Goal: Information Seeking & Learning: Learn about a topic

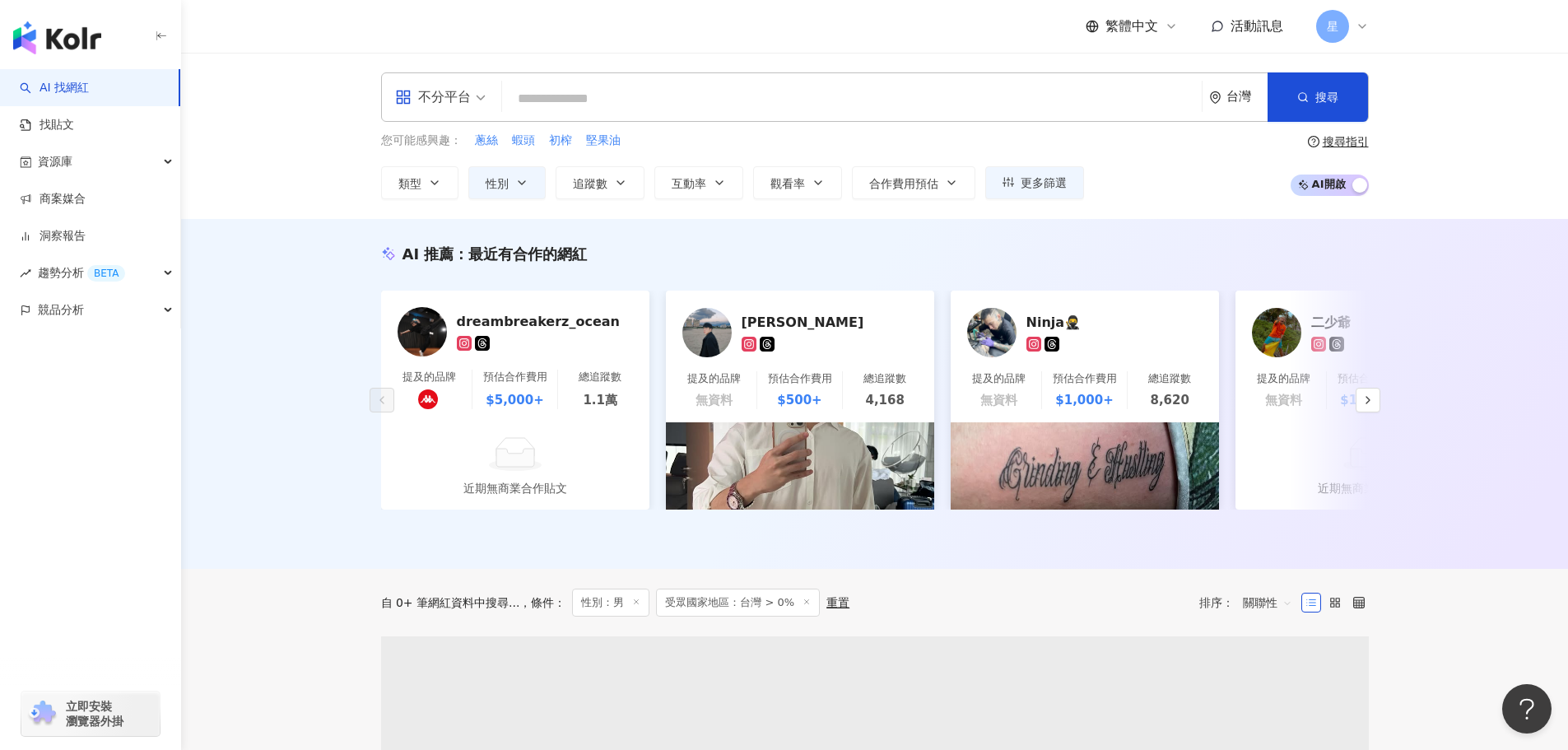
click at [723, 101] on input "search" at bounding box center [851, 99] width 687 height 31
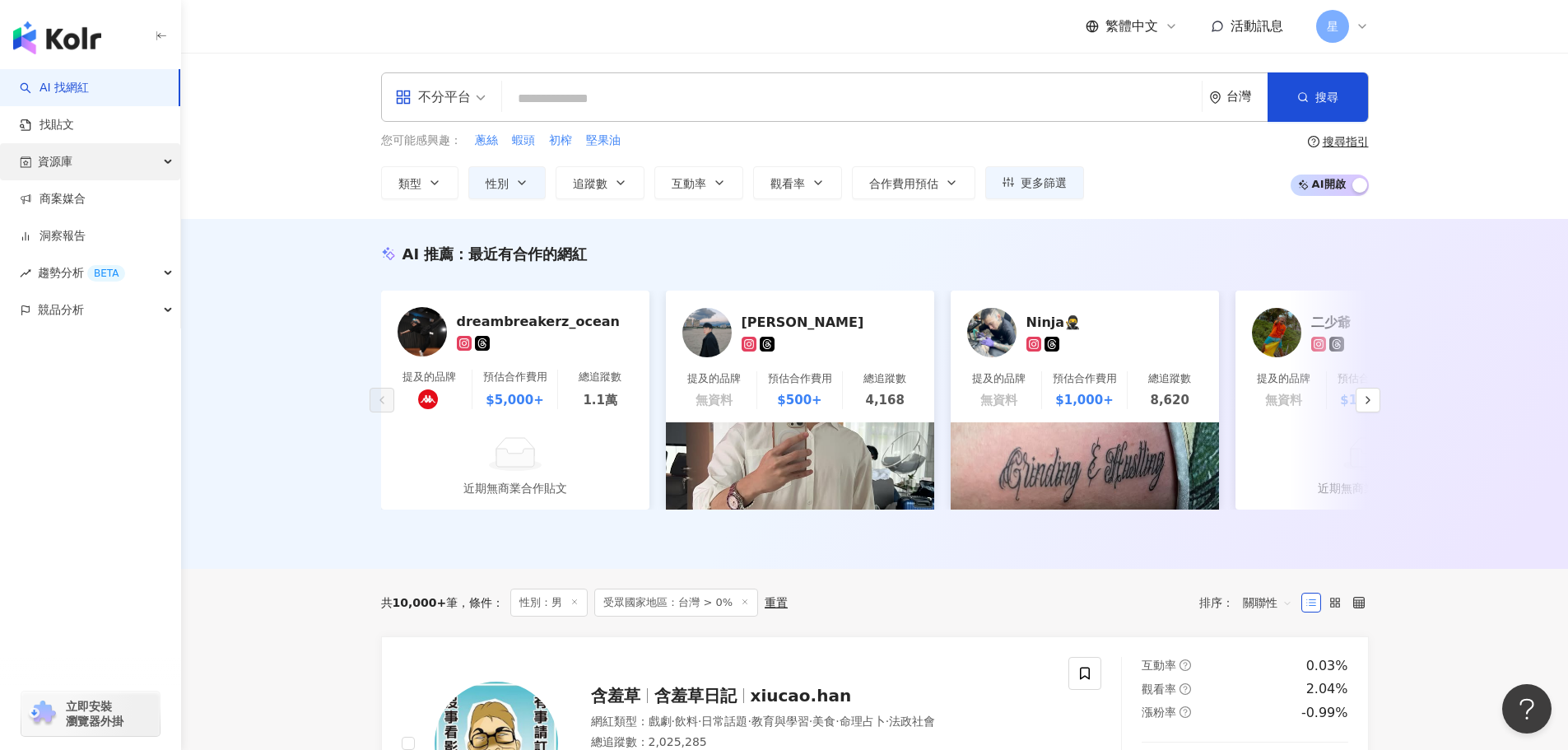
click at [138, 158] on div "資源庫" at bounding box center [90, 162] width 180 height 37
click at [55, 119] on link "找貼文" at bounding box center [46, 125] width 54 height 16
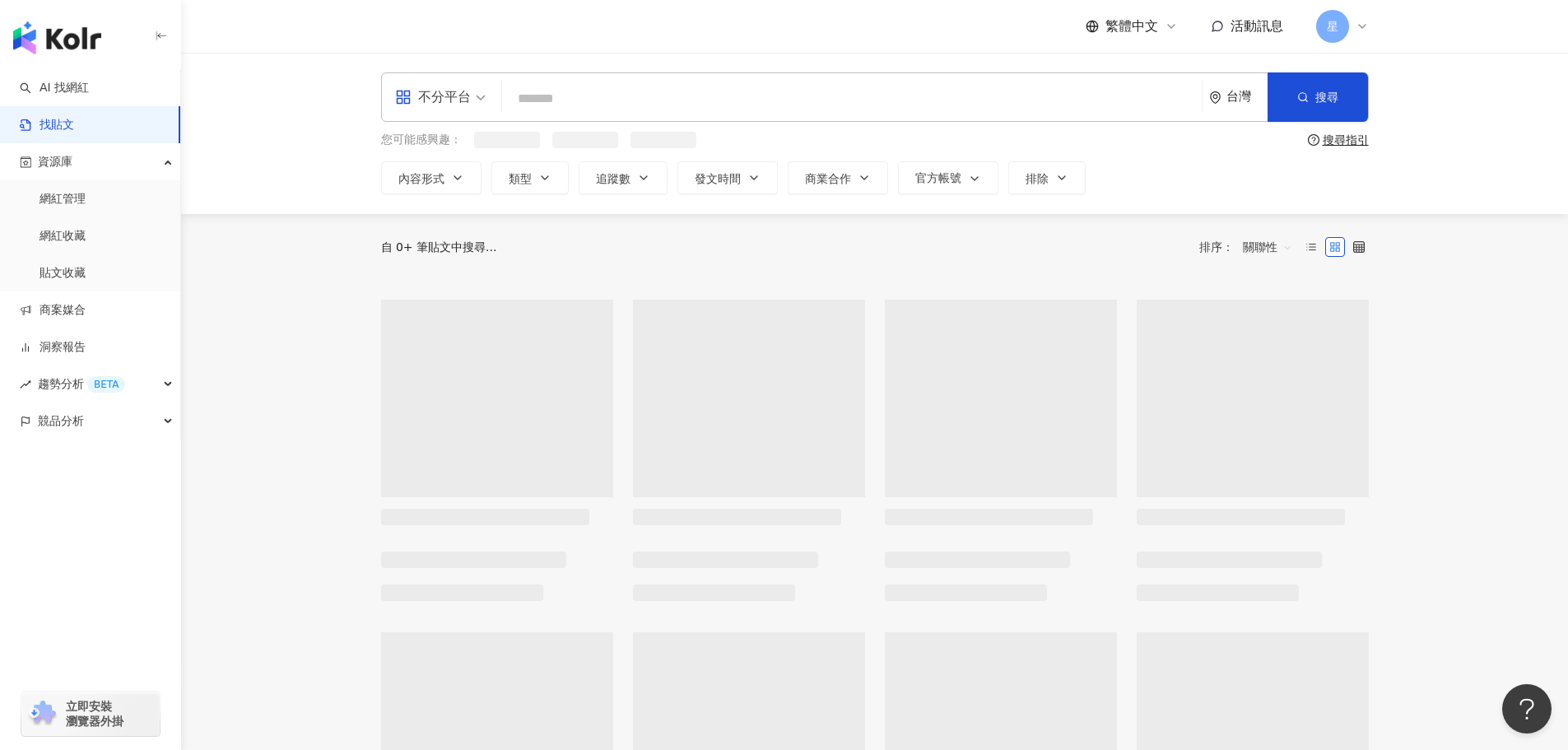
click at [592, 88] on input "search" at bounding box center [851, 98] width 687 height 36
click at [464, 102] on div "不分平台" at bounding box center [433, 97] width 76 height 26
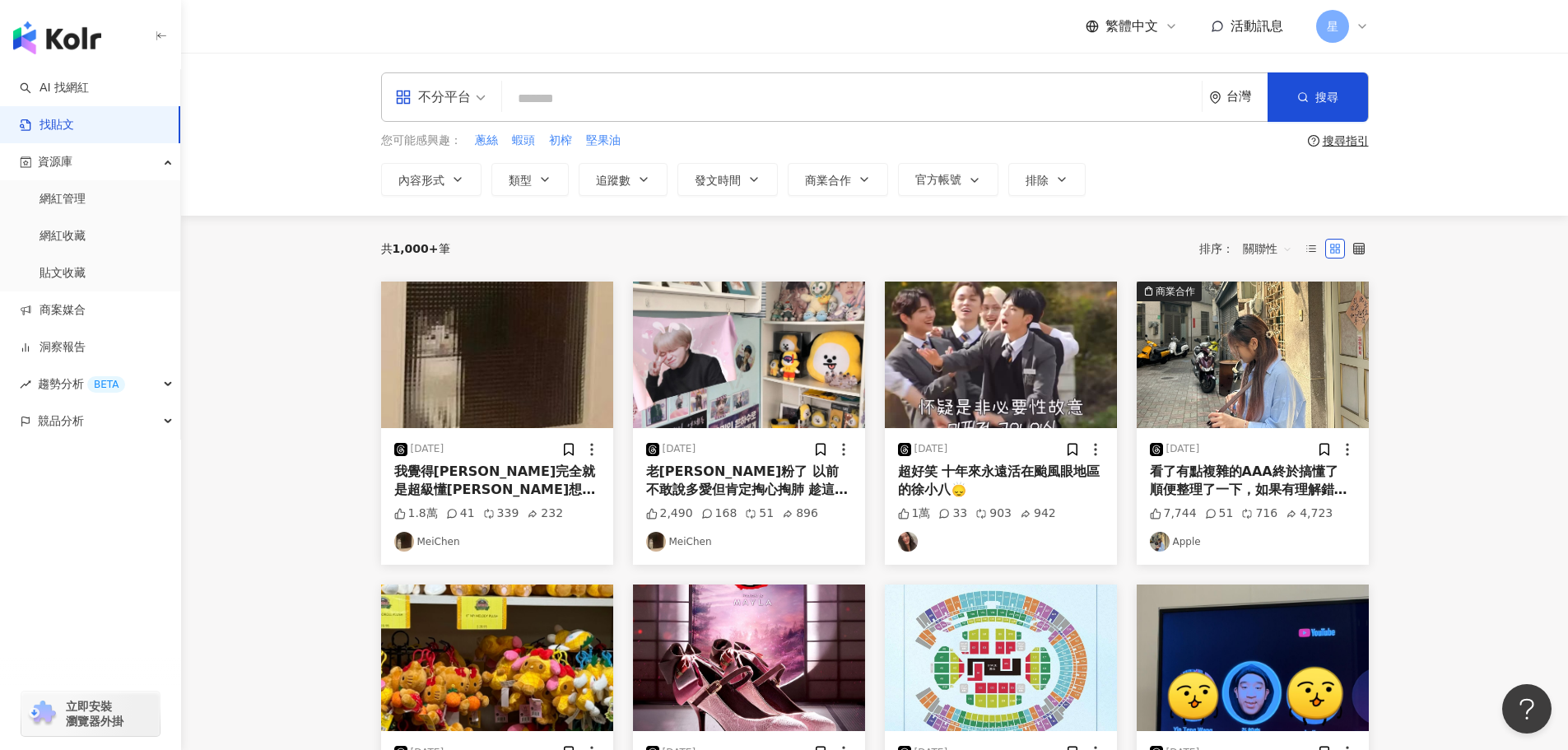
click at [582, 97] on input "search" at bounding box center [851, 98] width 687 height 36
type input "****"
click at [440, 183] on span "內容形式" at bounding box center [421, 180] width 46 height 14
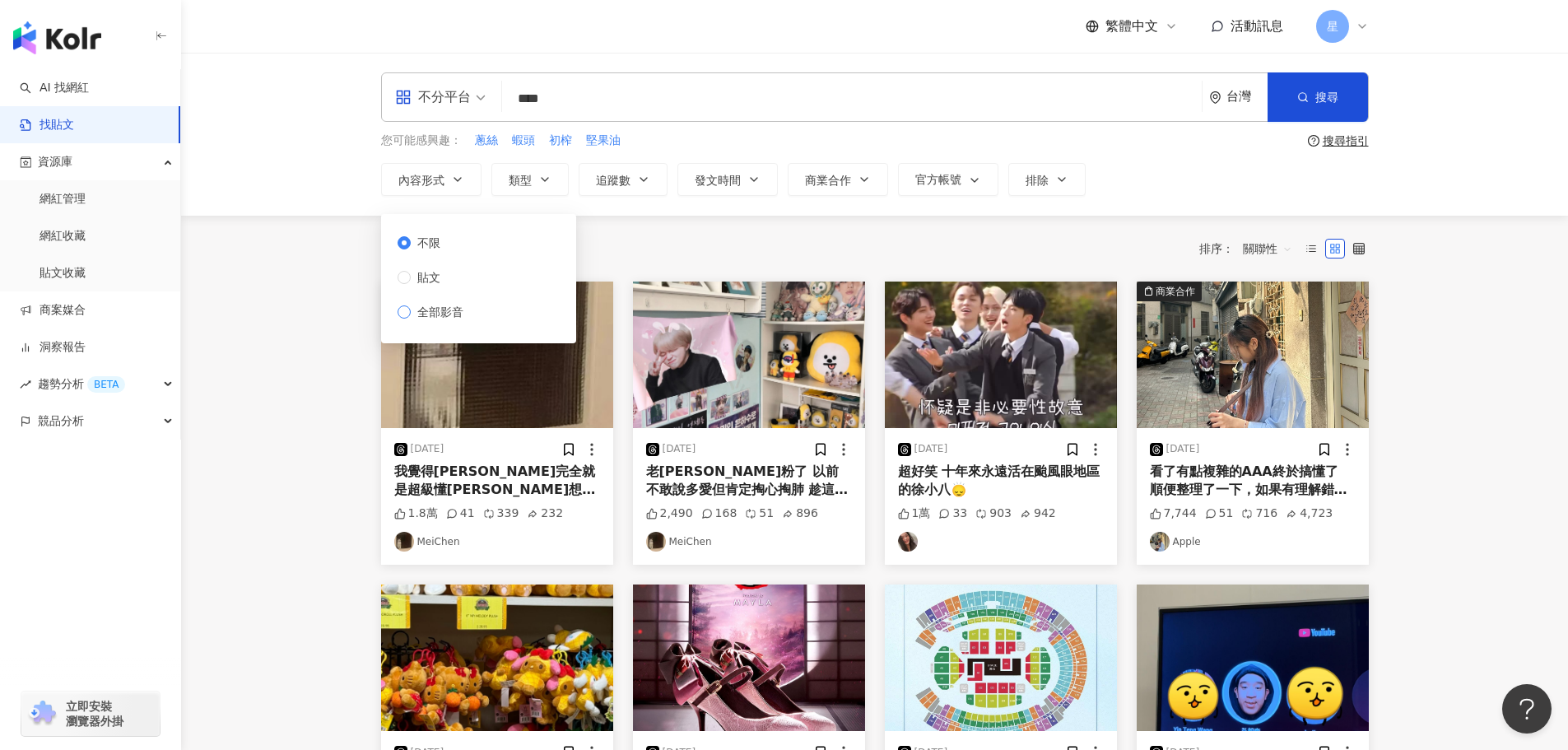
click at [440, 308] on span "全部影音" at bounding box center [440, 312] width 59 height 18
click at [1343, 96] on button "搜尋" at bounding box center [1318, 97] width 101 height 49
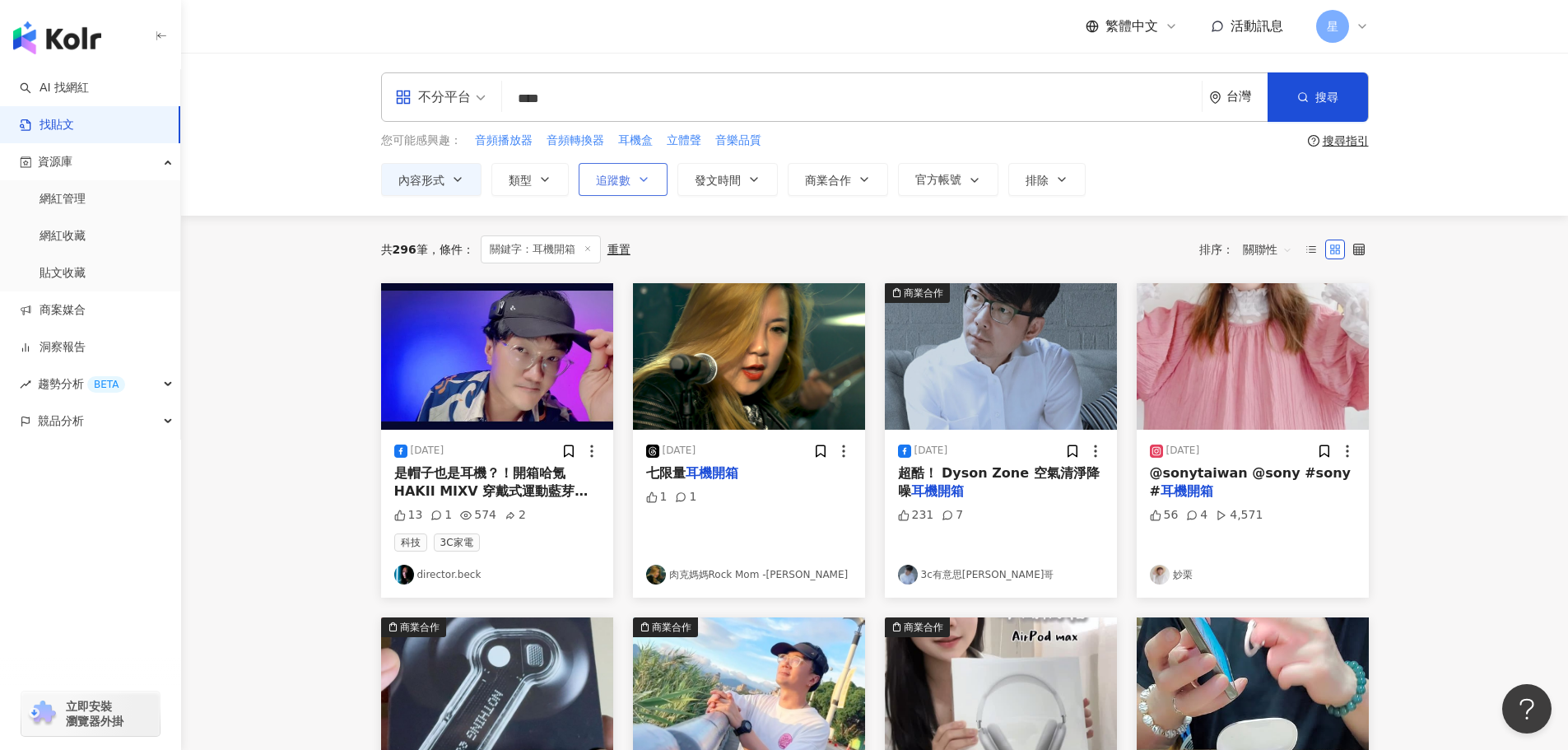
click at [608, 184] on span "追蹤數" at bounding box center [613, 180] width 35 height 14
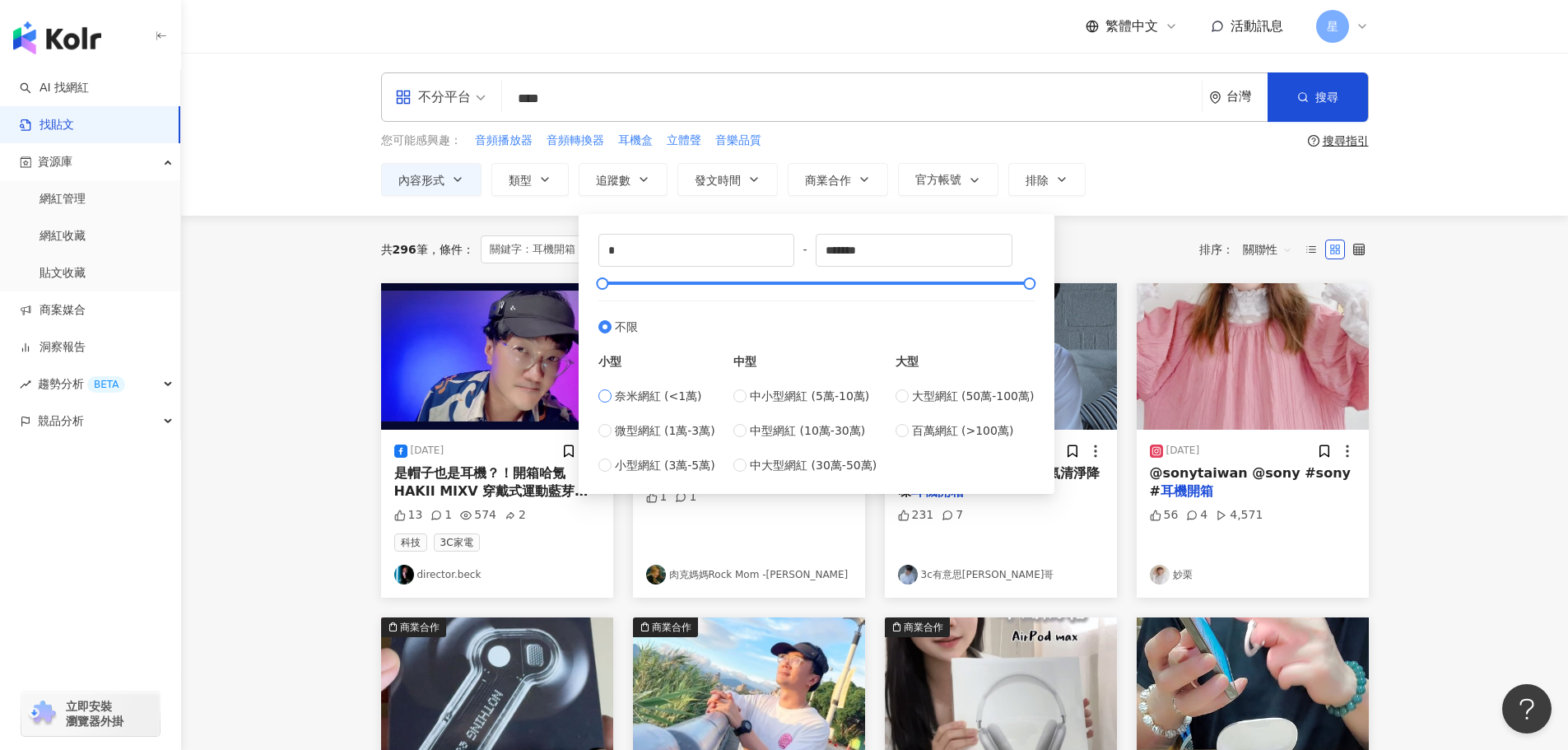
click at [615, 397] on span "奈米網紅 (<1萬)" at bounding box center [659, 395] width 87 height 18
drag, startPoint x: 884, startPoint y: 253, endPoint x: 525, endPoint y: 256, distance: 359.0
click at [565, 257] on main "不分平台 **** 台灣 搜尋 您可能感興趣： 音頻播放器 音頻轉換器 耳機盒 立體聲 音樂品質 搜尋指引 內容形式 類型 追蹤數 發文時間 商業合作 官方帳…" at bounding box center [875, 726] width 1387 height 1348
type input "*****"
click at [1217, 167] on div "內容形式 類型 追蹤數 發文時間 商業合作 官方帳號 排除 不限 貼文 全部影音 * - ***** 不限 小型 奈米網紅 (<1萬) 微型網紅 (1萬-3萬…" at bounding box center [875, 179] width 988 height 33
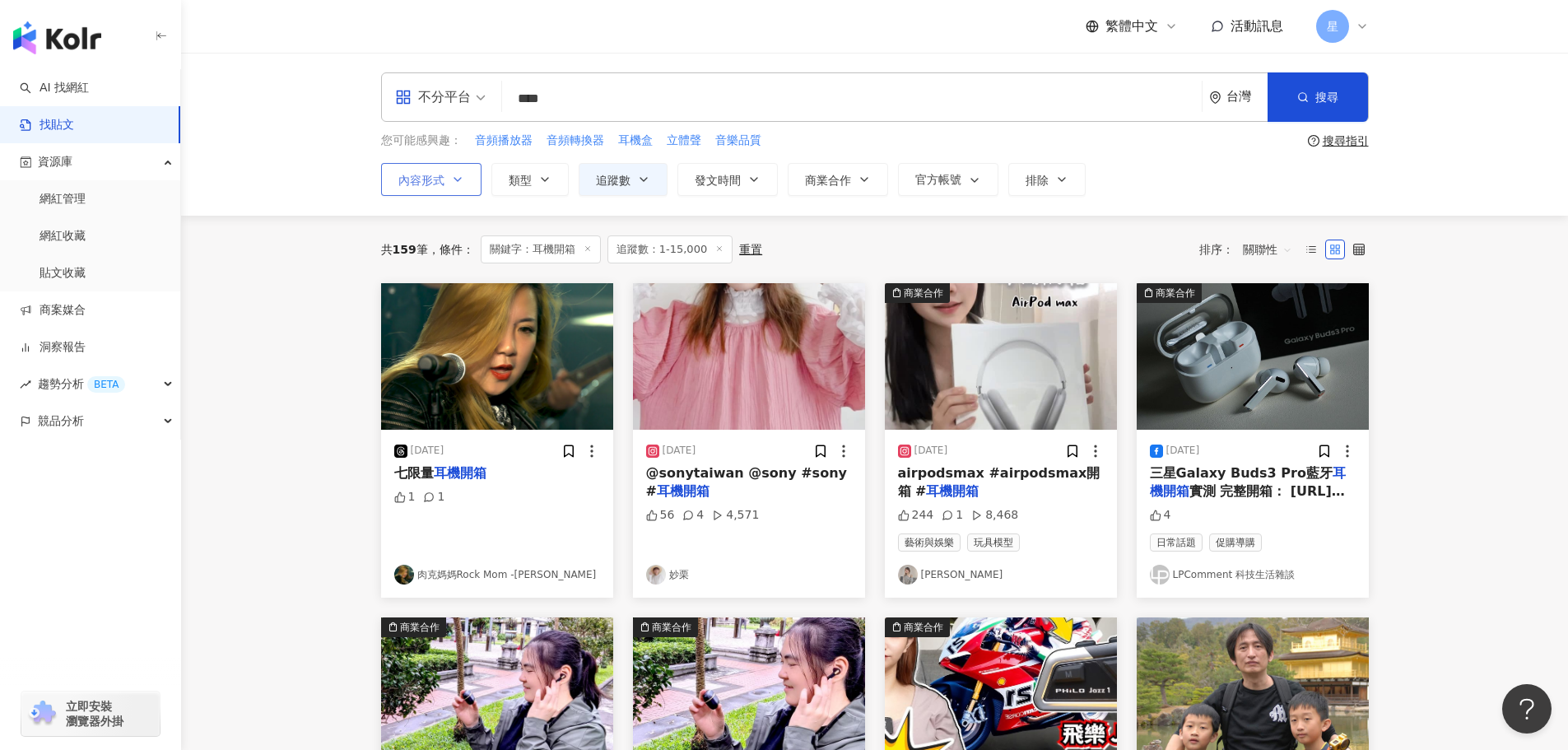
click at [458, 169] on button "內容形式" at bounding box center [431, 179] width 101 height 33
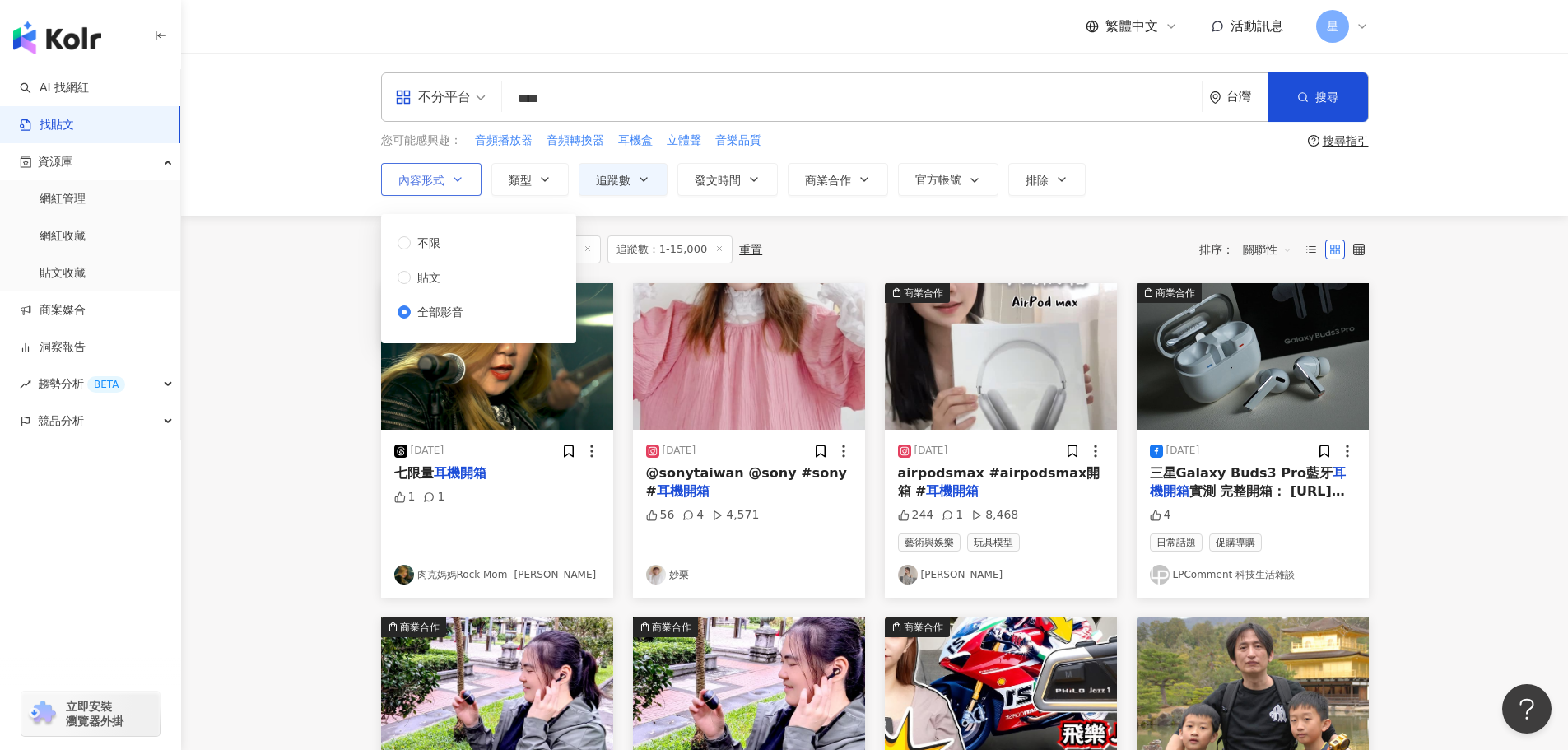
click at [458, 169] on button "內容形式" at bounding box center [431, 179] width 101 height 33
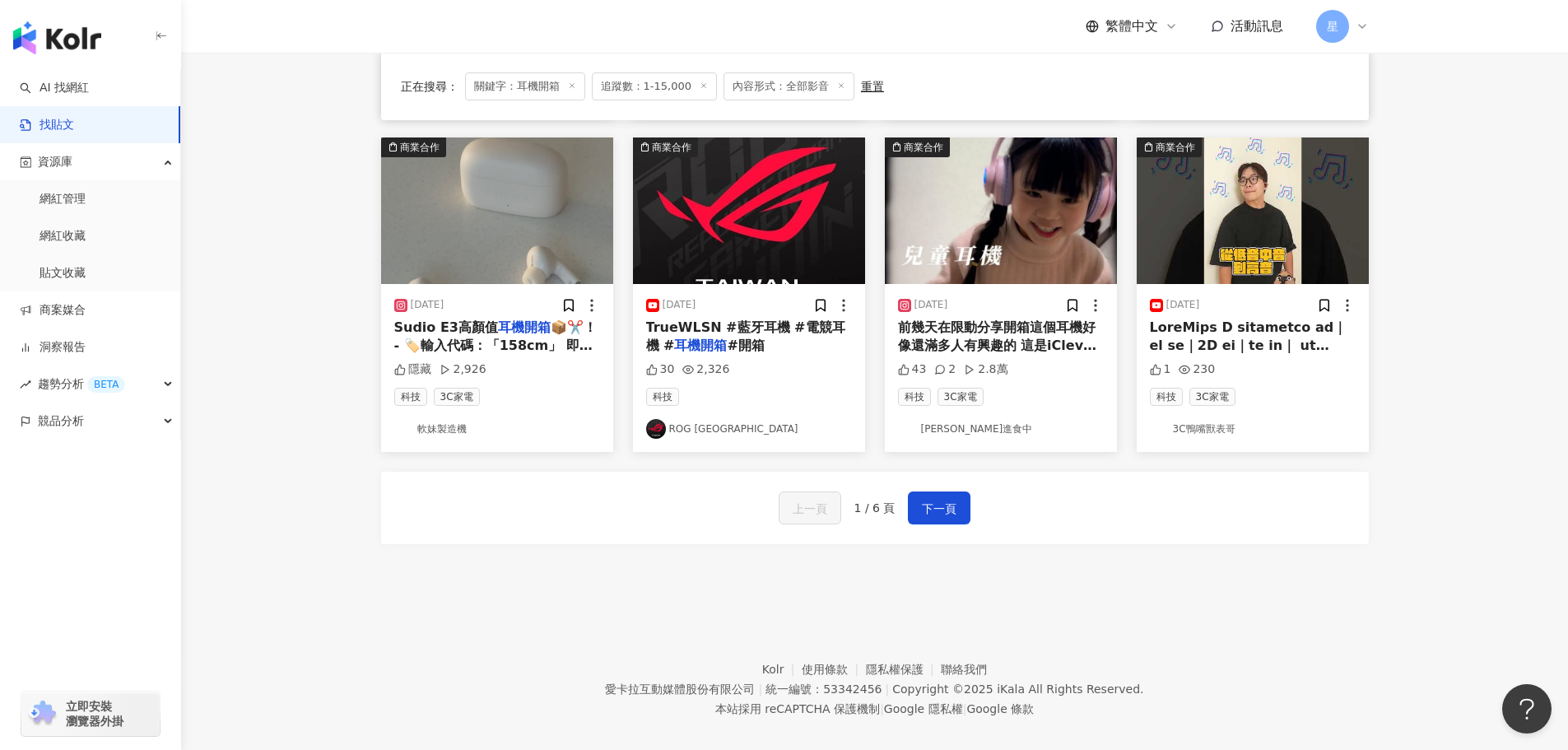
scroll to position [833, 0]
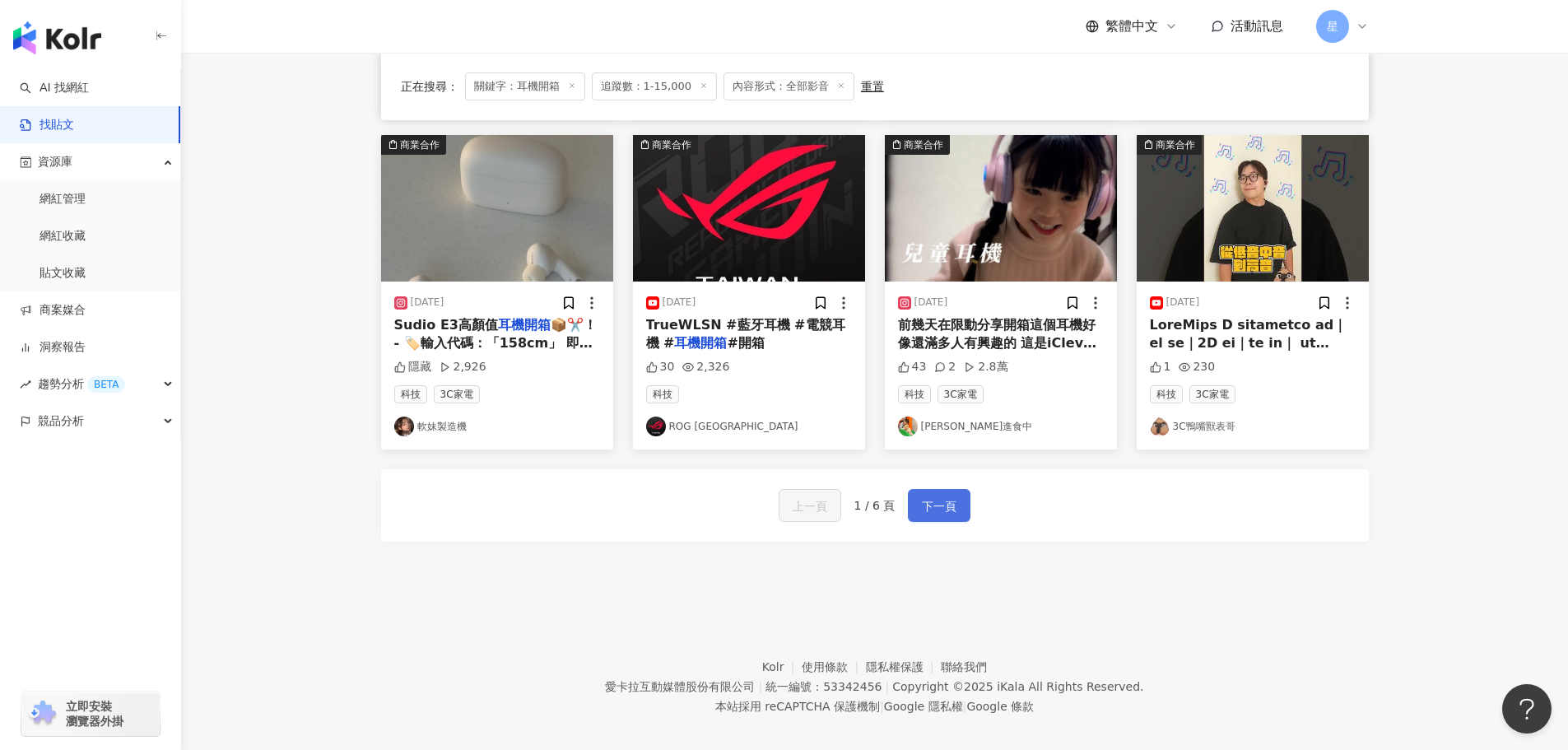
click at [959, 490] on button "下一頁" at bounding box center [938, 506] width 63 height 33
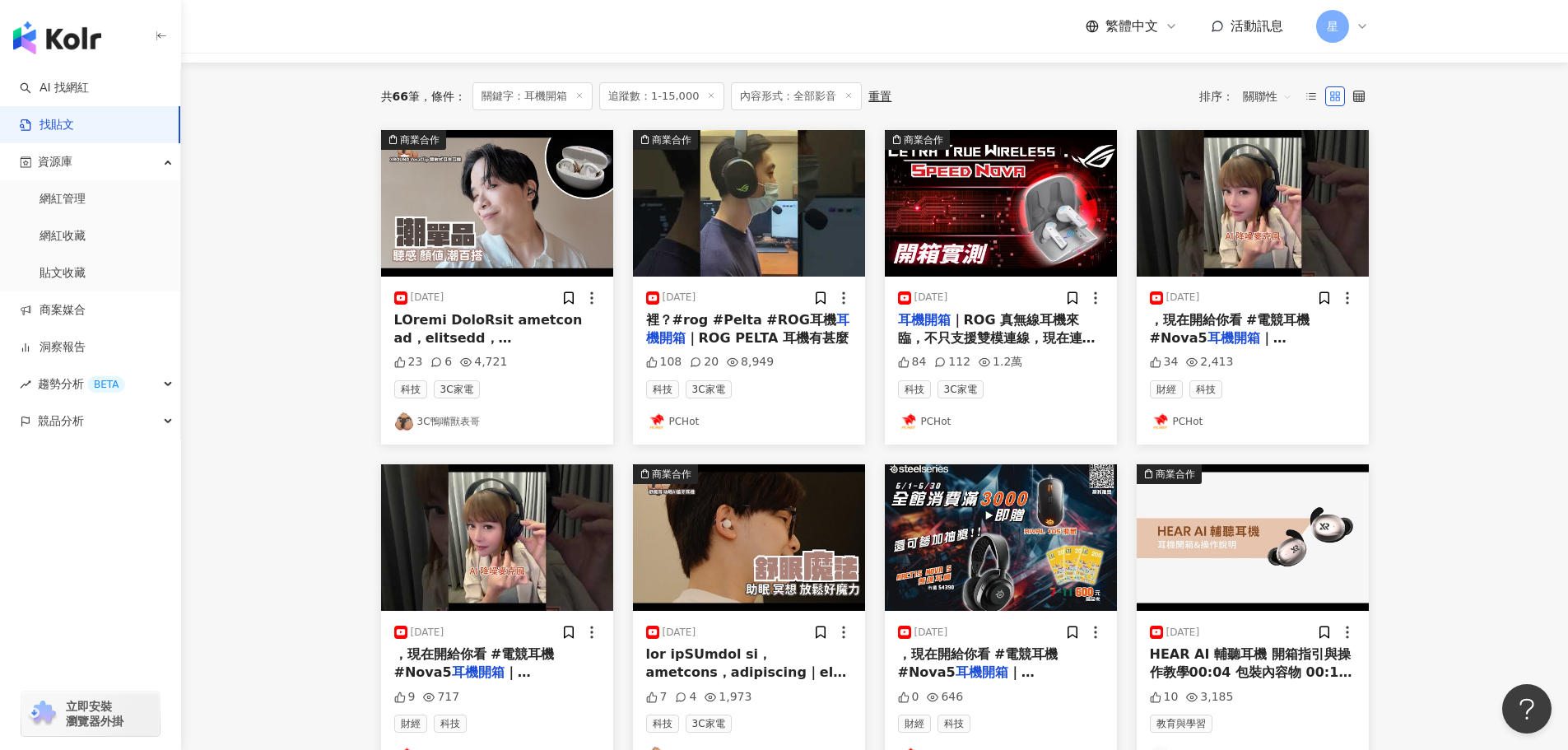
scroll to position [92, 0]
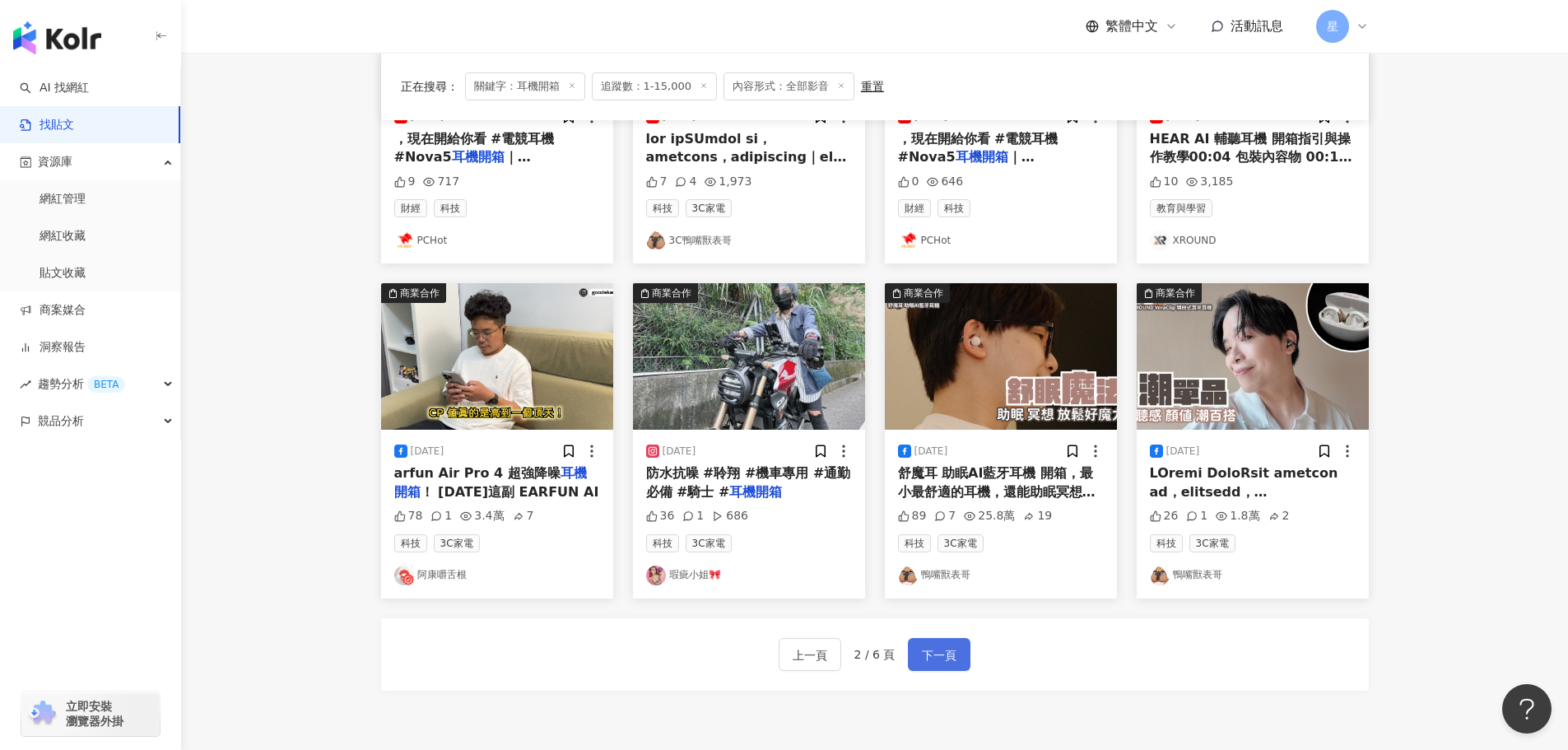
click at [944, 650] on span "下一頁" at bounding box center [939, 655] width 35 height 19
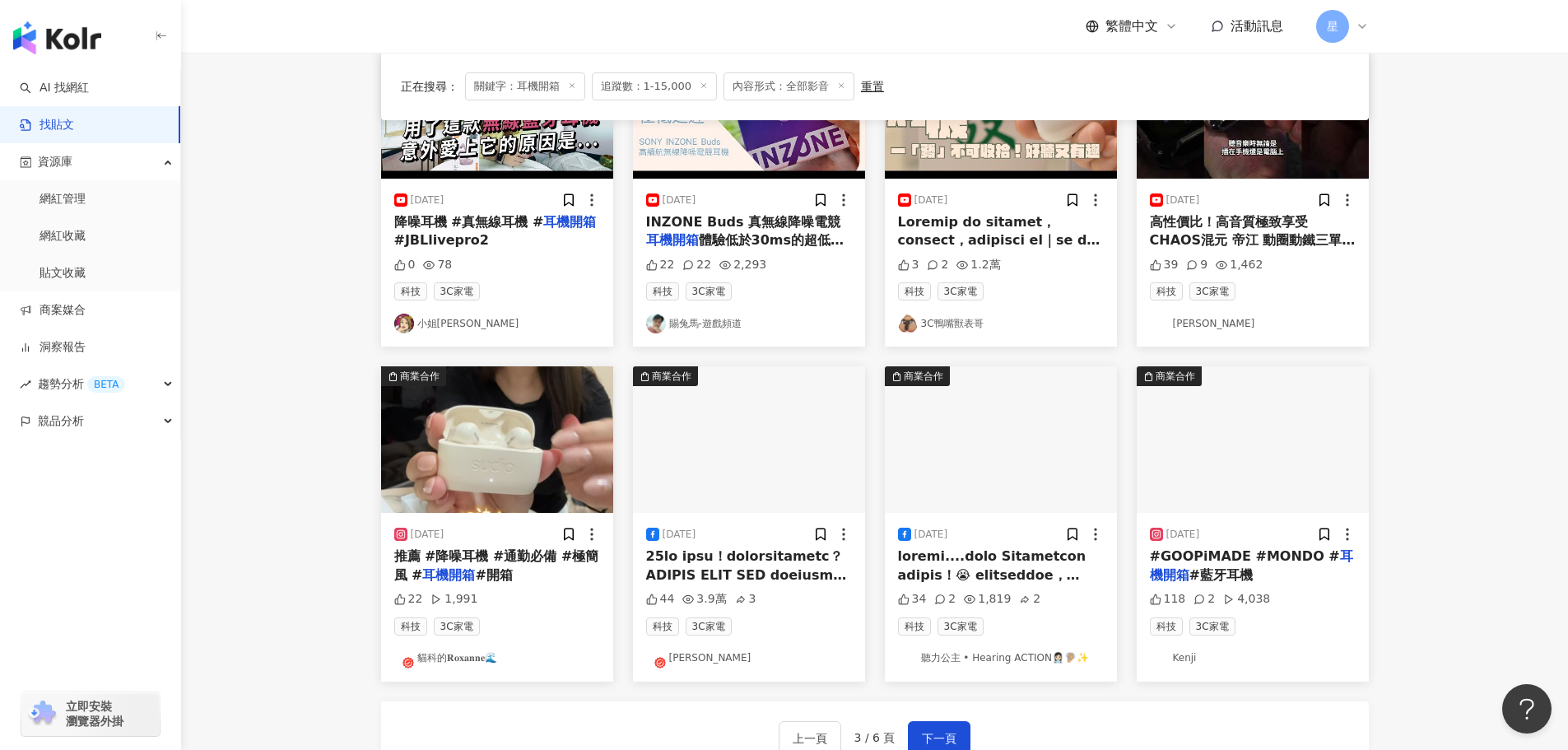
scroll to position [586, 0]
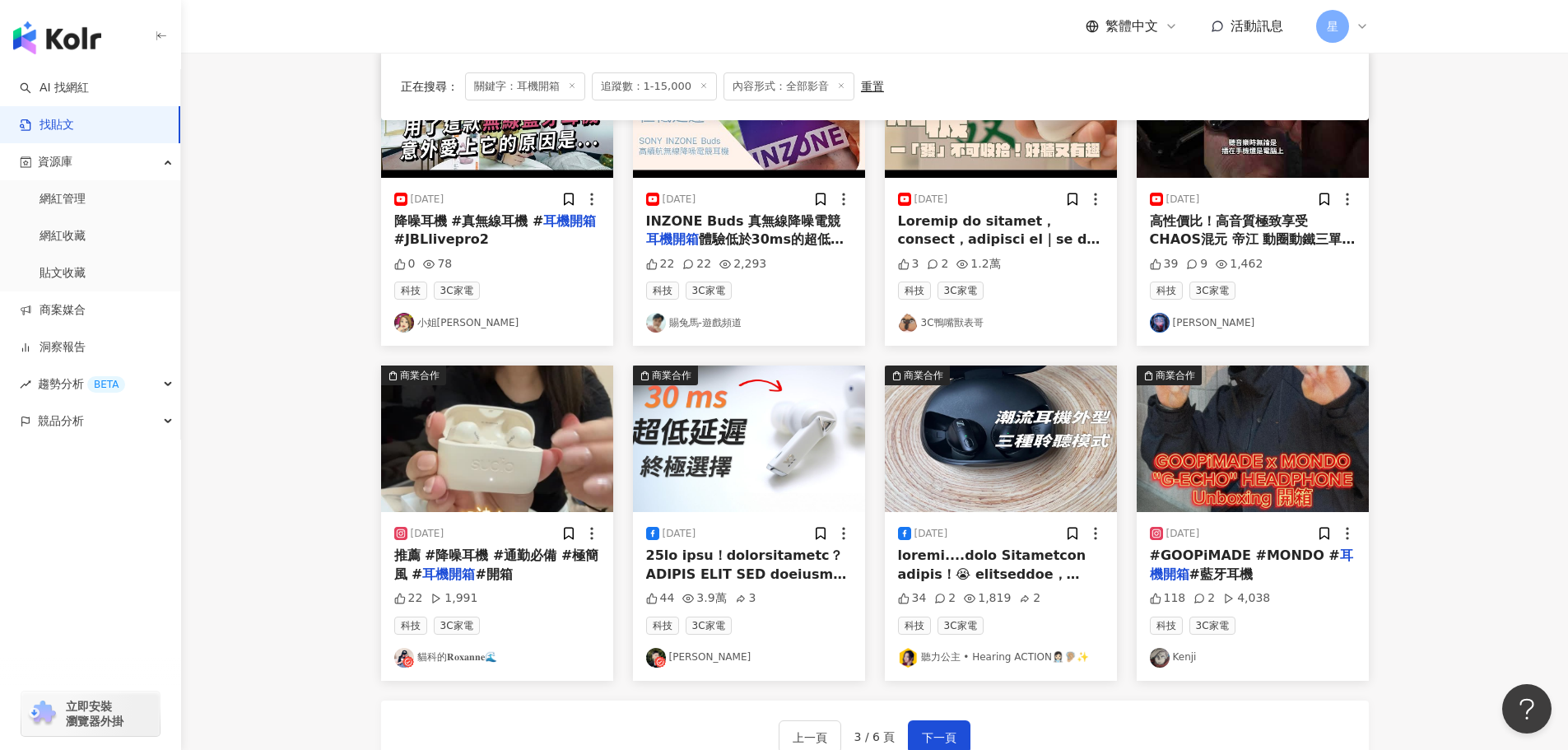
click at [1277, 442] on img "button" at bounding box center [1252, 438] width 232 height 146
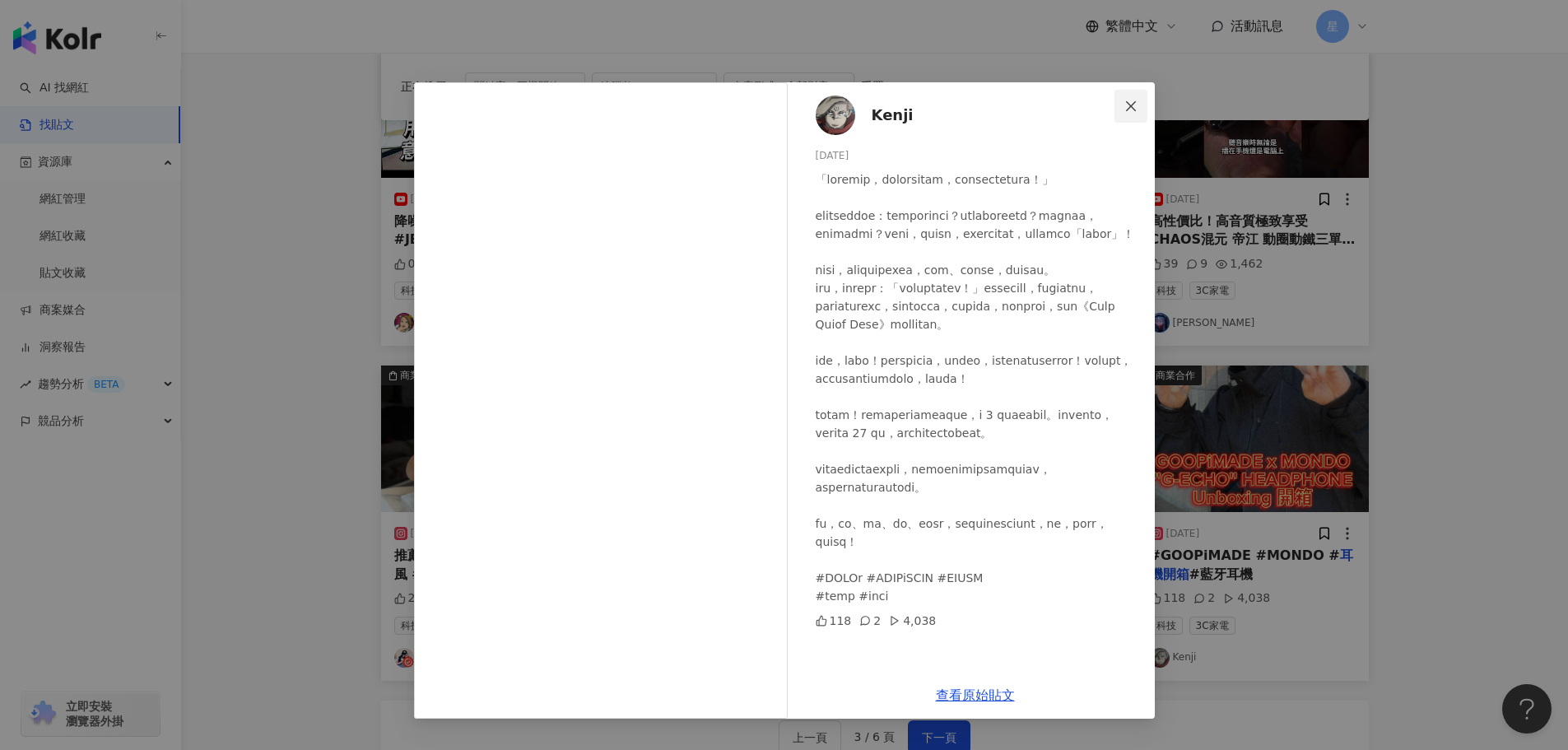
click at [1135, 103] on icon "close" at bounding box center [1131, 107] width 14 height 14
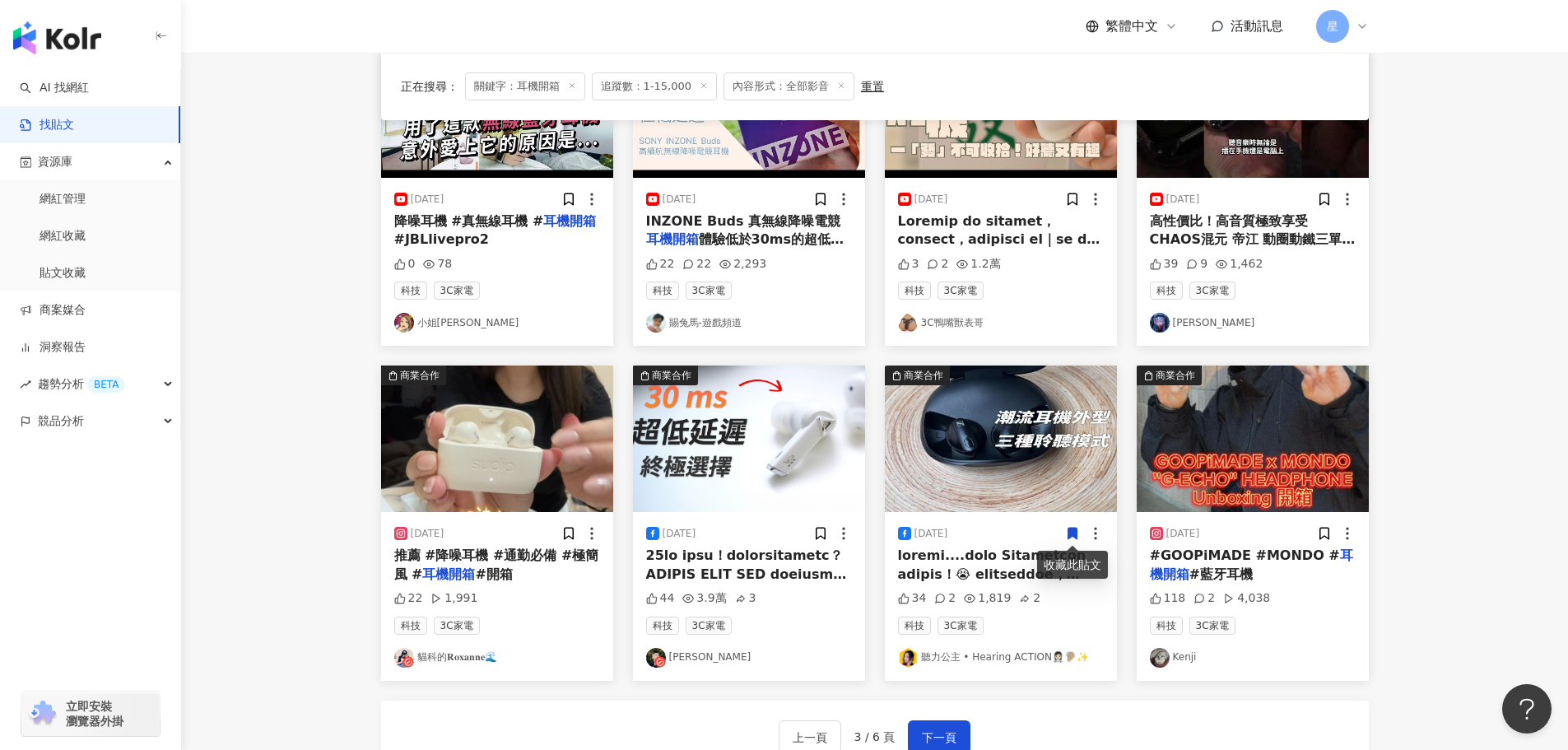
click at [467, 420] on img "button" at bounding box center [497, 438] width 232 height 146
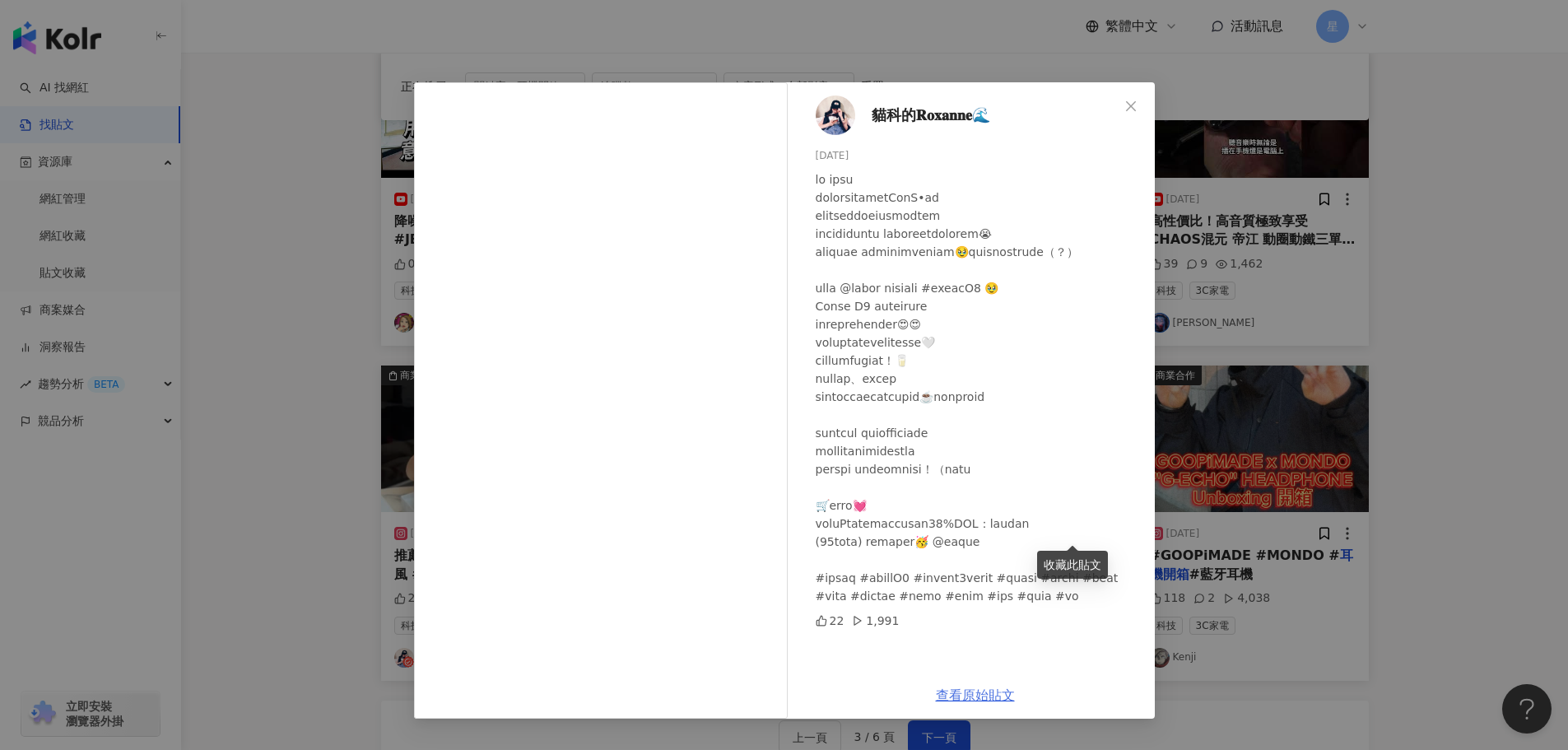
click at [977, 687] on link "查看原始貼文" at bounding box center [975, 695] width 79 height 16
click at [1306, 197] on div "貓科的𝐑𝐨𝐱𝐚𝐧𝐧𝐞🌊 2025/4/30 22 1,991 查看原始貼文" at bounding box center [784, 375] width 1568 height 750
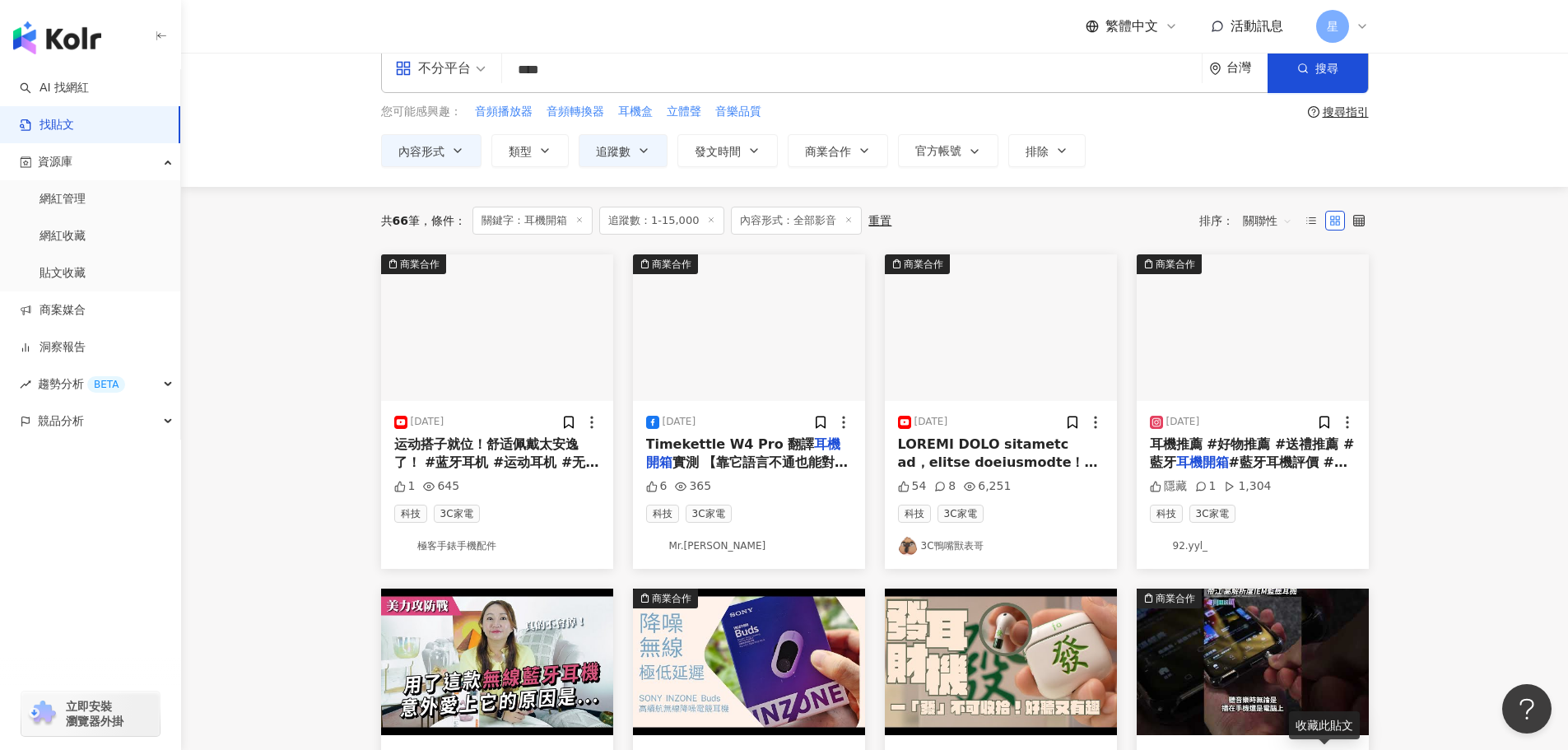
scroll to position [10, 0]
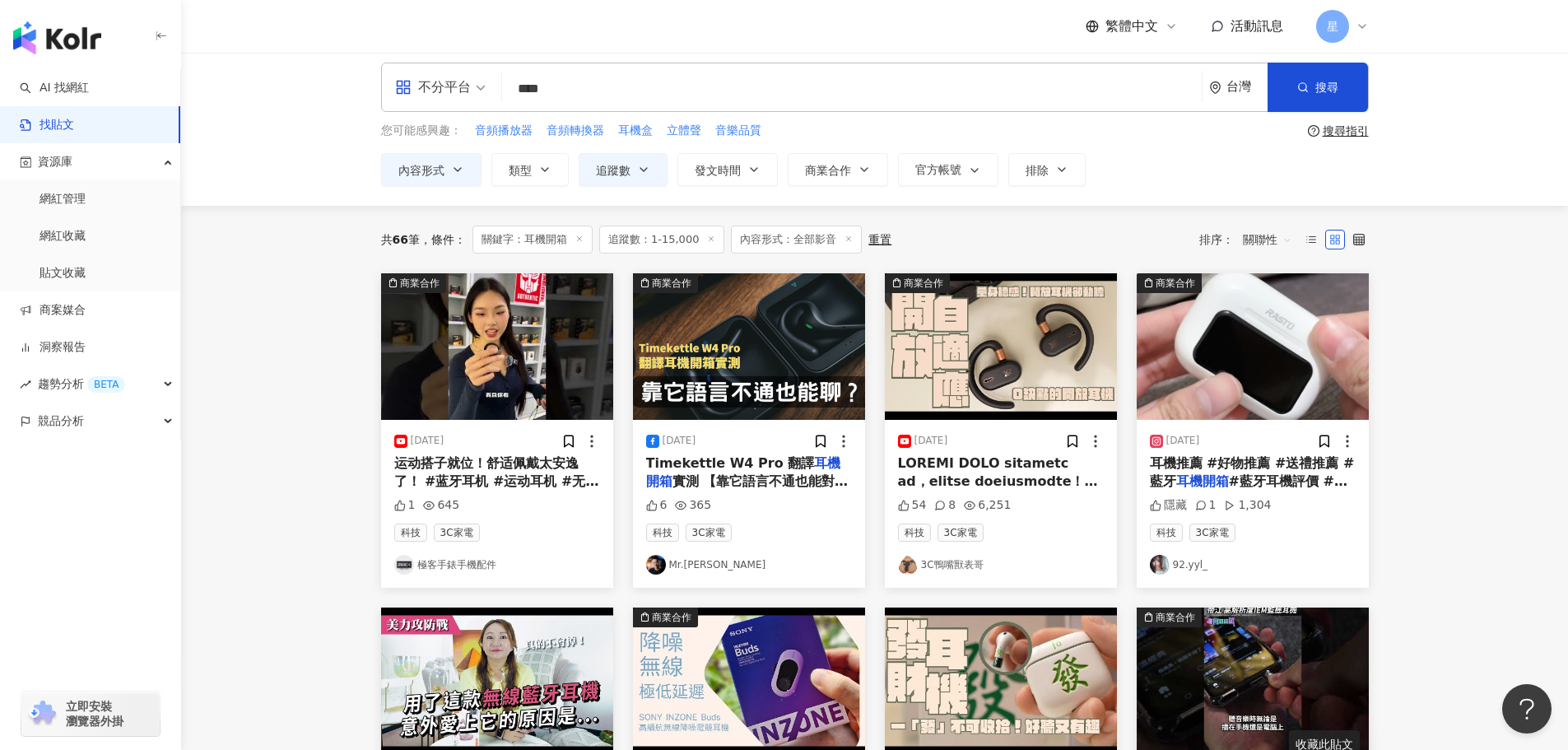
click at [702, 348] on img "button" at bounding box center [749, 346] width 232 height 146
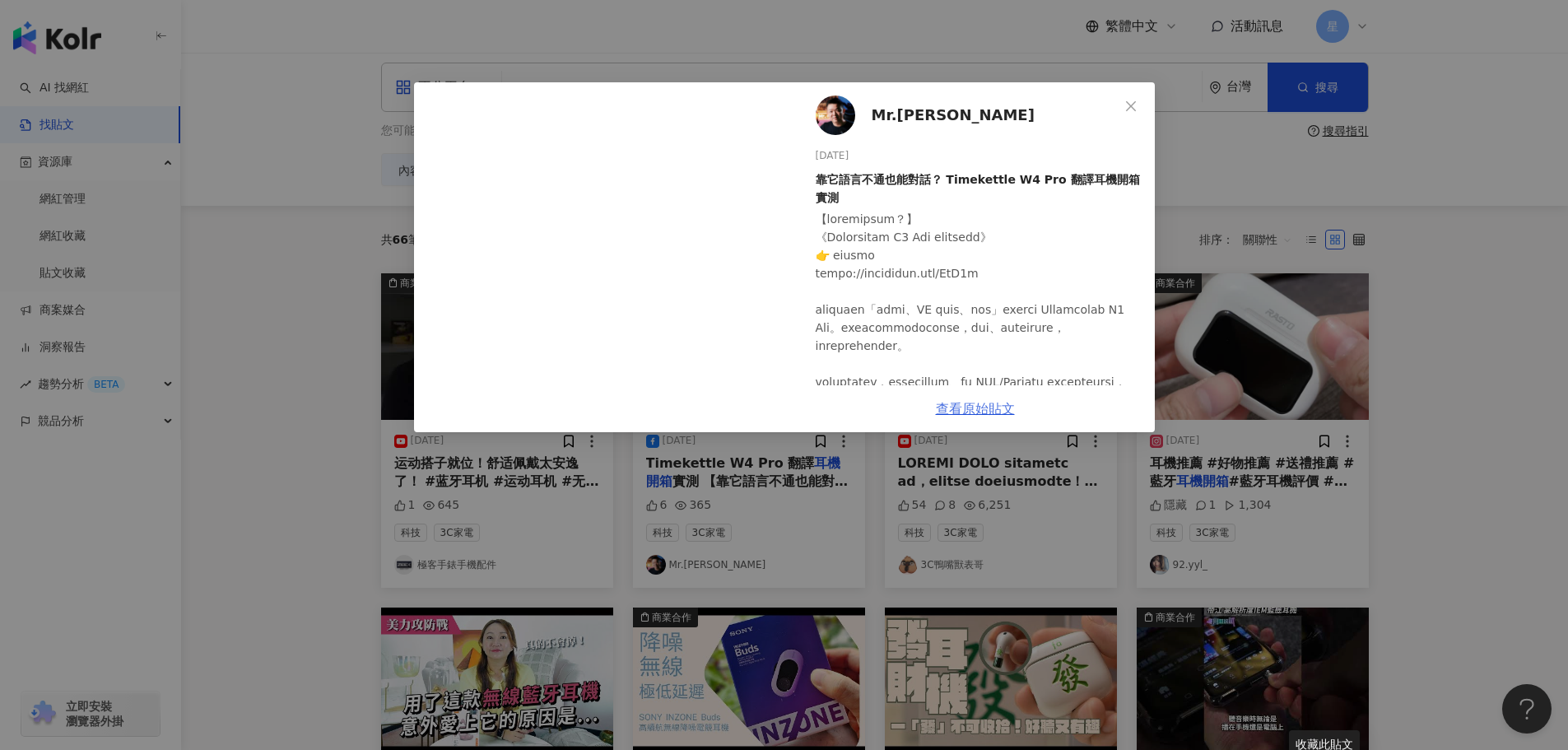
click at [969, 414] on link "查看原始貼文" at bounding box center [975, 409] width 79 height 16
click at [1128, 100] on icon "close" at bounding box center [1131, 107] width 14 height 14
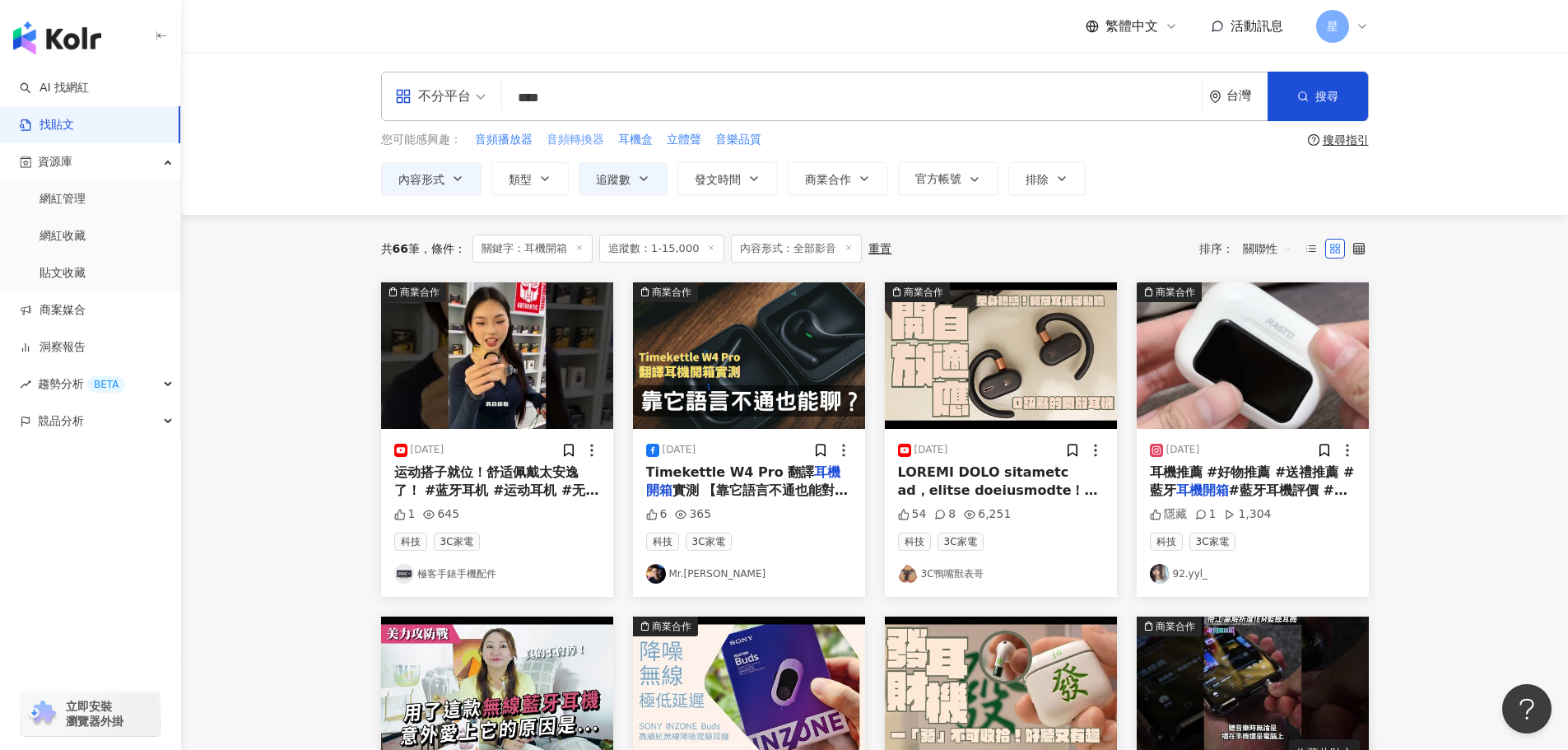
scroll to position [0, 0]
drag, startPoint x: 544, startPoint y: 102, endPoint x: 470, endPoint y: 82, distance: 76.7
click at [480, 88] on div "不分平台 耳機開箱 **** 台灣 搜尋" at bounding box center [875, 97] width 988 height 49
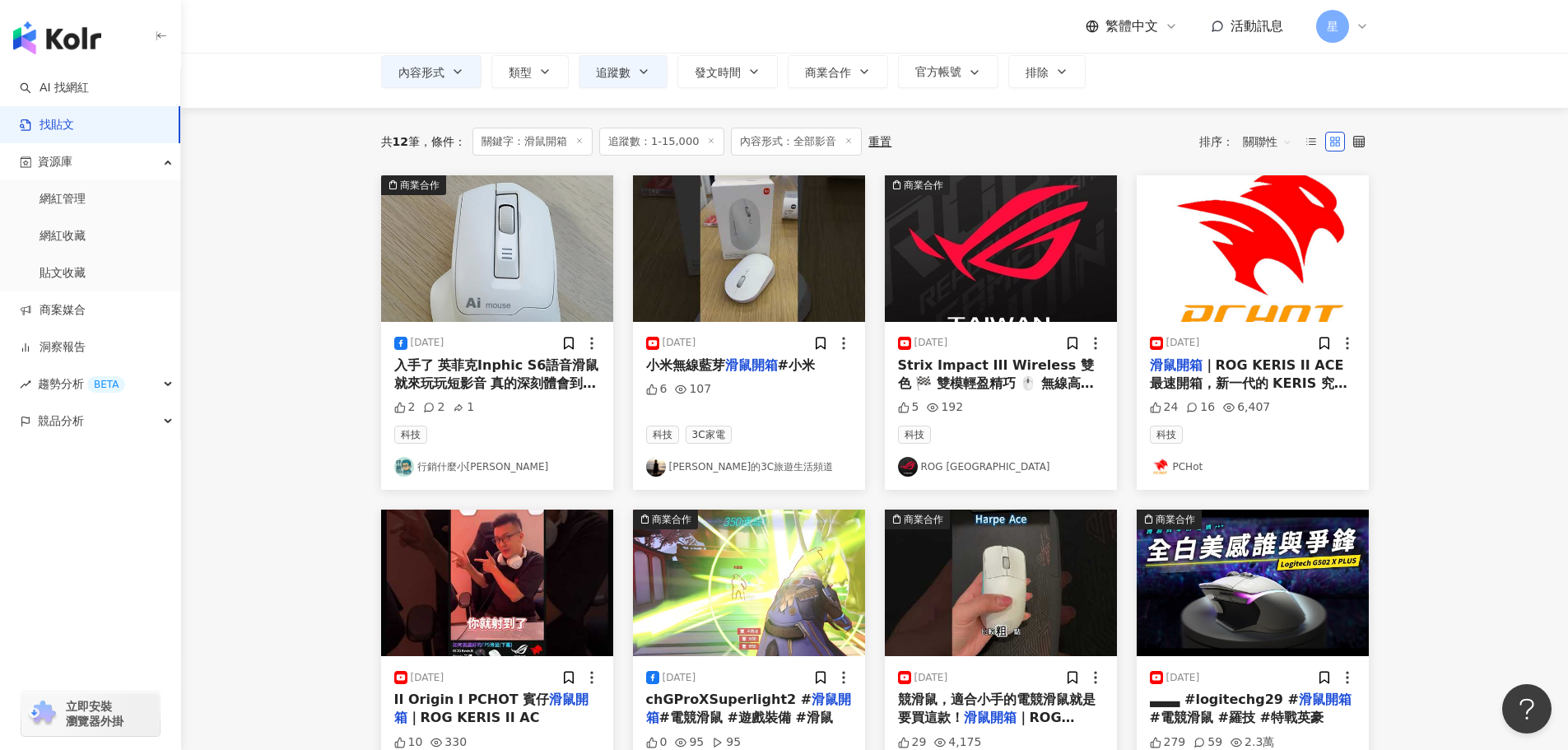
scroll to position [82, 0]
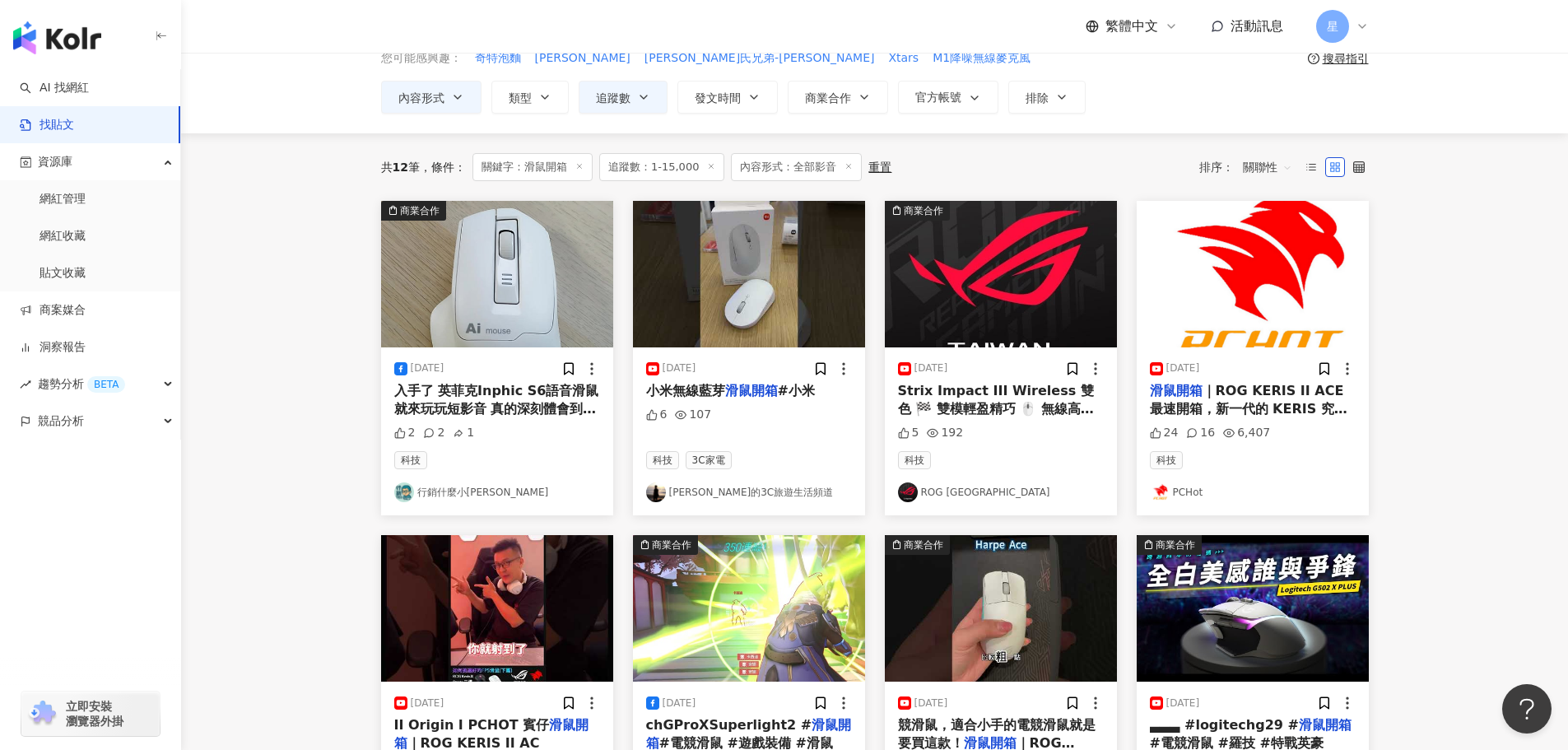
click at [516, 291] on img "button" at bounding box center [497, 273] width 232 height 146
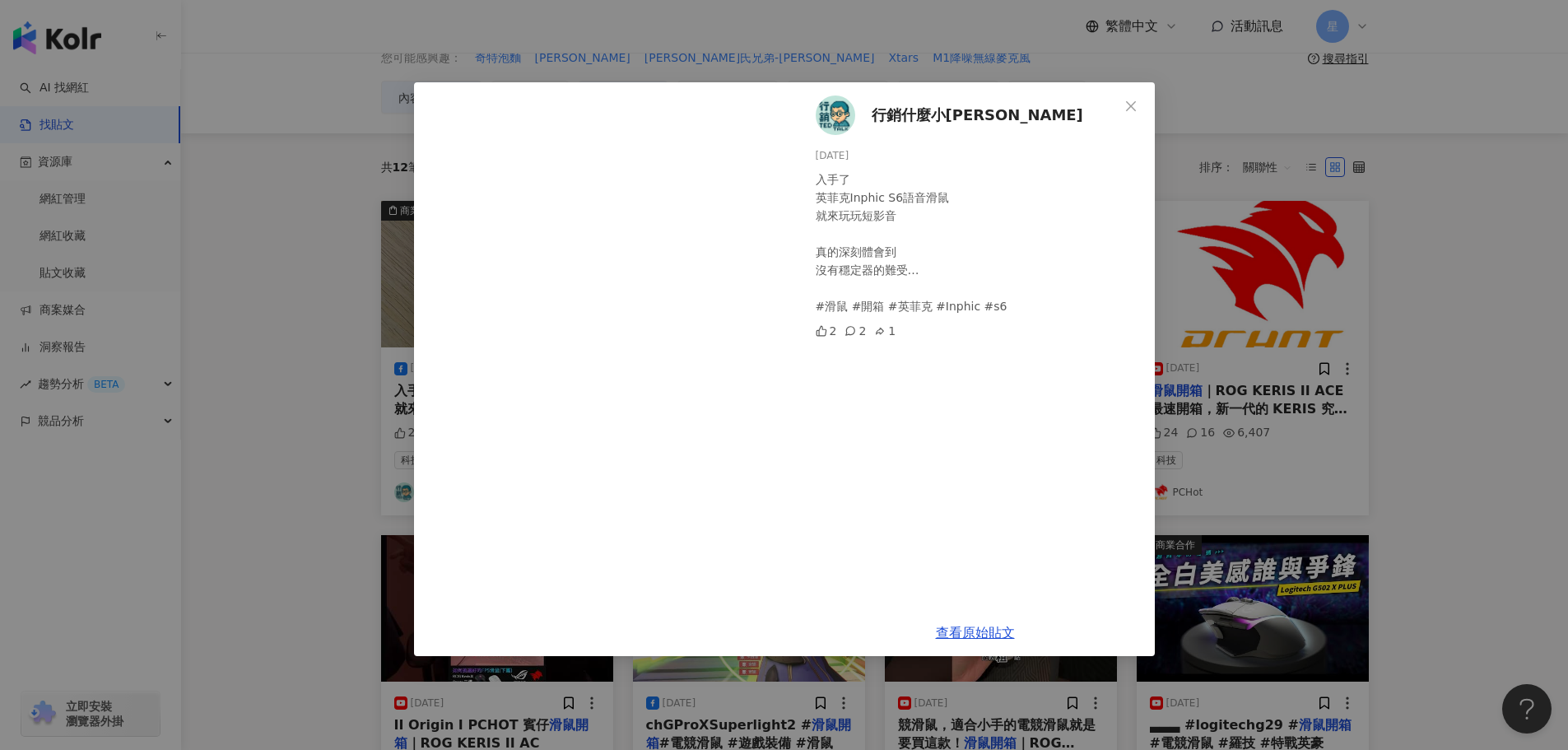
click at [1344, 365] on div "行銷什麼小Ted 2024/11/30 入手了 英菲克Inphic S6語音滑鼠 就來玩玩短影音 真的深刻體會到 沒有穩定器的難受… #滑鼠 #開箱 #英菲克…" at bounding box center [784, 375] width 1568 height 750
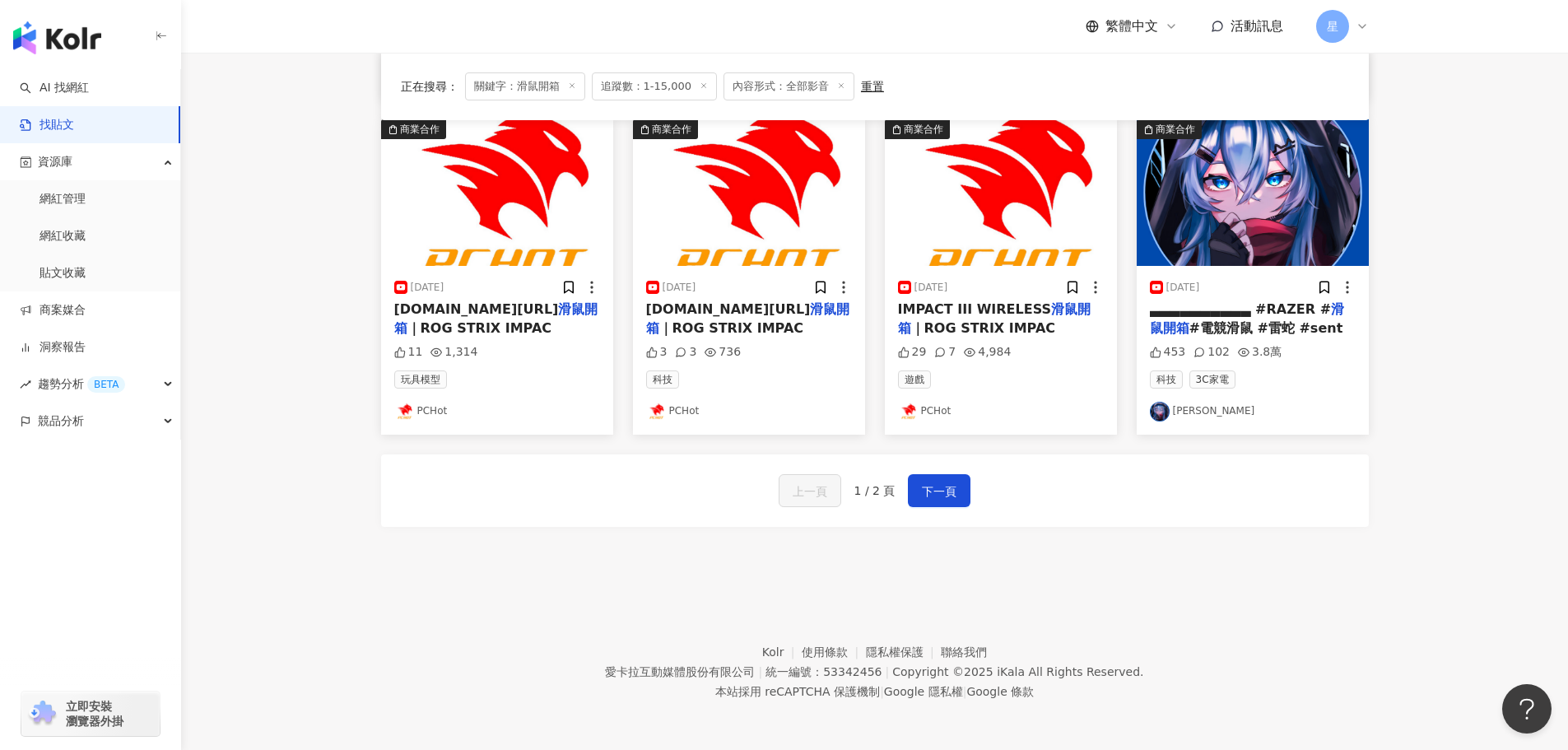
scroll to position [833, 0]
click at [928, 474] on button "下一頁" at bounding box center [938, 490] width 63 height 33
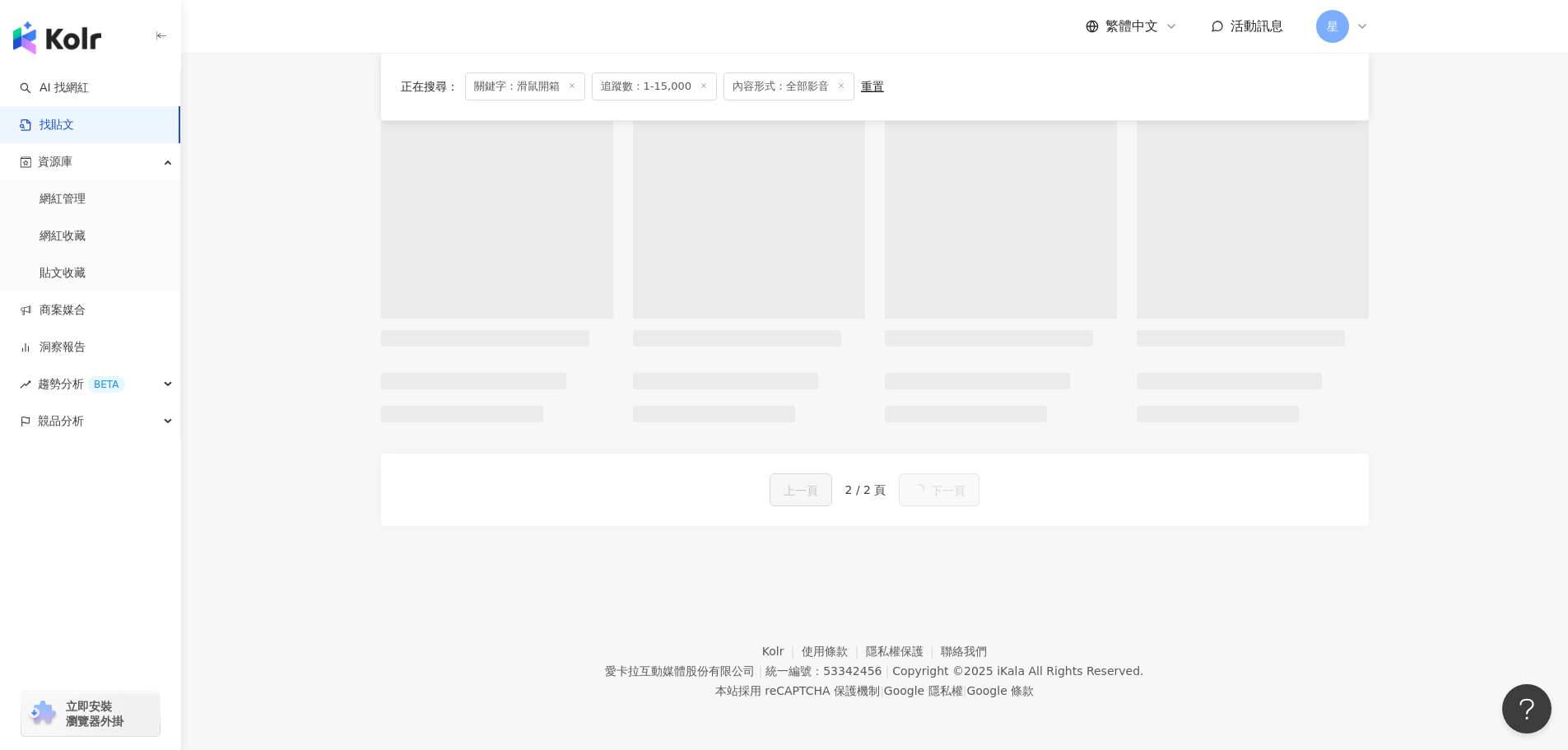
scroll to position [0, 0]
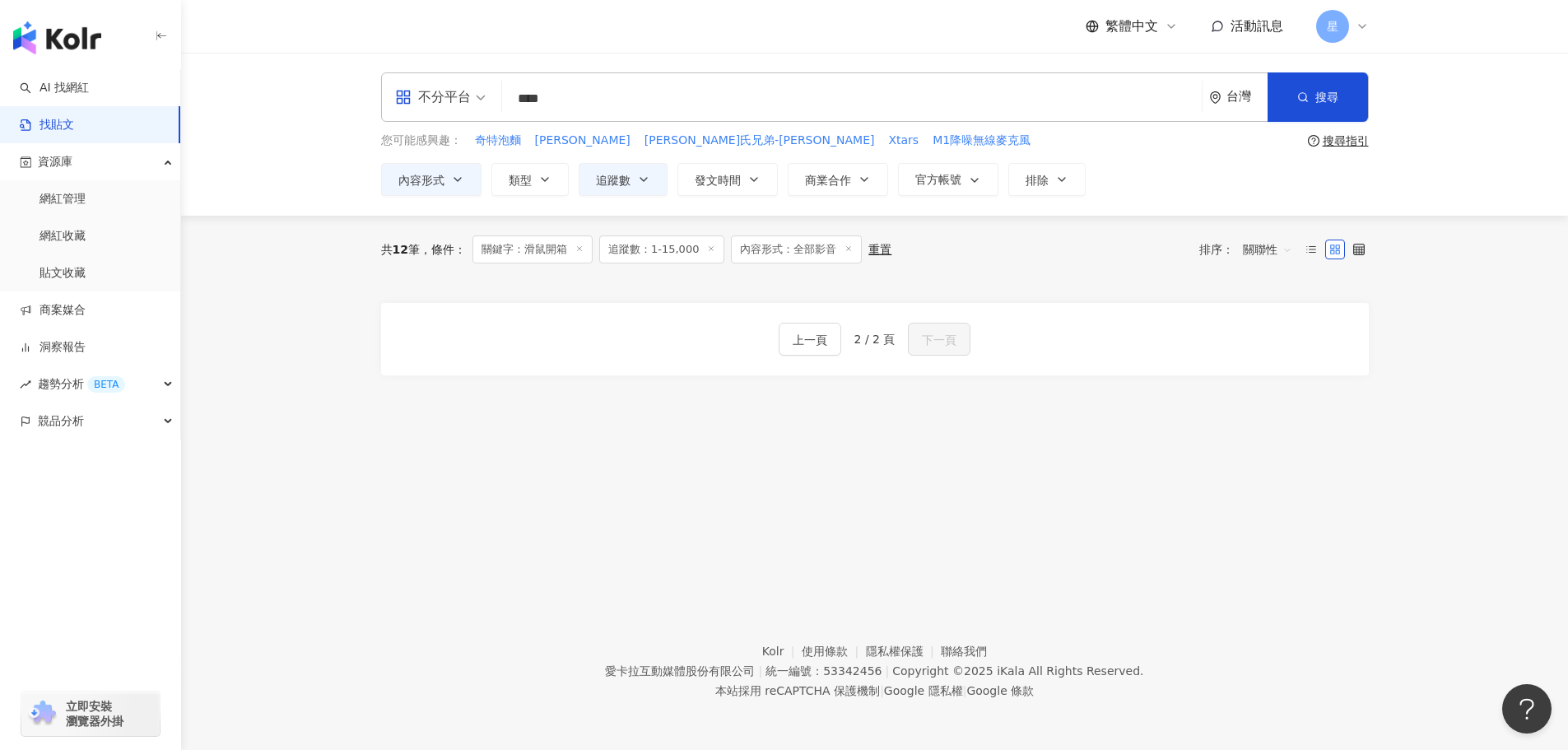
drag, startPoint x: 546, startPoint y: 109, endPoint x: 415, endPoint y: 77, distance: 134.9
click at [435, 86] on div "不分平台 滑鼠開箱 **** 台灣 搜尋" at bounding box center [875, 97] width 988 height 49
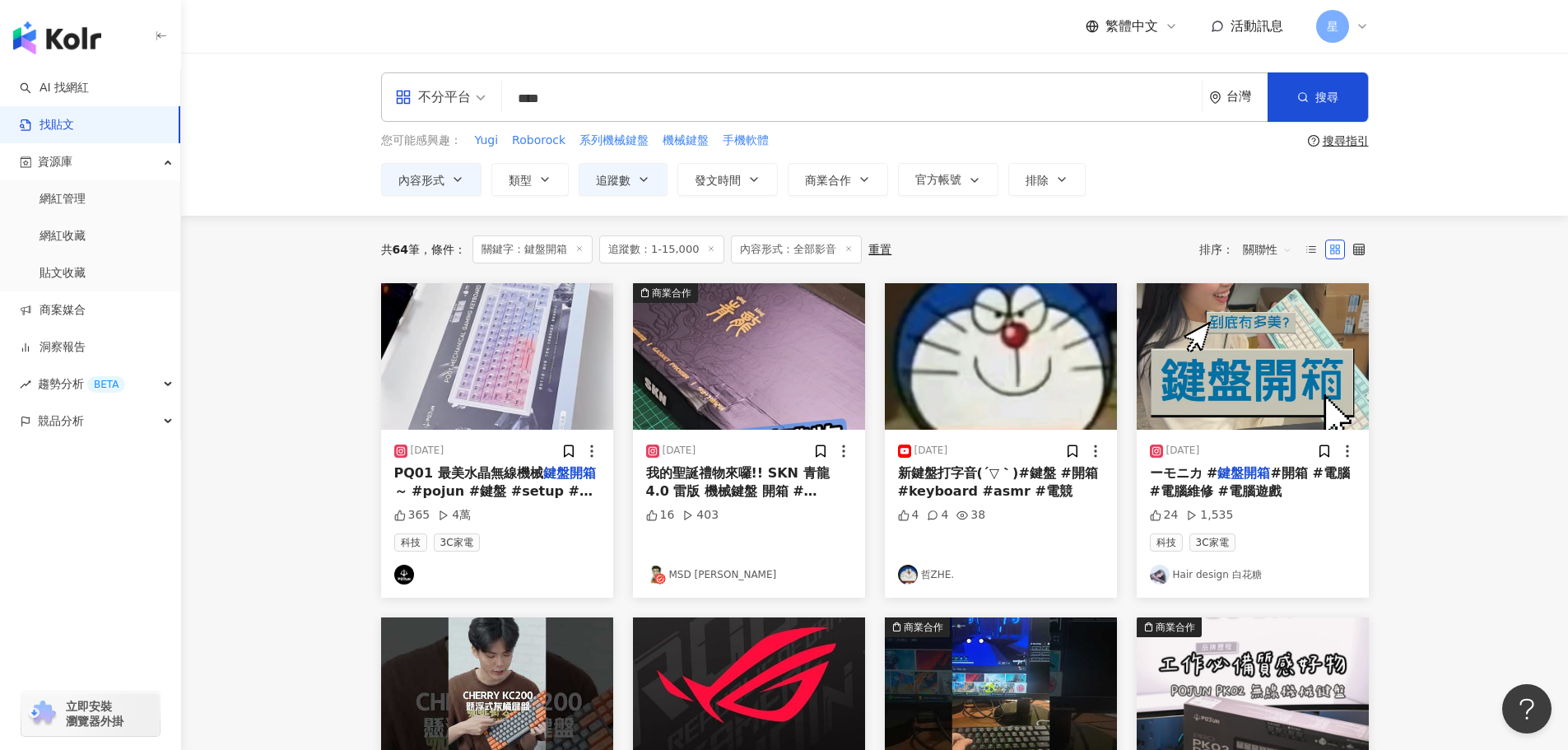
click at [460, 101] on div "不分平台" at bounding box center [433, 97] width 76 height 26
click at [465, 171] on div "Instagram" at bounding box center [446, 172] width 93 height 20
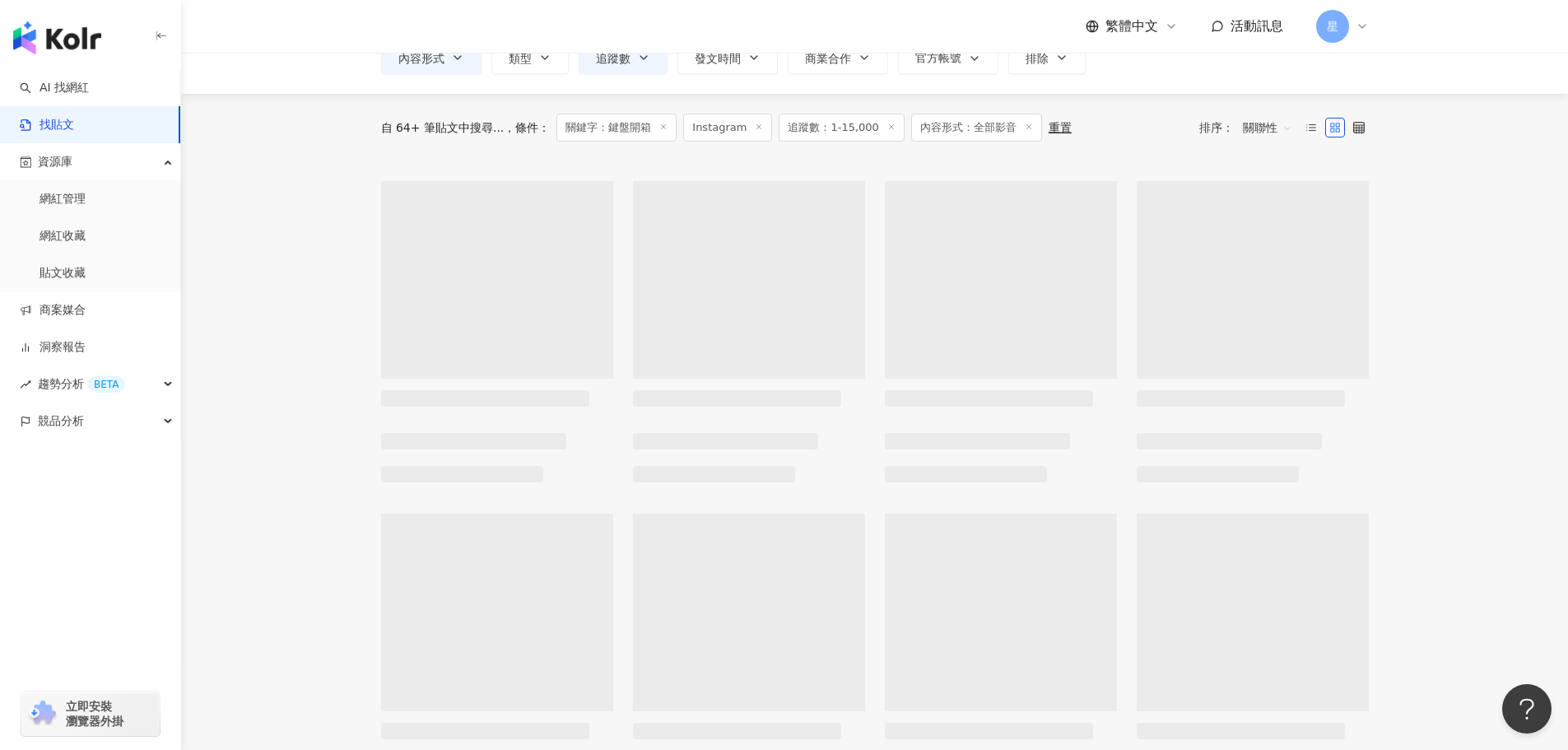
scroll to position [165, 0]
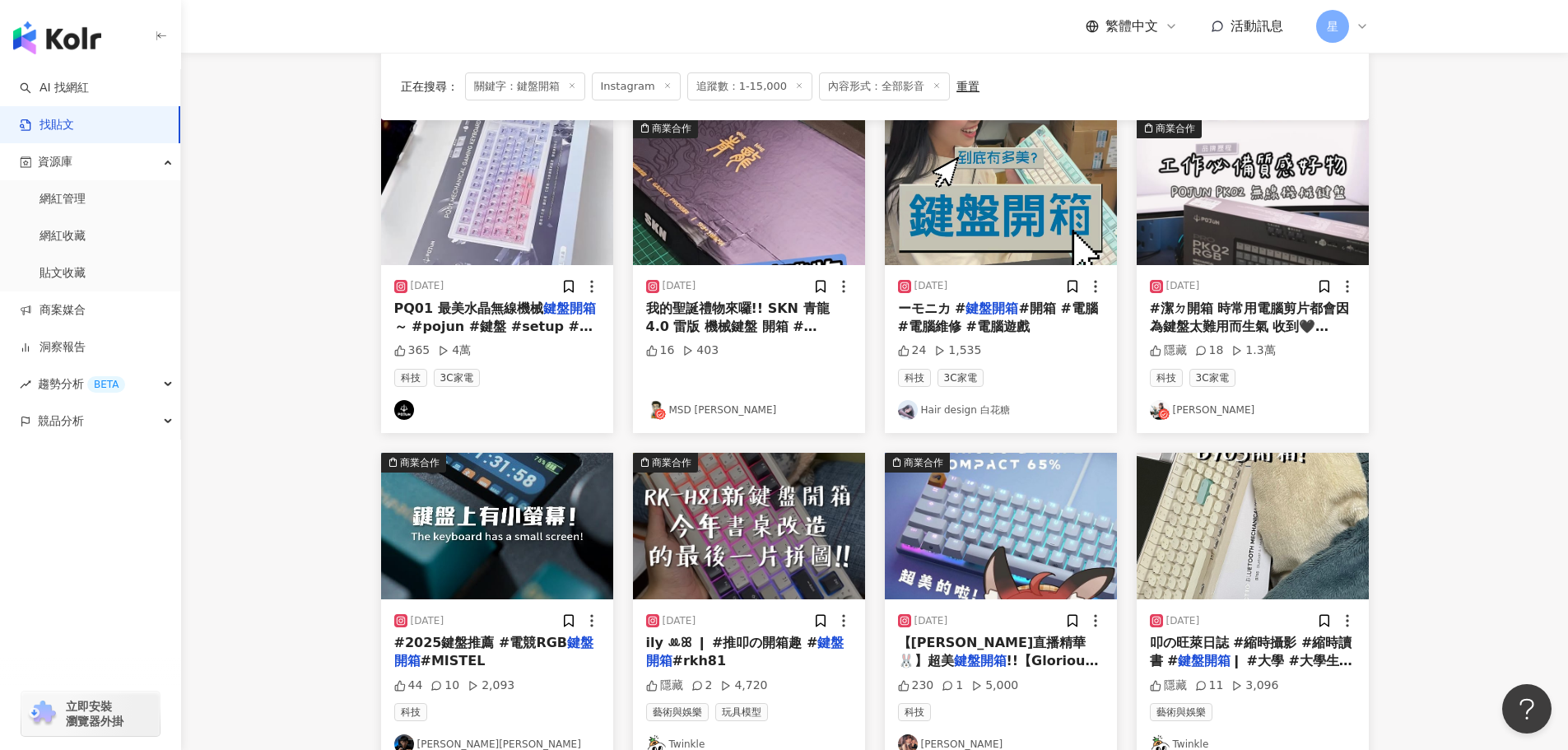
drag, startPoint x: 222, startPoint y: 551, endPoint x: 247, endPoint y: 530, distance: 32.6
click at [222, 551] on main "Instagram **** 台灣 搜尋 您可能感興趣： Yugi Roborock 系列機械鍵盤 機械鍵盤 手機軟體 搜尋指引 內容形式 類型 追蹤數 發文…" at bounding box center [875, 561] width 1387 height 1348
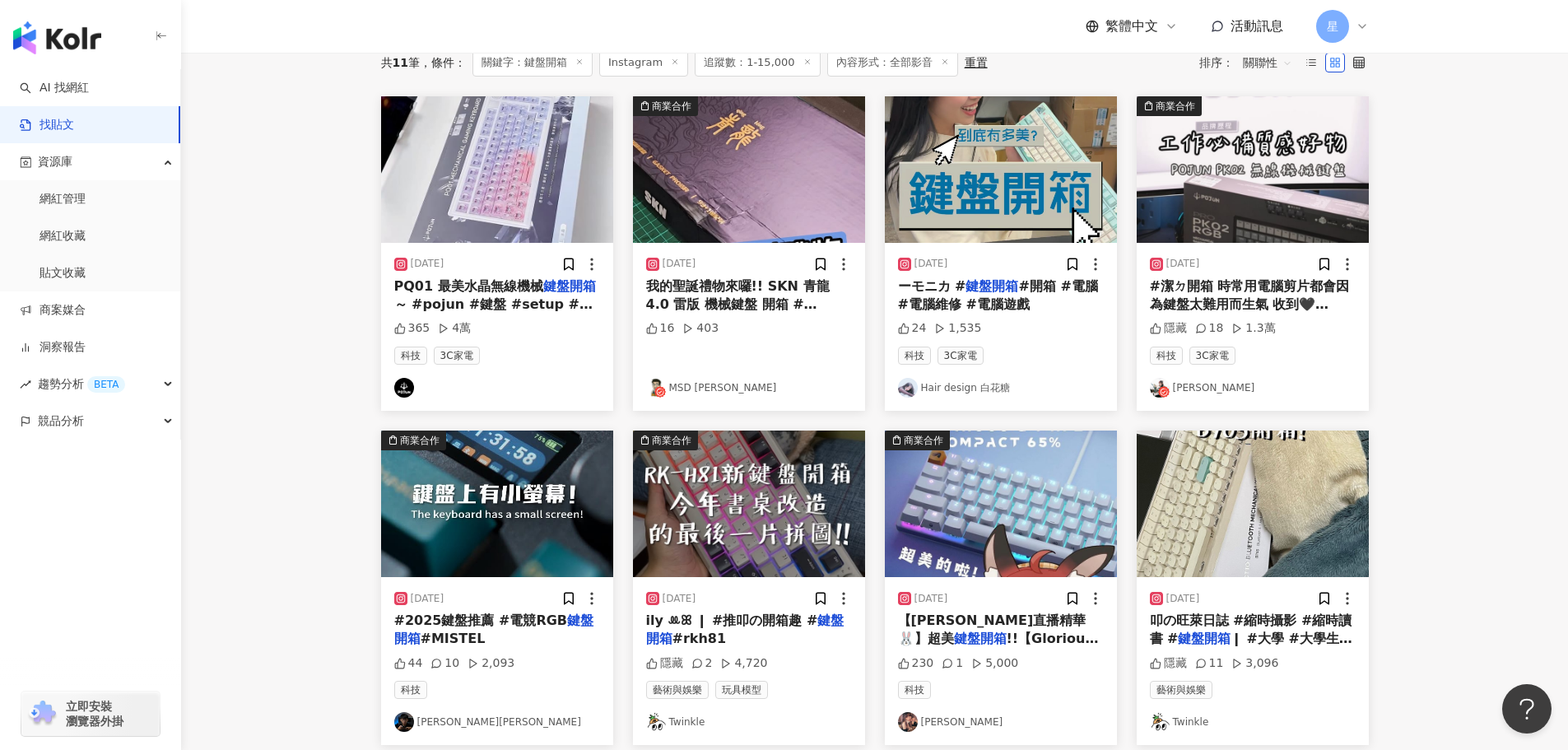
scroll to position [0, 0]
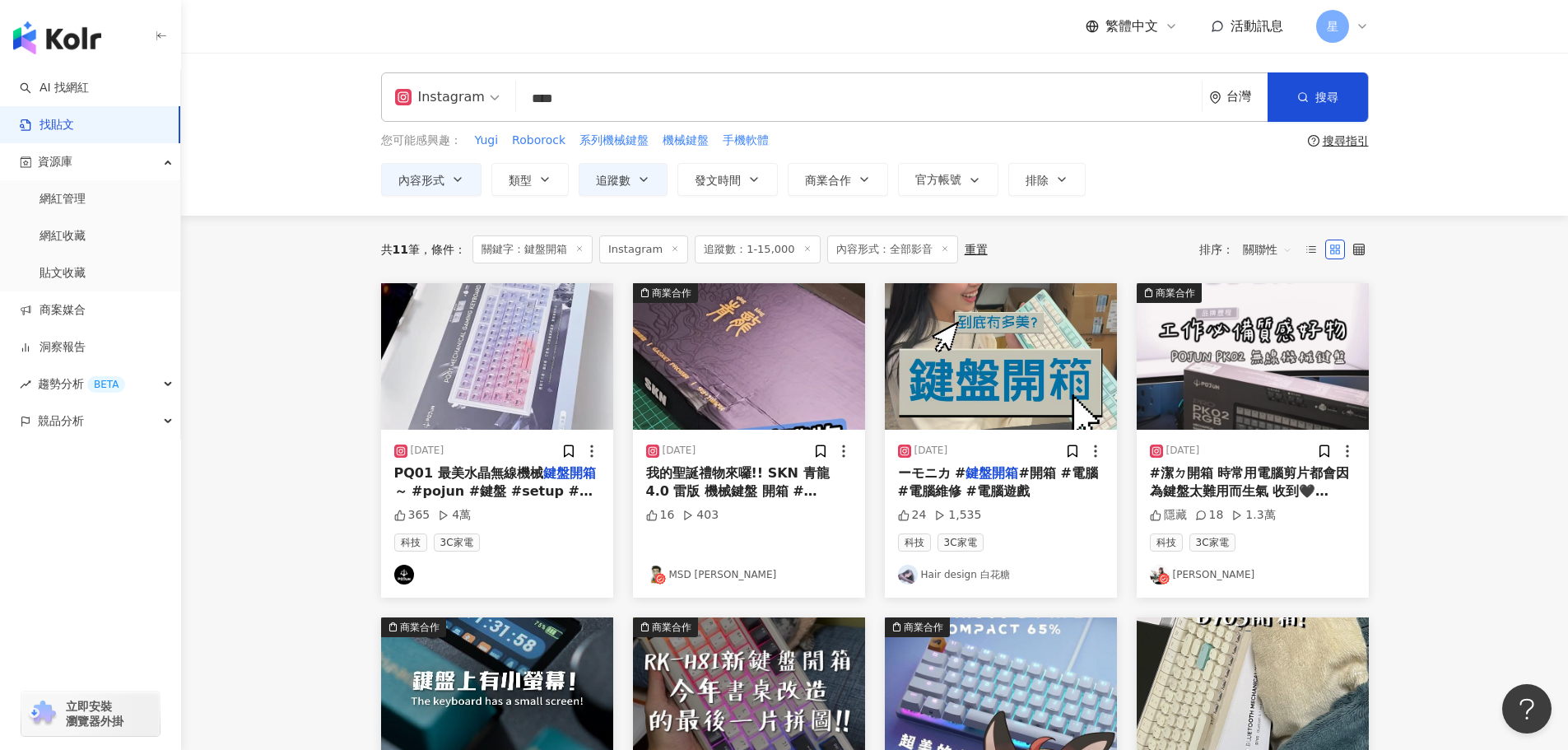
drag, startPoint x: 553, startPoint y: 100, endPoint x: 510, endPoint y: 97, distance: 43.1
click at [510, 97] on div "Instagram 鍵盤開箱 **** 台灣 搜尋" at bounding box center [875, 97] width 988 height 49
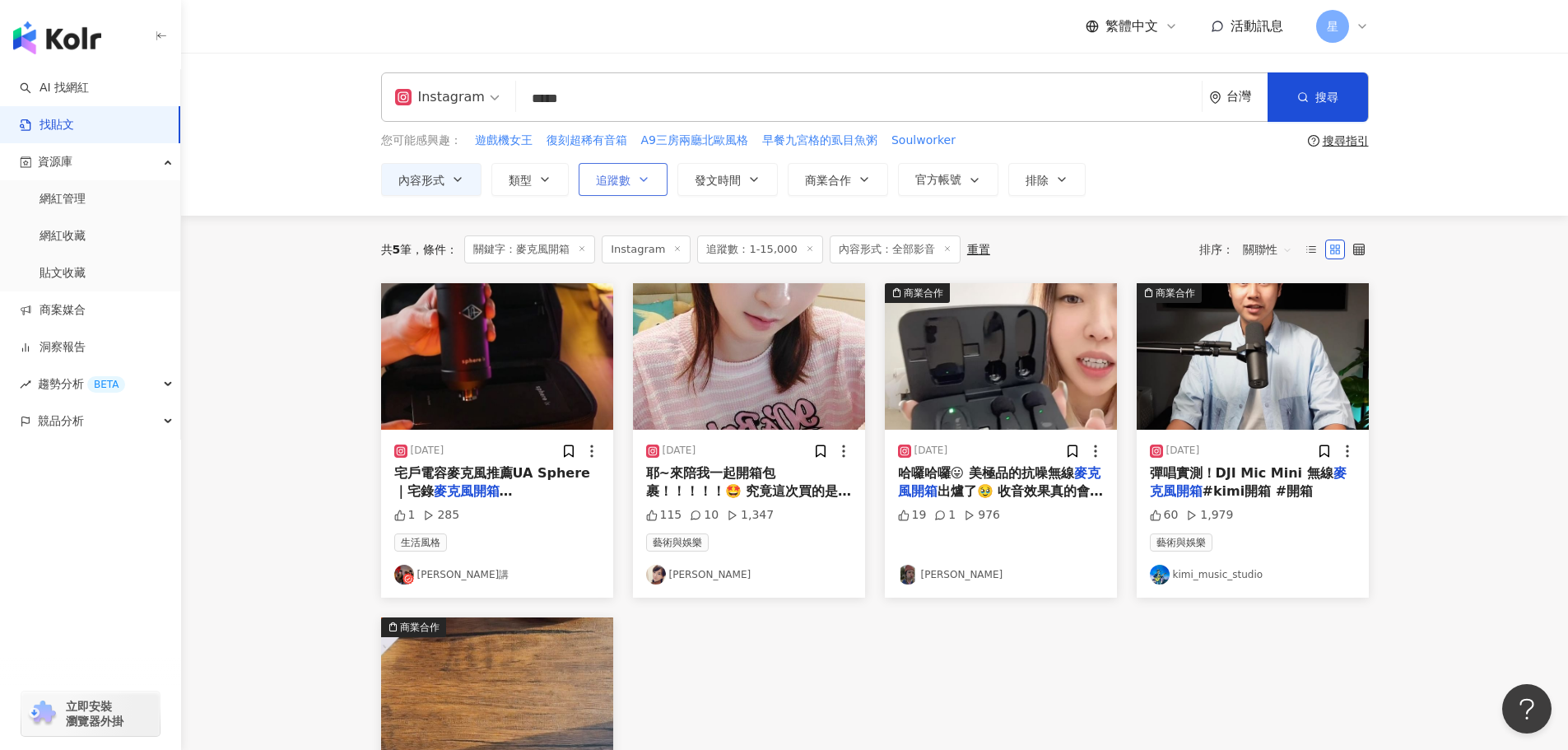
click at [628, 181] on span "追蹤數" at bounding box center [613, 180] width 35 height 14
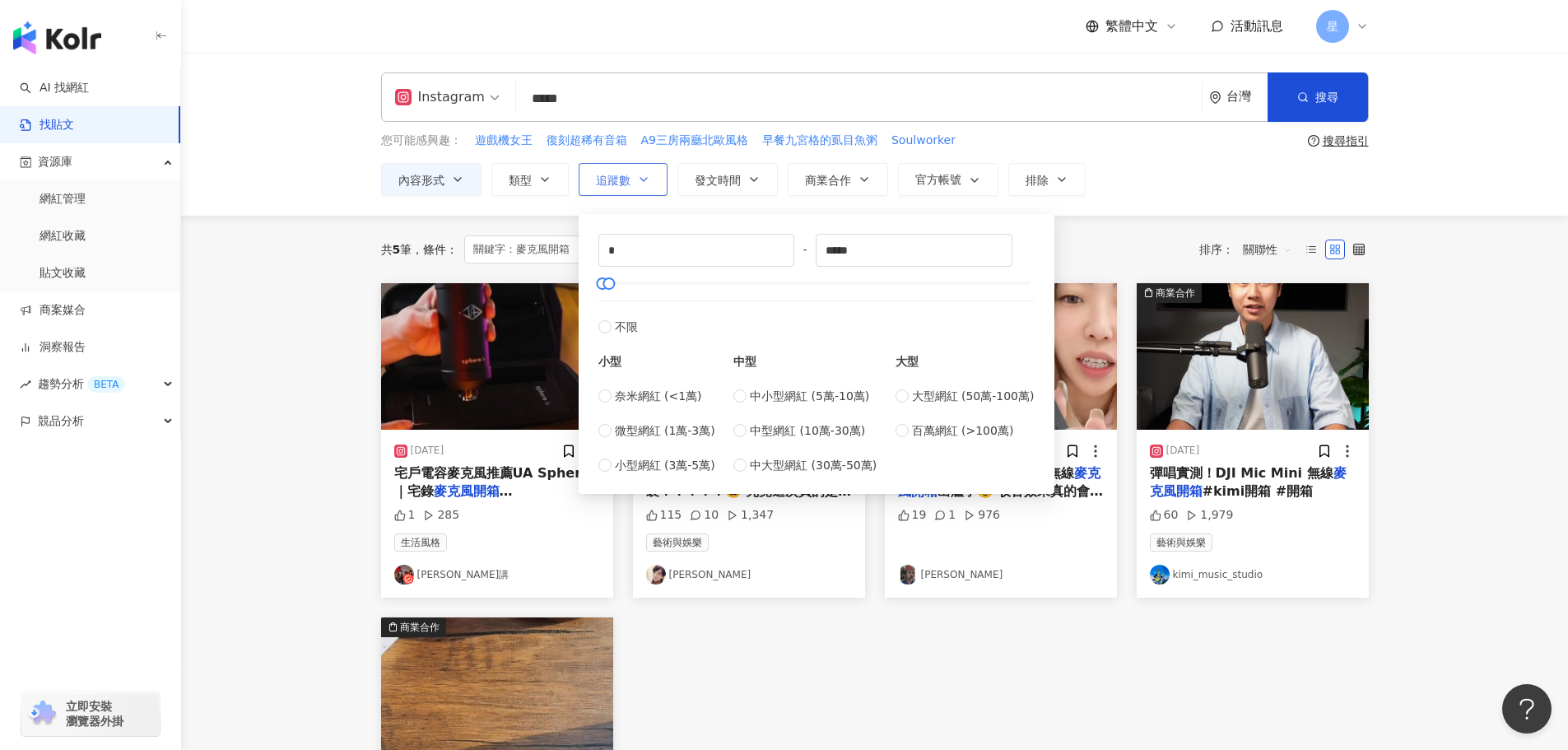
click at [628, 181] on span "追蹤數" at bounding box center [613, 180] width 35 height 14
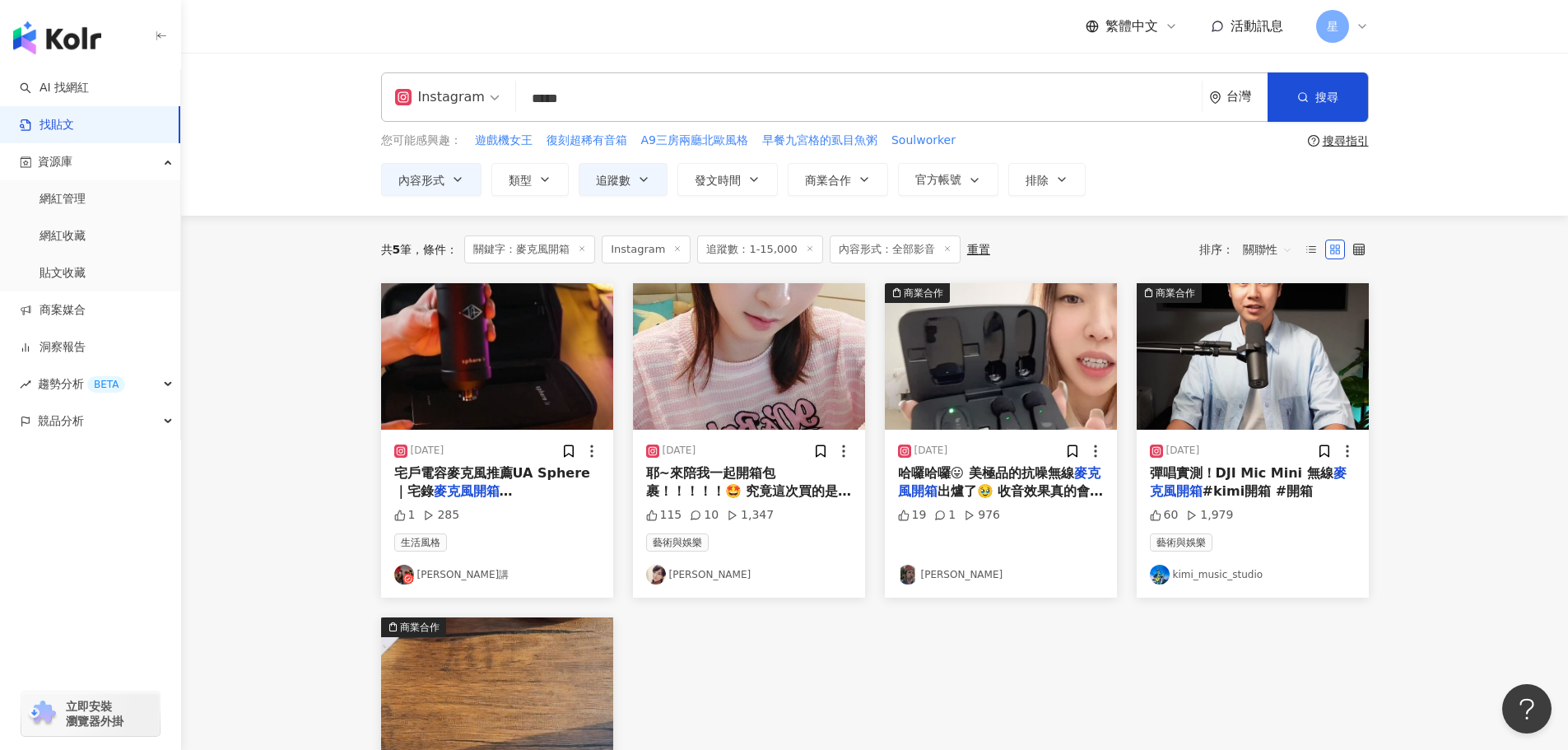
click at [1001, 358] on img "button" at bounding box center [1000, 356] width 232 height 146
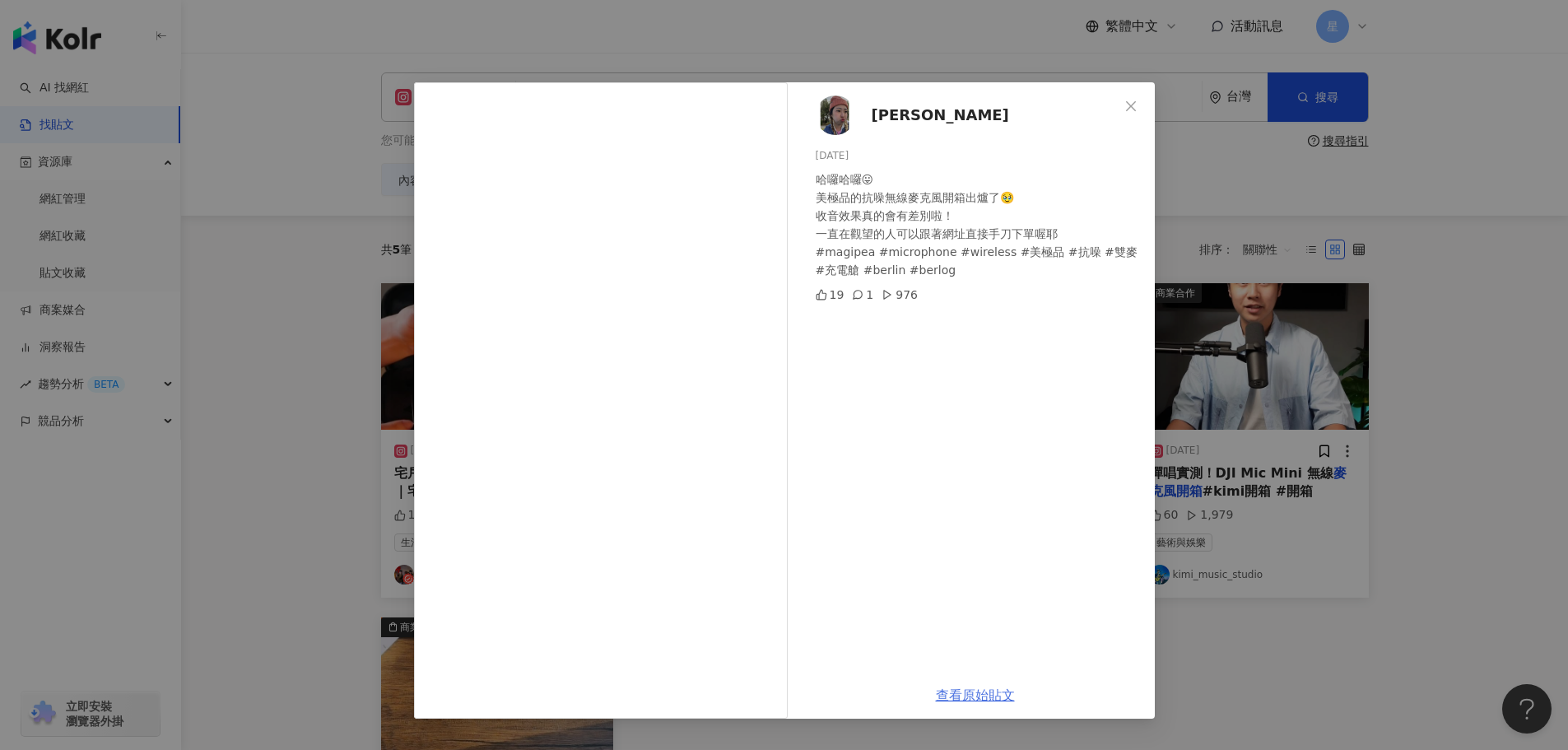
click at [996, 692] on link "查看原始貼文" at bounding box center [975, 695] width 79 height 16
click at [1311, 272] on div "Berlin Lee 2024/7/9 哈囉哈囉😛 美極品的抗噪無線麥克風開箱出爐了🥹 收音效果真的會有差別啦！ 一直在觀望的人可以跟著網址直接手刀下單喔耶 …" at bounding box center [784, 375] width 1568 height 750
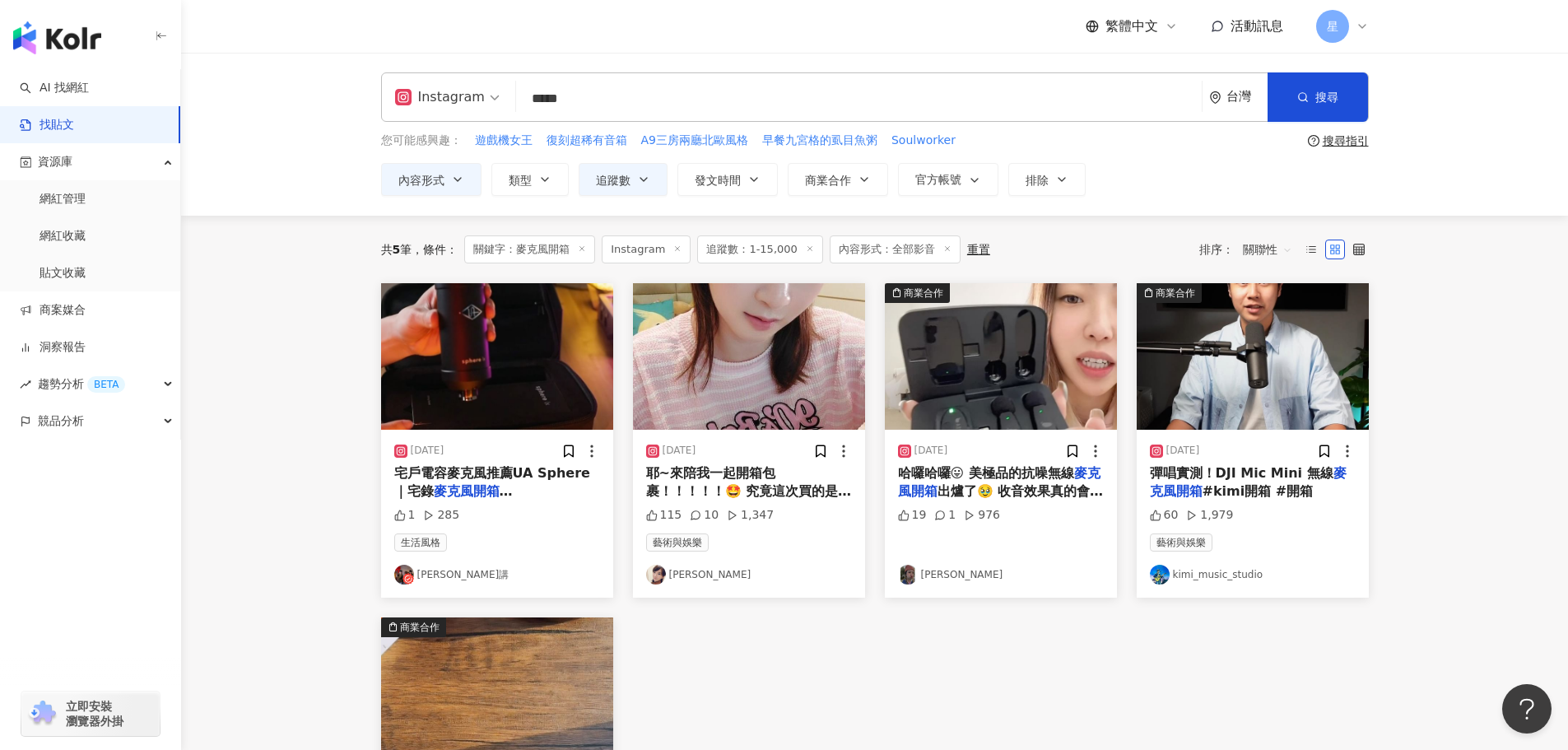
drag, startPoint x: 570, startPoint y: 102, endPoint x: 496, endPoint y: 102, distance: 74.0
click at [496, 102] on div "Instagram 麥克風開箱 ***** 台灣 搜尋" at bounding box center [875, 97] width 988 height 49
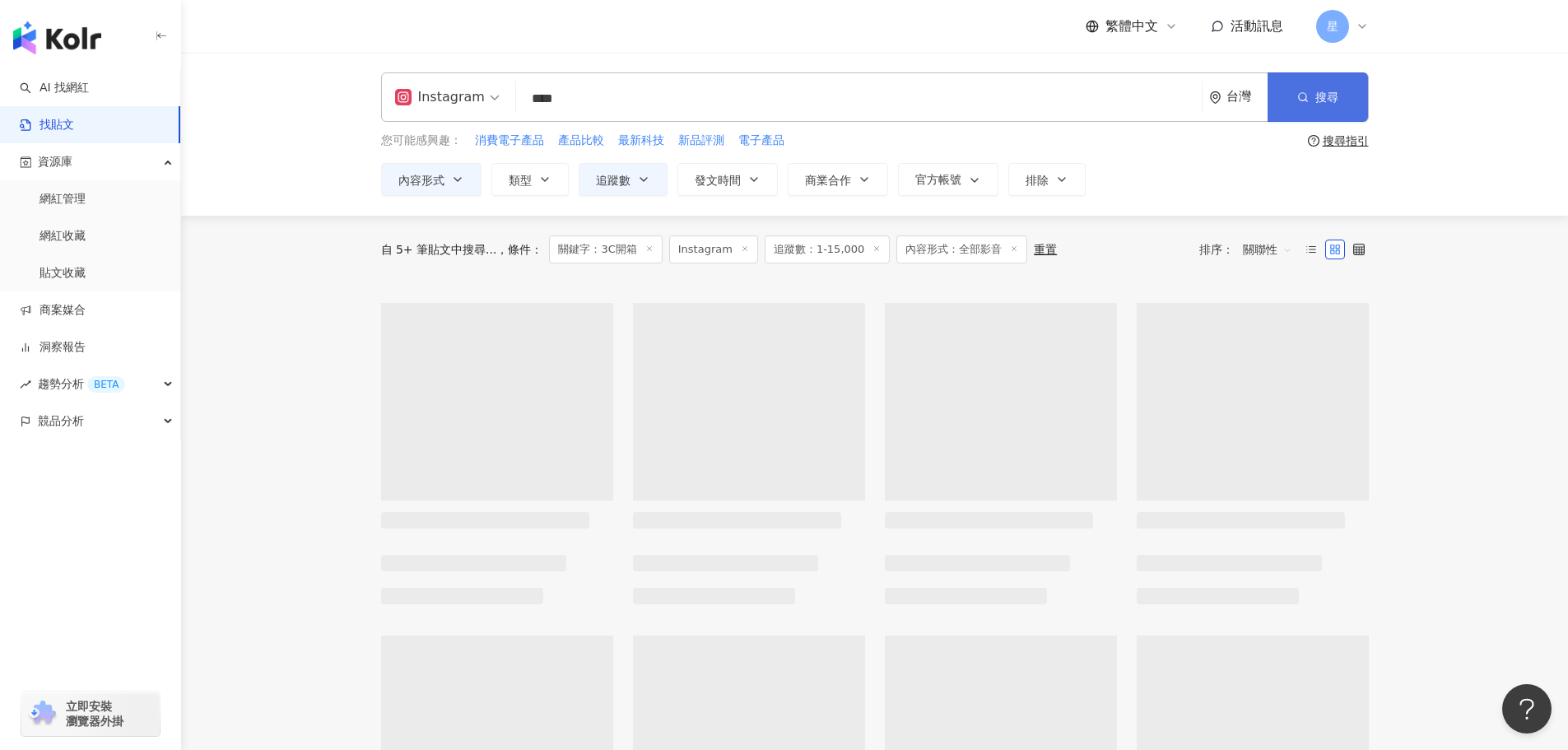
click at [1308, 103] on button "搜尋" at bounding box center [1318, 97] width 101 height 49
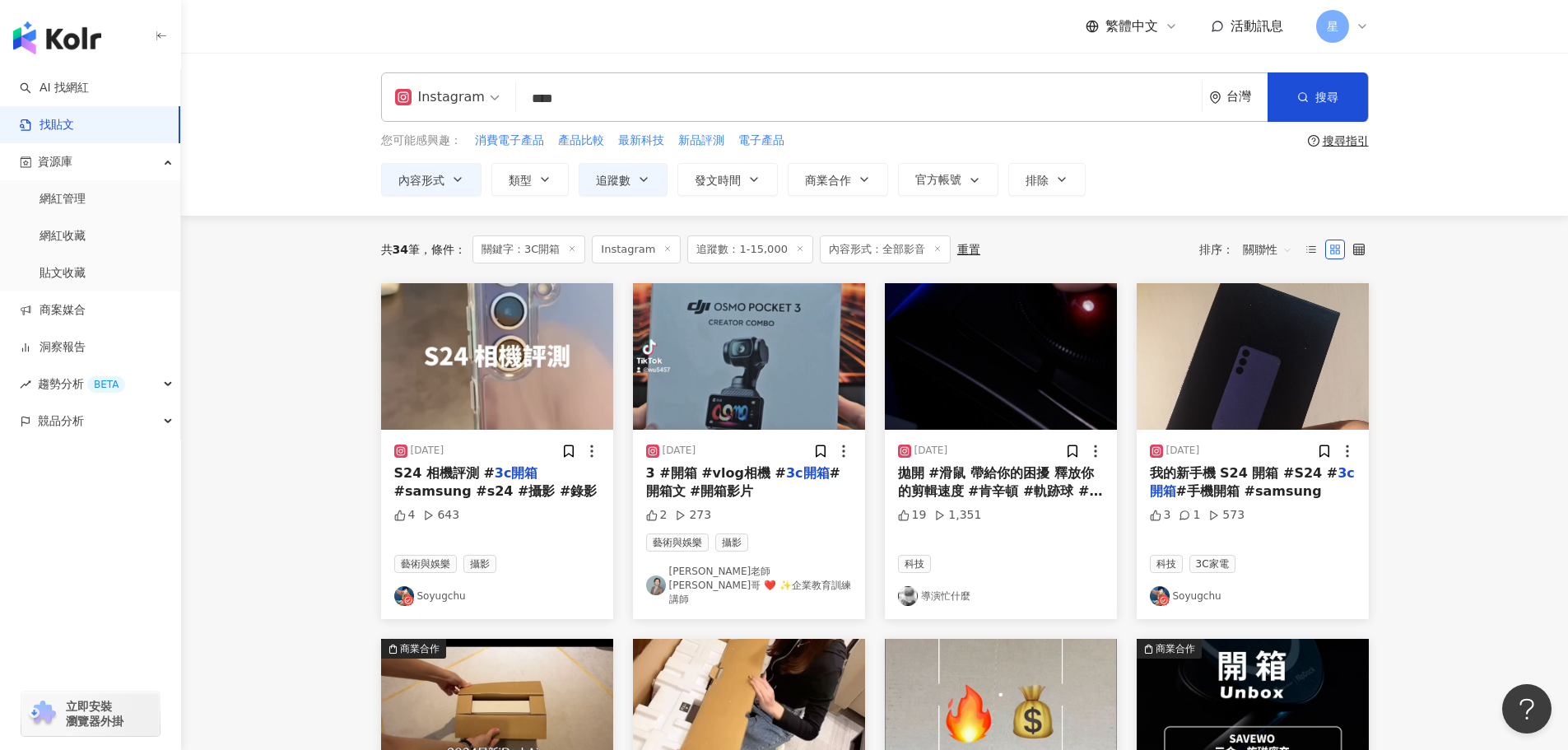
click at [967, 374] on img "button" at bounding box center [1000, 356] width 232 height 146
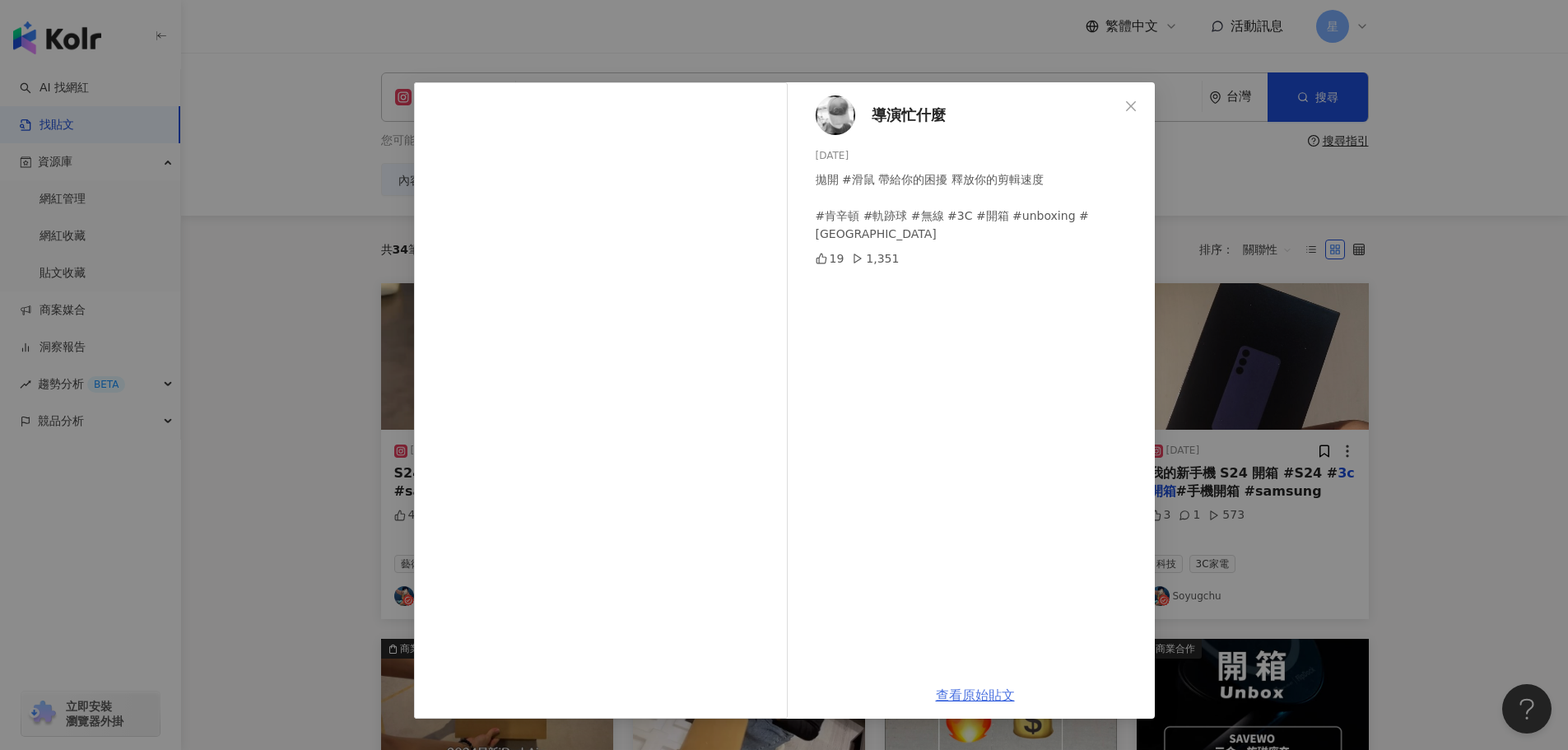
click at [988, 699] on link "查看原始貼文" at bounding box center [975, 695] width 79 height 16
drag, startPoint x: 1439, startPoint y: 499, endPoint x: 1433, endPoint y: 457, distance: 42.4
click at [1438, 485] on div "導演忙什麼 2023/12/10 拋開 #滑鼠 帶給你的困擾 釋放你的剪輯速度 #肯辛頓 #軌跡球 #無線 #3C #開箱 #unboxing #kensin…" at bounding box center [784, 375] width 1568 height 750
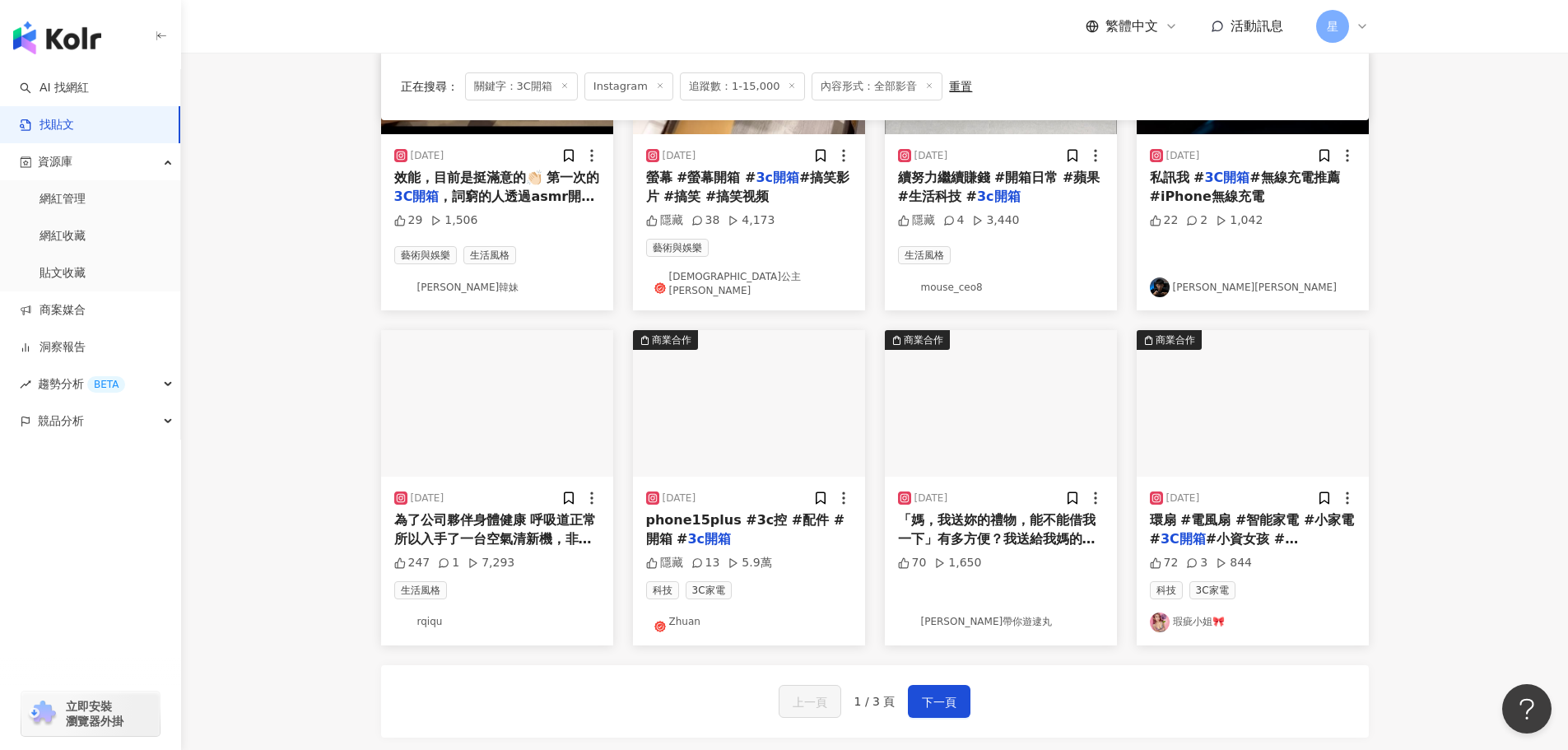
scroll to position [659, 0]
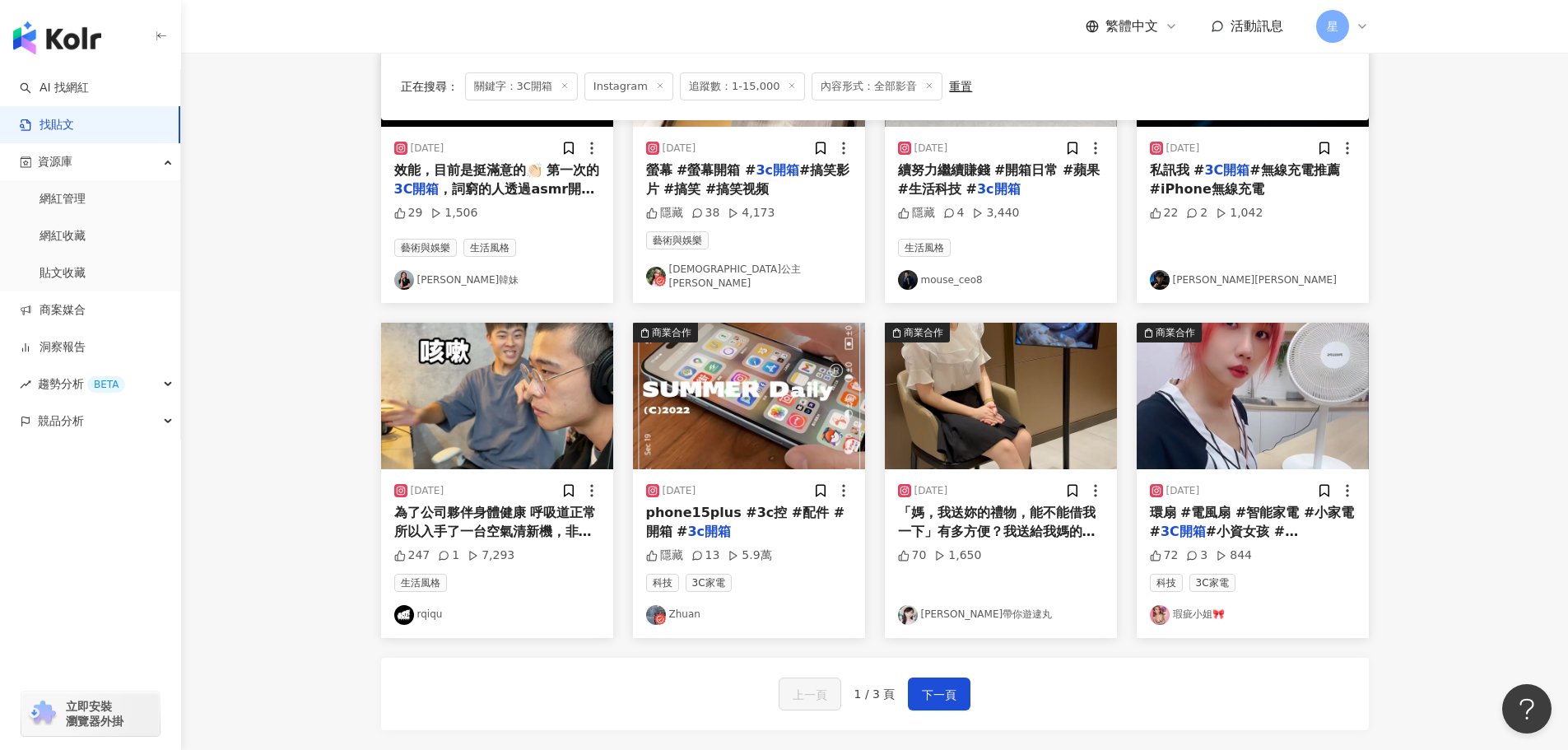
click at [737, 370] on img "button" at bounding box center [749, 395] width 232 height 146
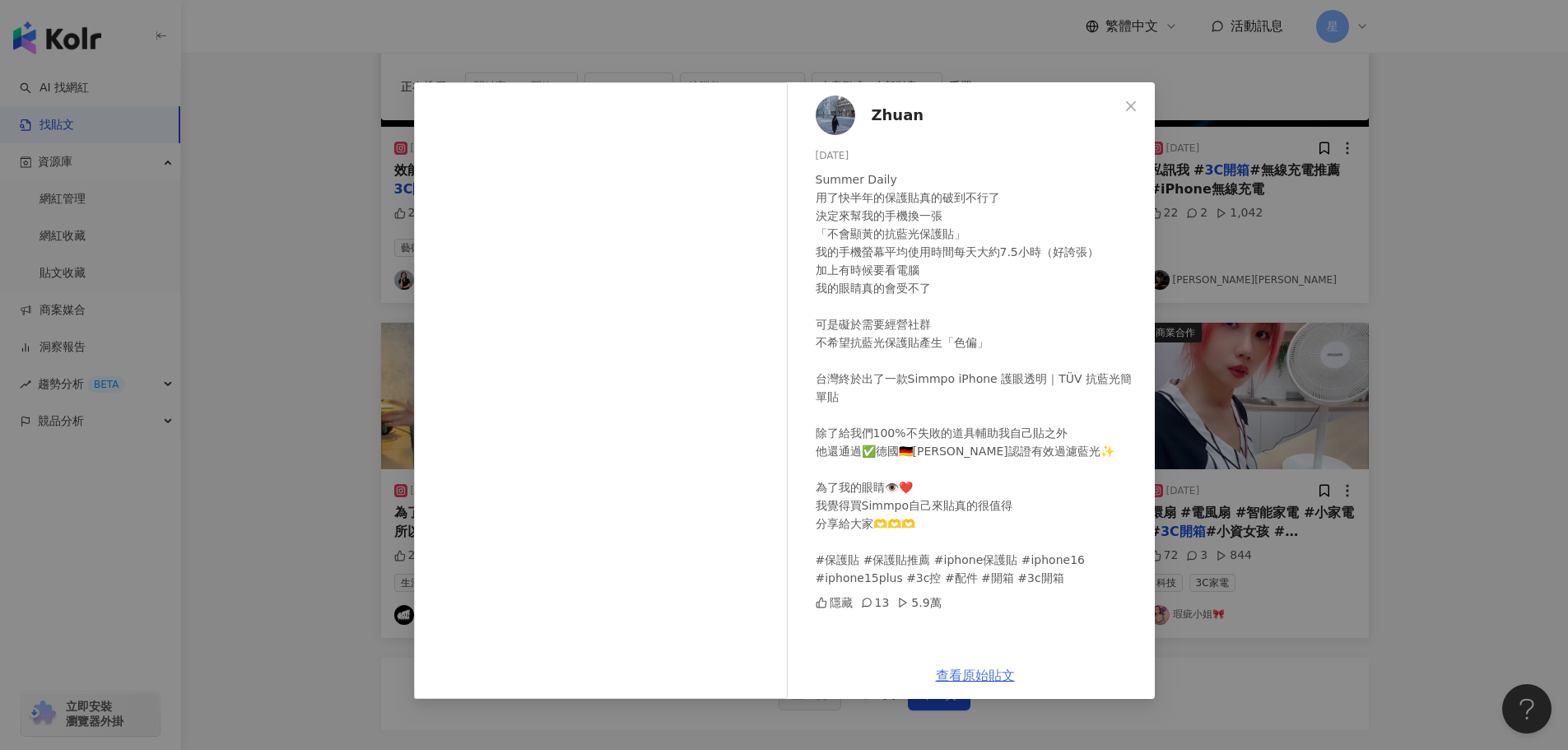
click at [993, 676] on link "查看原始貼文" at bounding box center [975, 675] width 79 height 16
click at [1131, 107] on icon "close" at bounding box center [1130, 106] width 10 height 10
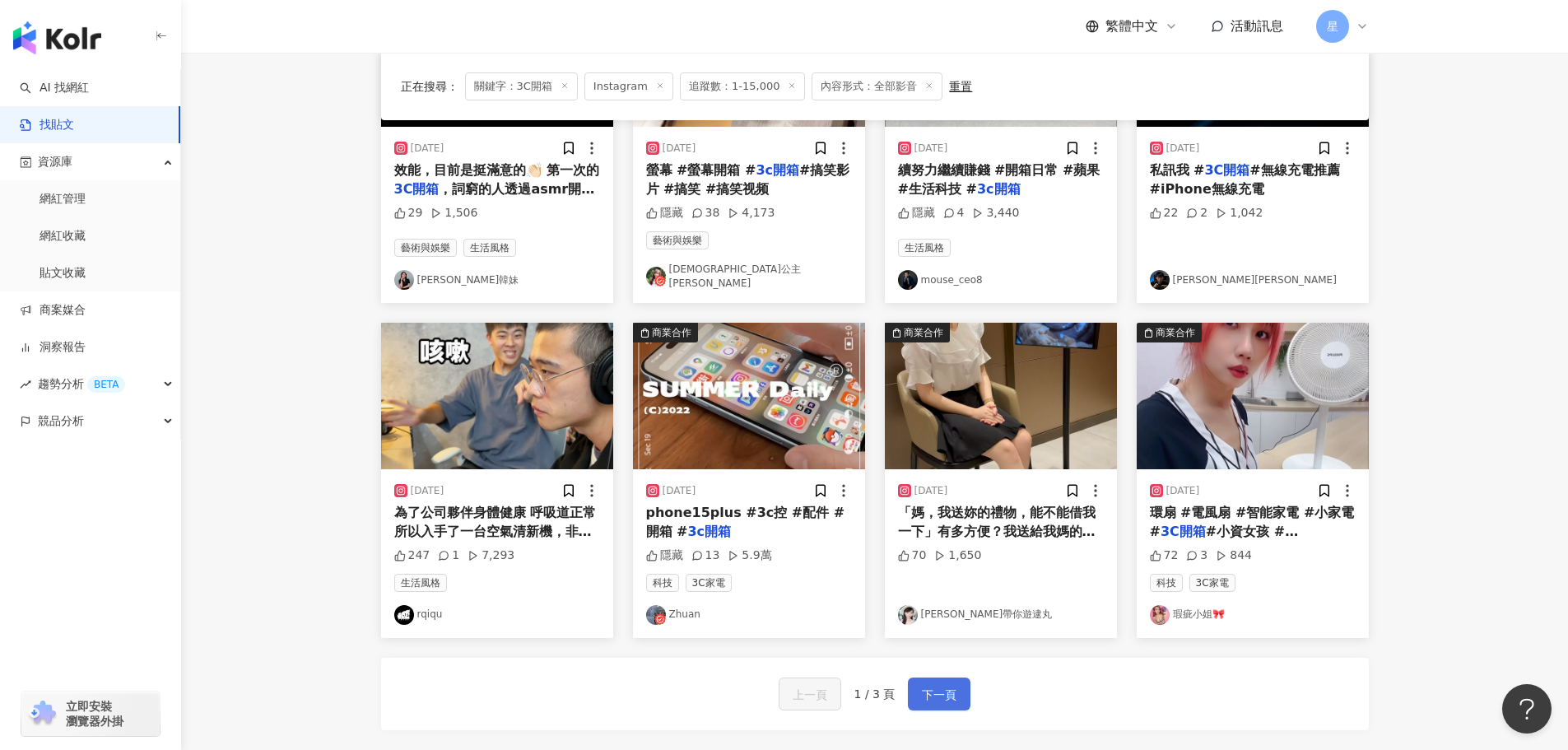
click at [939, 685] on span "下一頁" at bounding box center [939, 695] width 35 height 19
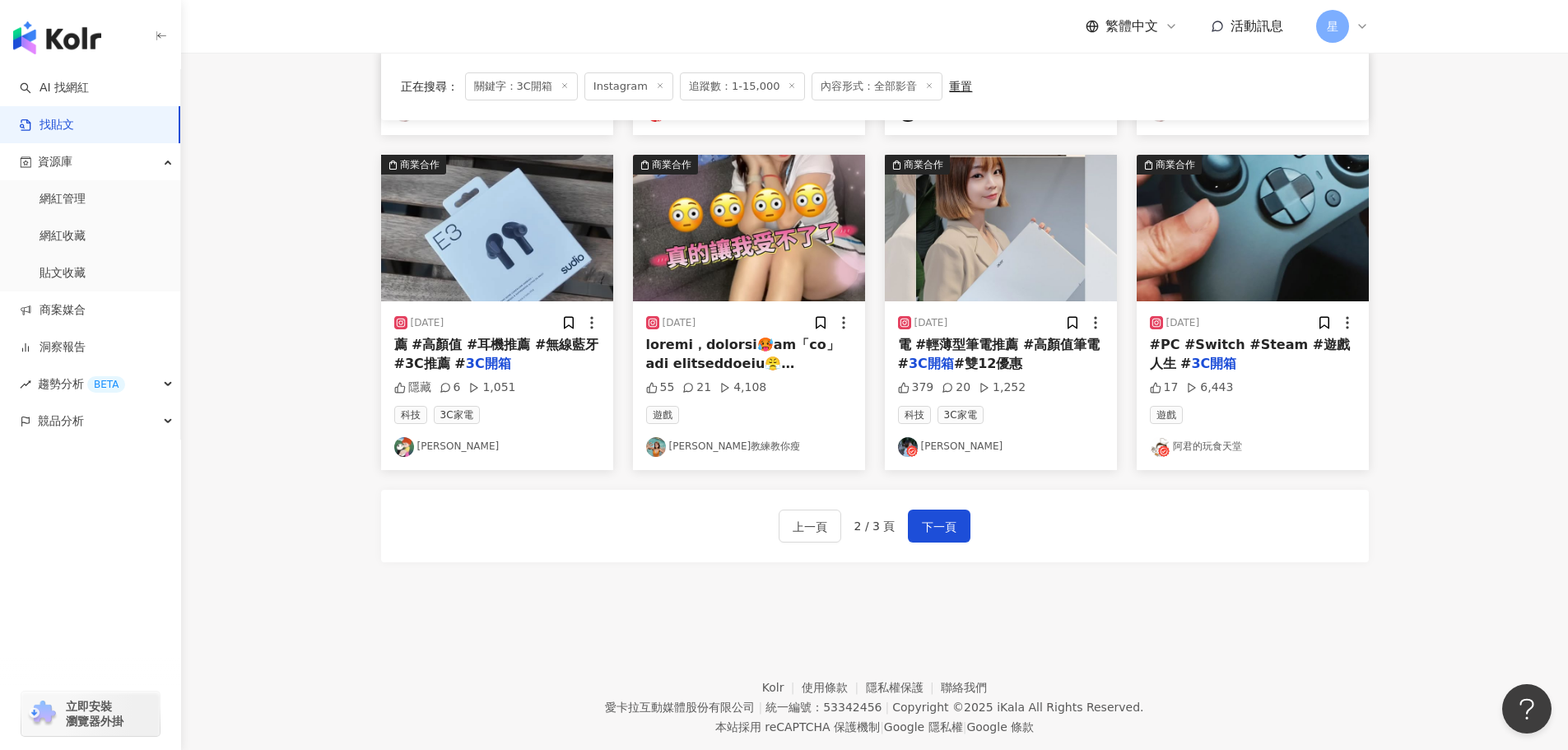
scroll to position [824, 0]
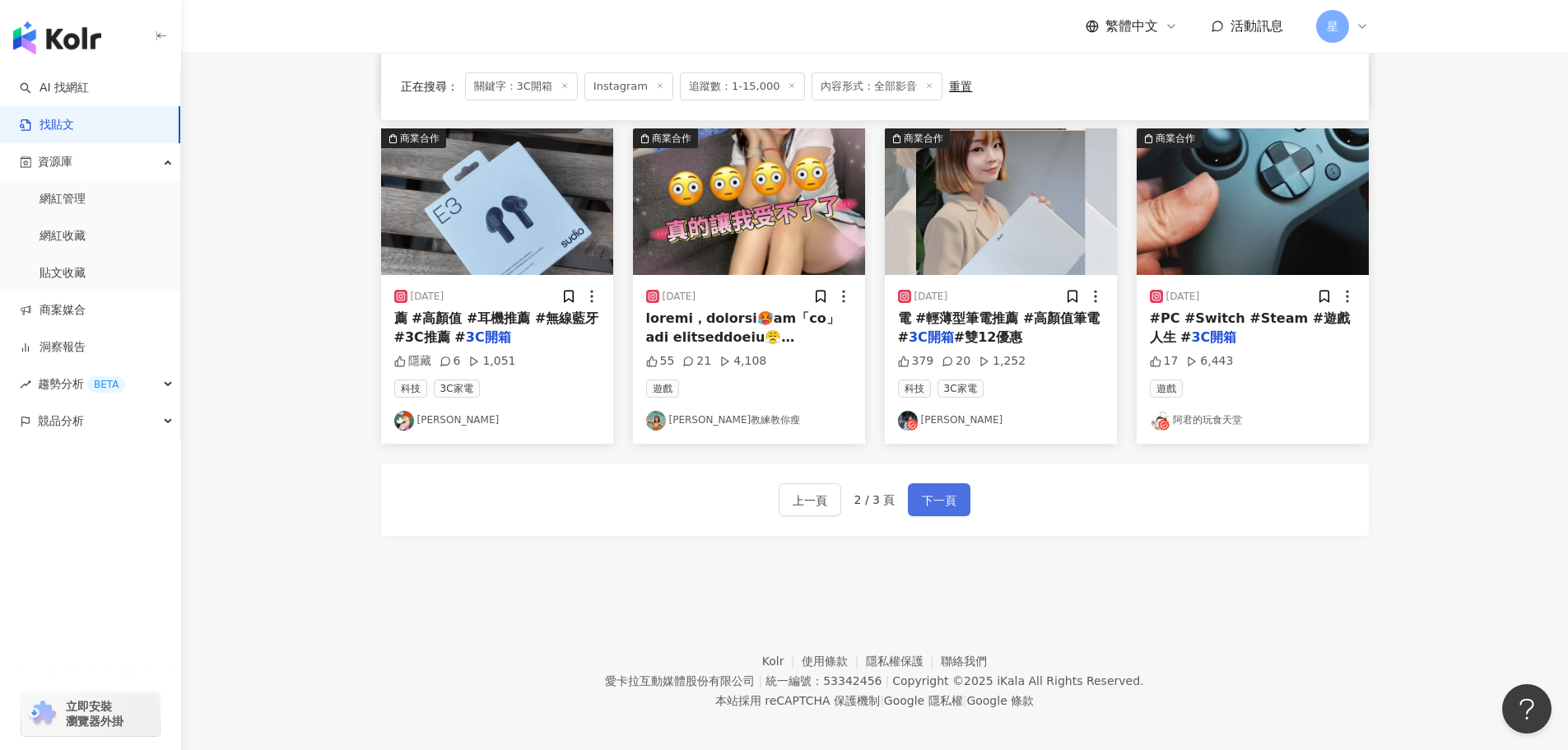
click at [915, 506] on button "下一頁" at bounding box center [938, 500] width 63 height 33
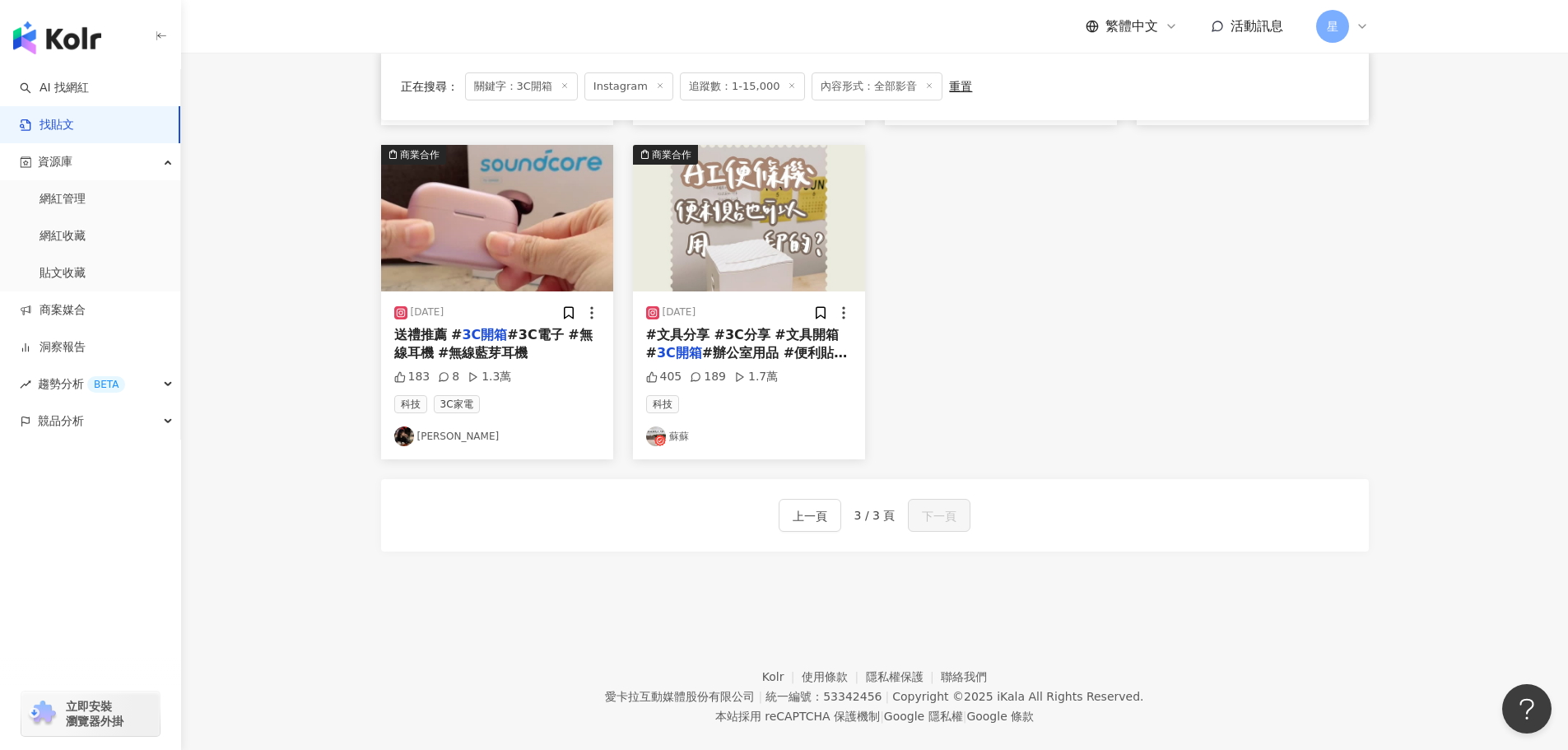
click at [528, 219] on img "button" at bounding box center [497, 218] width 232 height 146
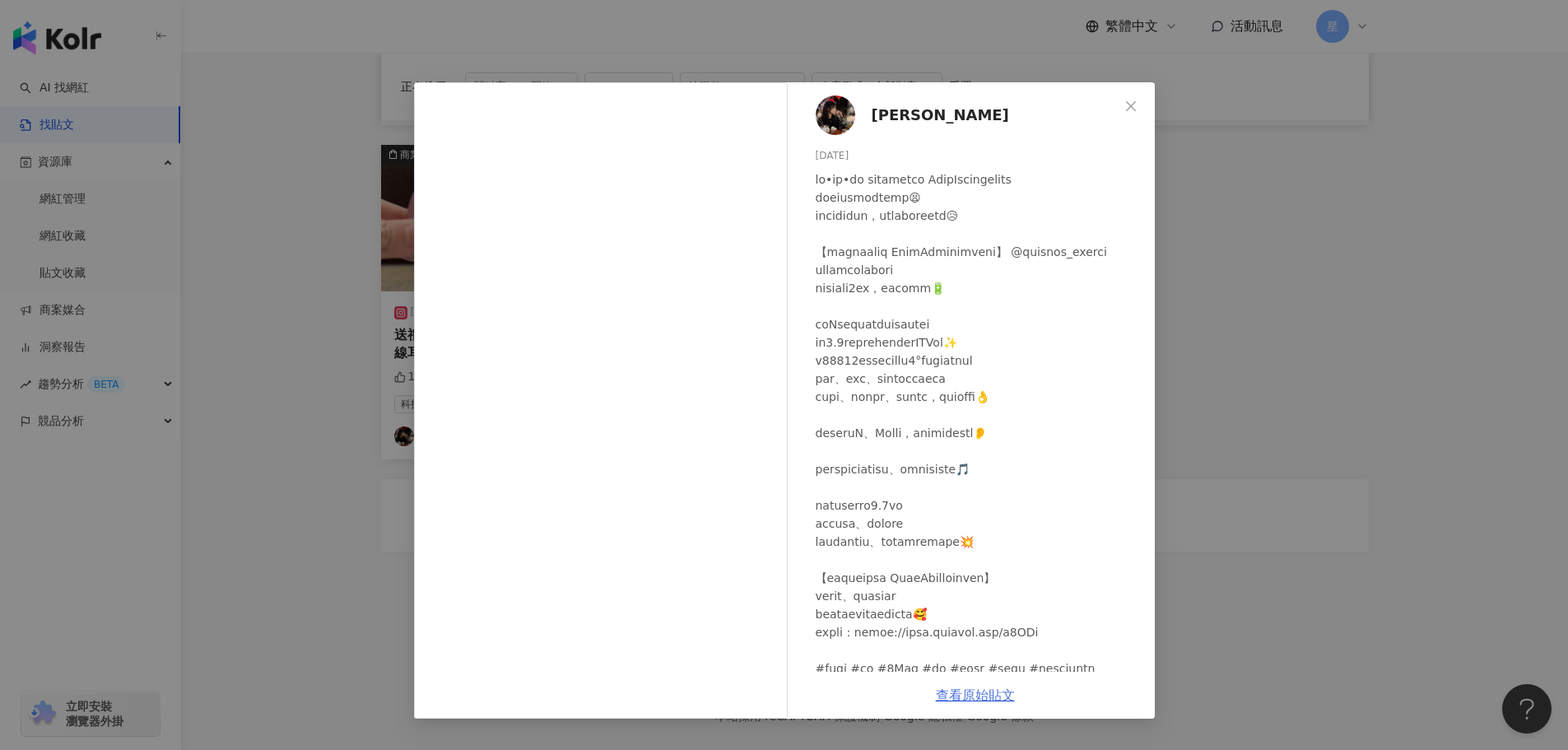
click at [977, 694] on link "查看原始貼文" at bounding box center [975, 695] width 79 height 16
click at [1124, 107] on icon "close" at bounding box center [1131, 107] width 14 height 14
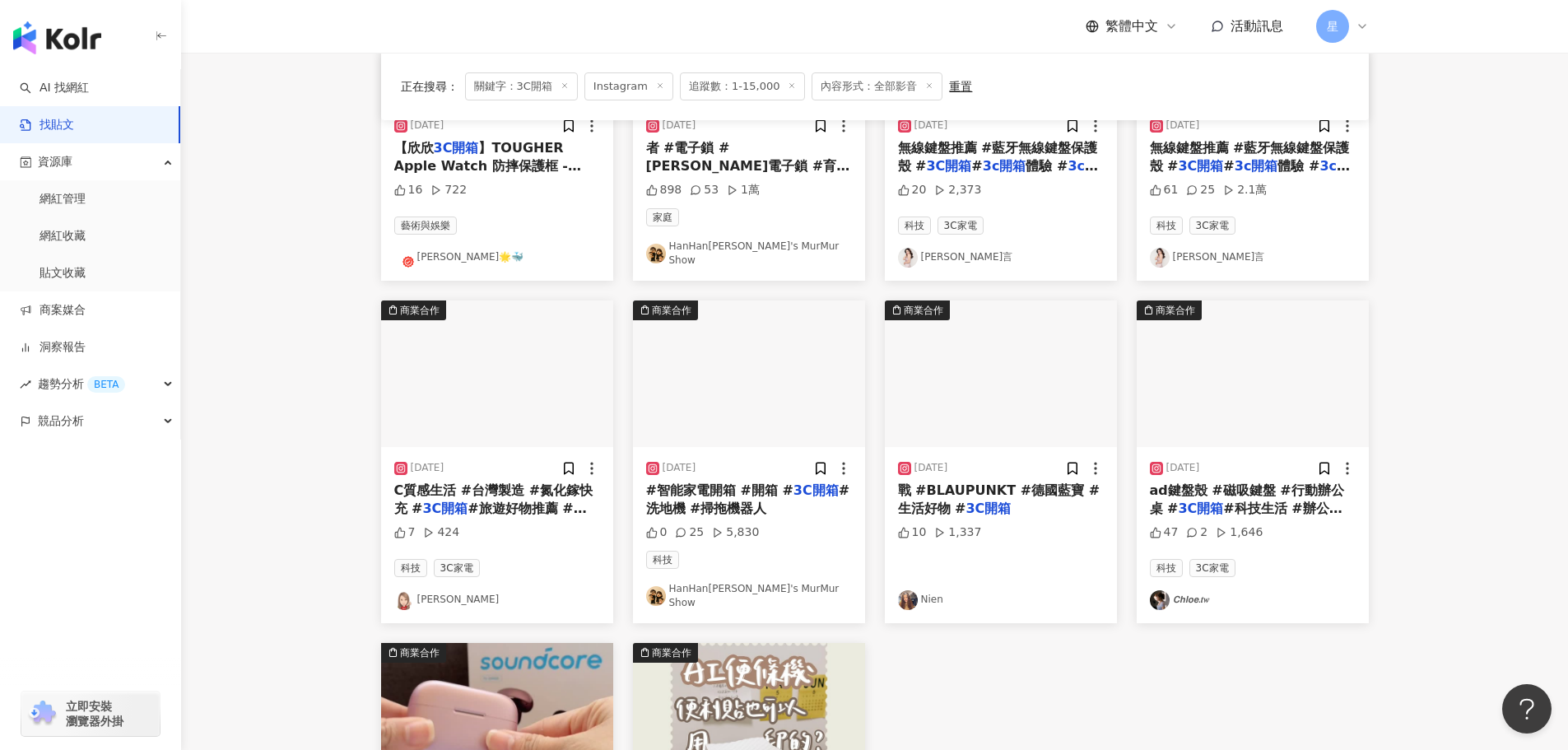
scroll to position [329, 0]
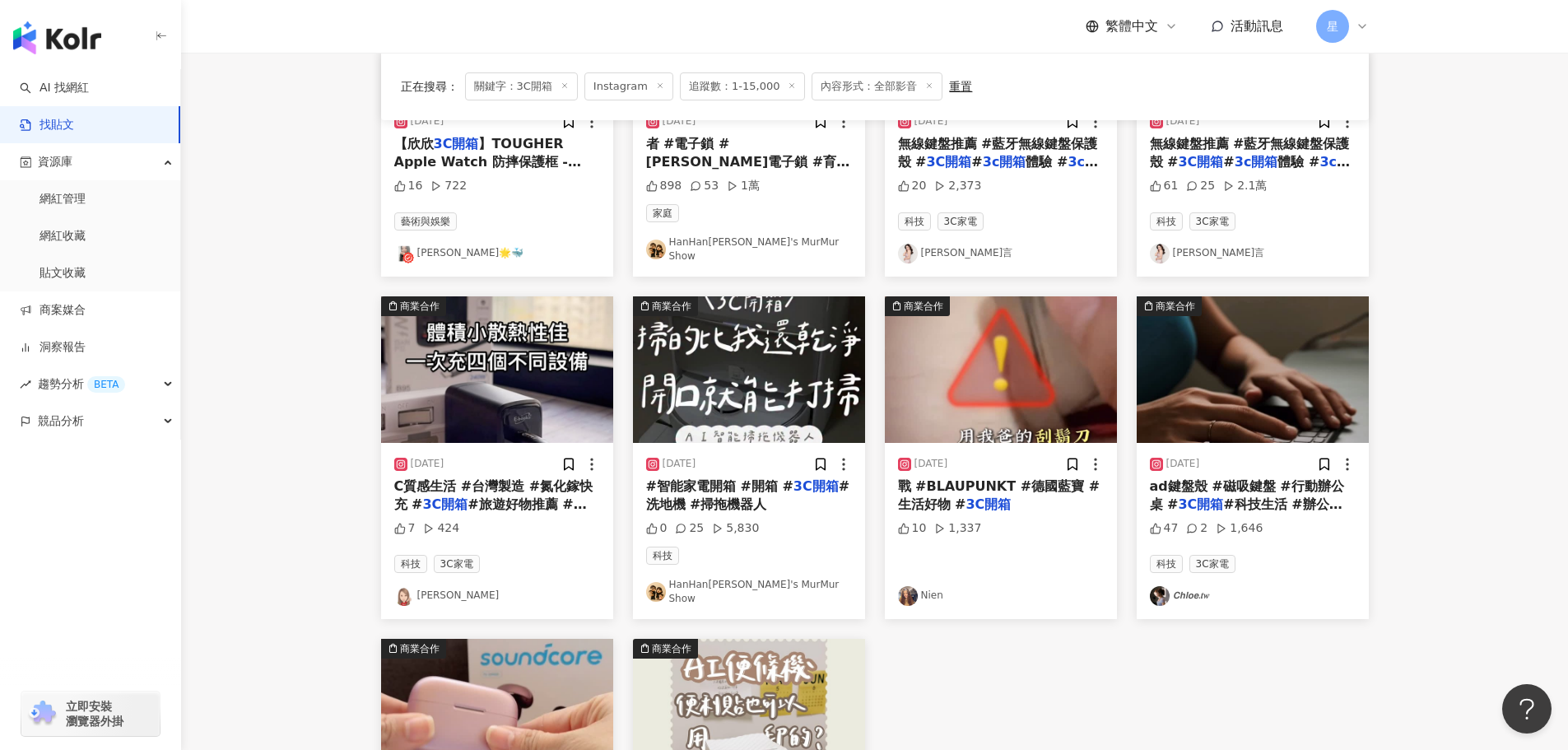
click at [755, 397] on img "button" at bounding box center [749, 369] width 232 height 146
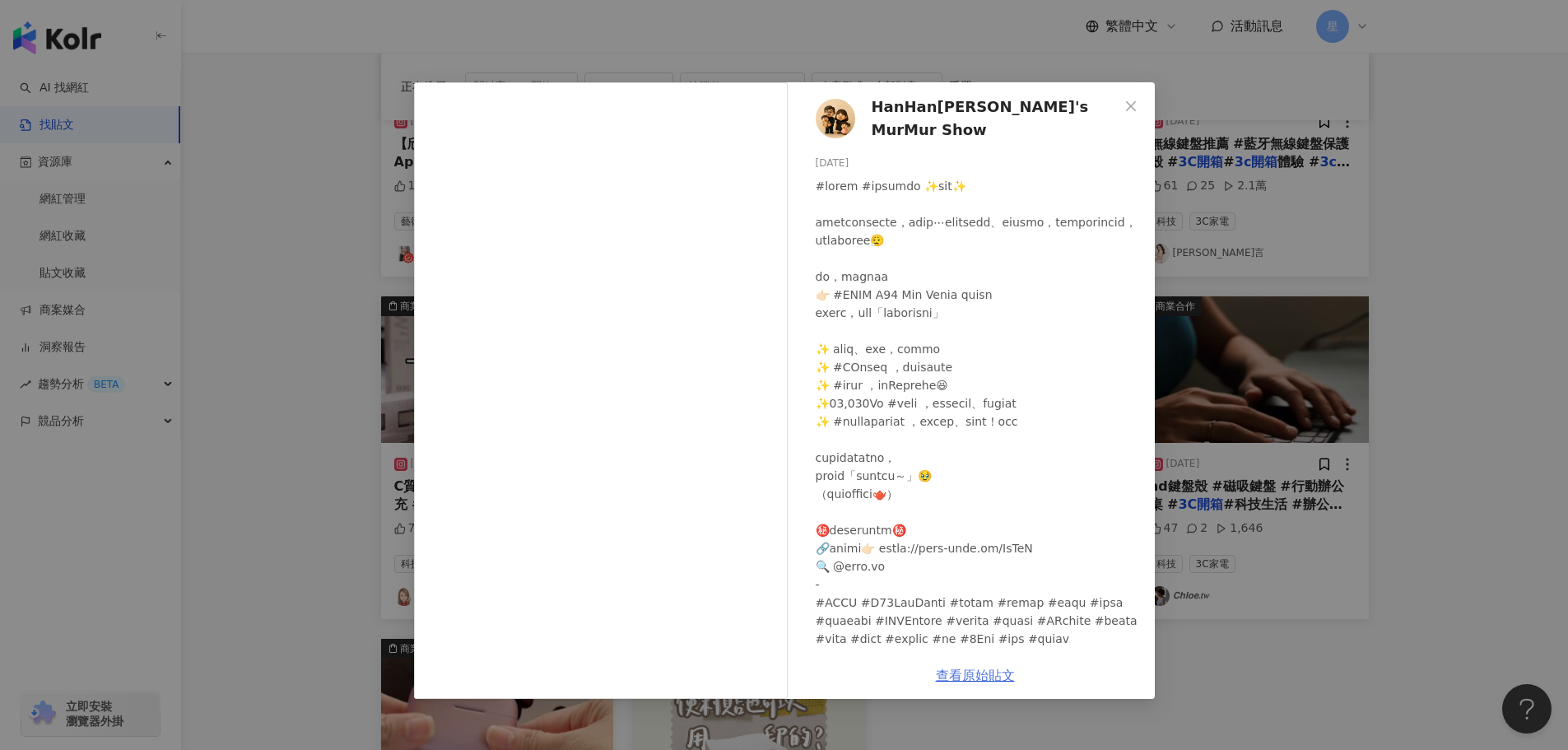
click at [993, 668] on link "查看原始貼文" at bounding box center [975, 675] width 79 height 16
click at [1255, 248] on div "HanHan嚴小涵's MurMur Show 2025/7/29 0 25 5,830 查看原始貼文" at bounding box center [784, 375] width 1568 height 750
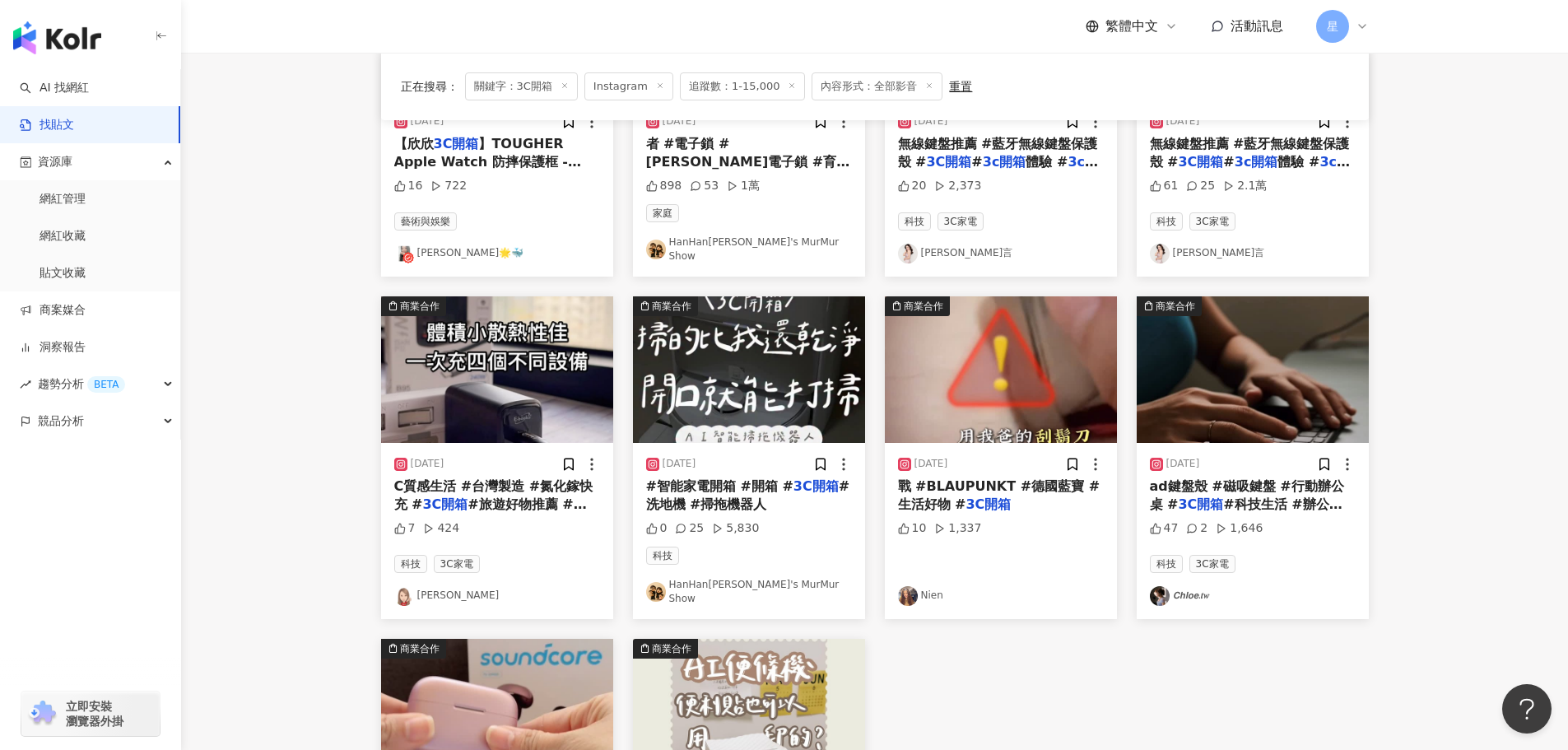
click at [1272, 348] on img "button" at bounding box center [1252, 369] width 232 height 146
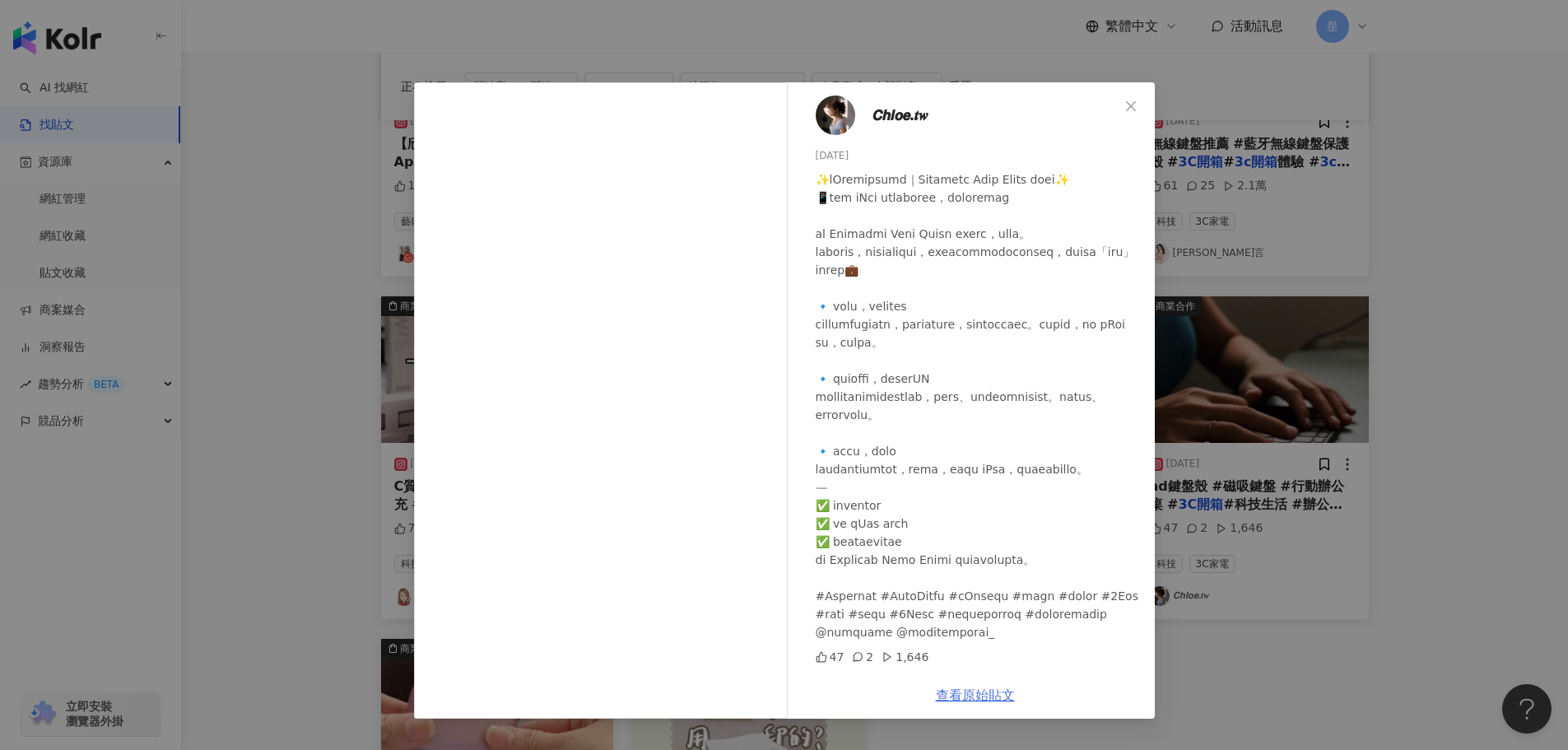
click at [994, 692] on link "查看原始貼文" at bounding box center [975, 695] width 79 height 16
click at [1128, 106] on icon "close" at bounding box center [1131, 107] width 14 height 14
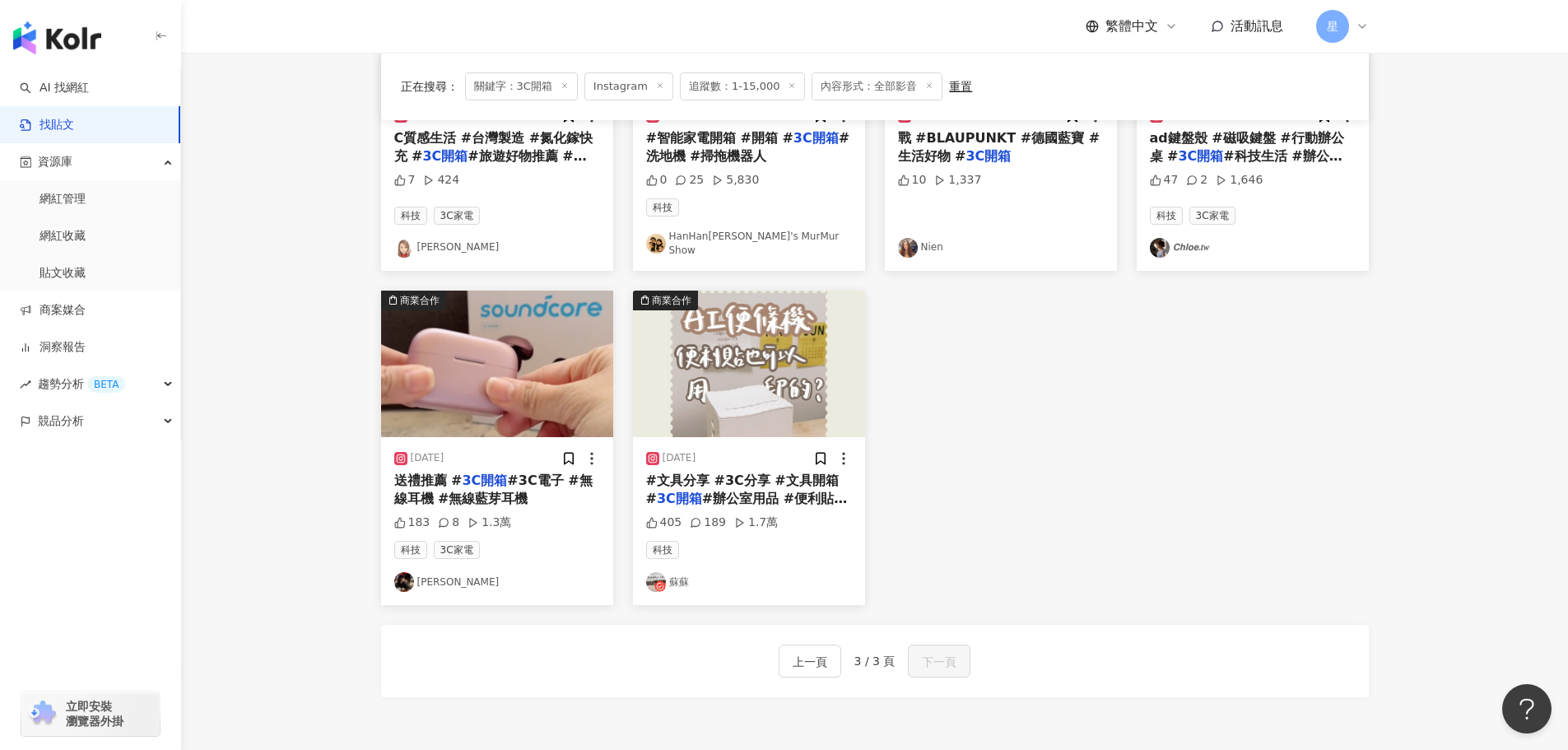
scroll to position [833, 0]
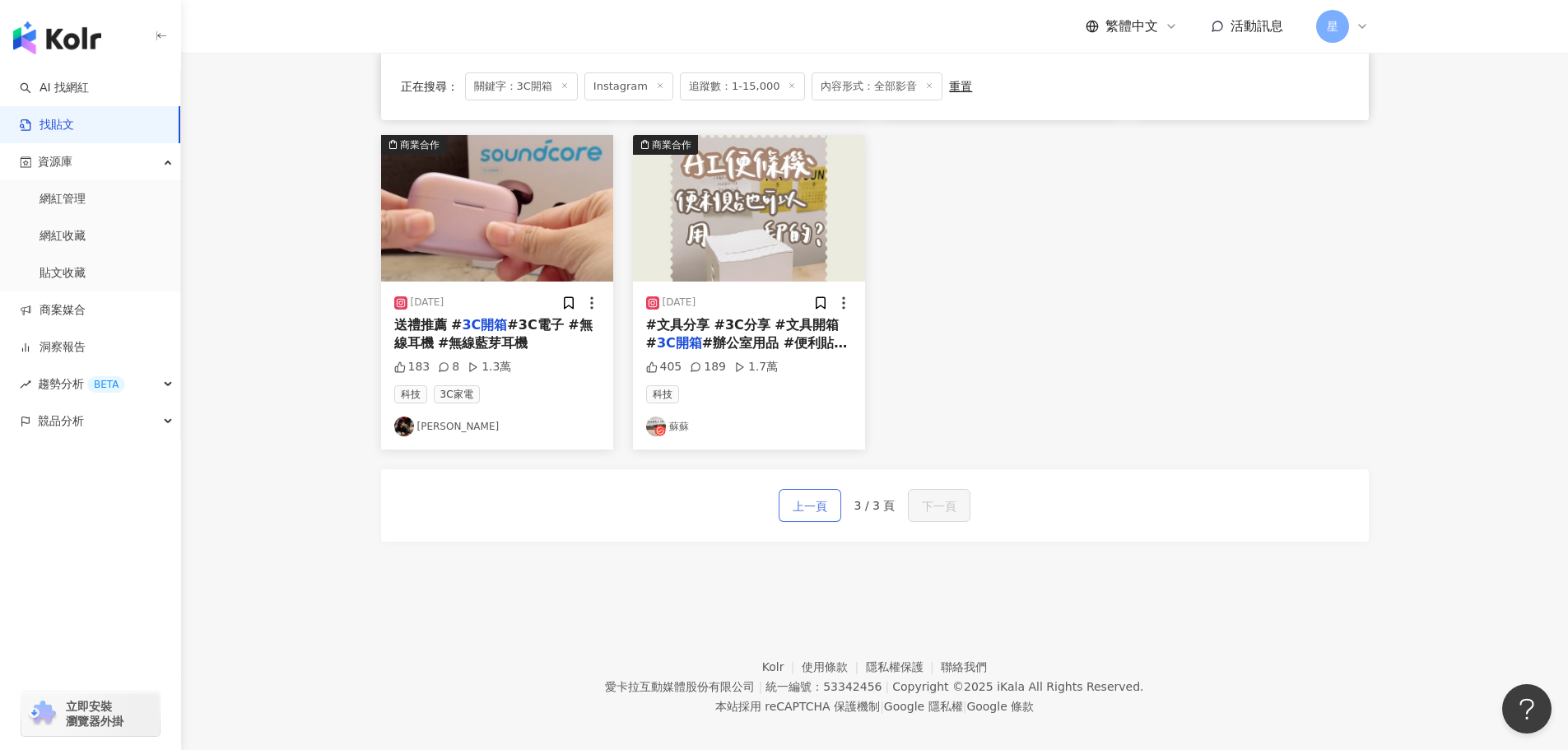
click at [825, 496] on span "上一頁" at bounding box center [810, 506] width 35 height 19
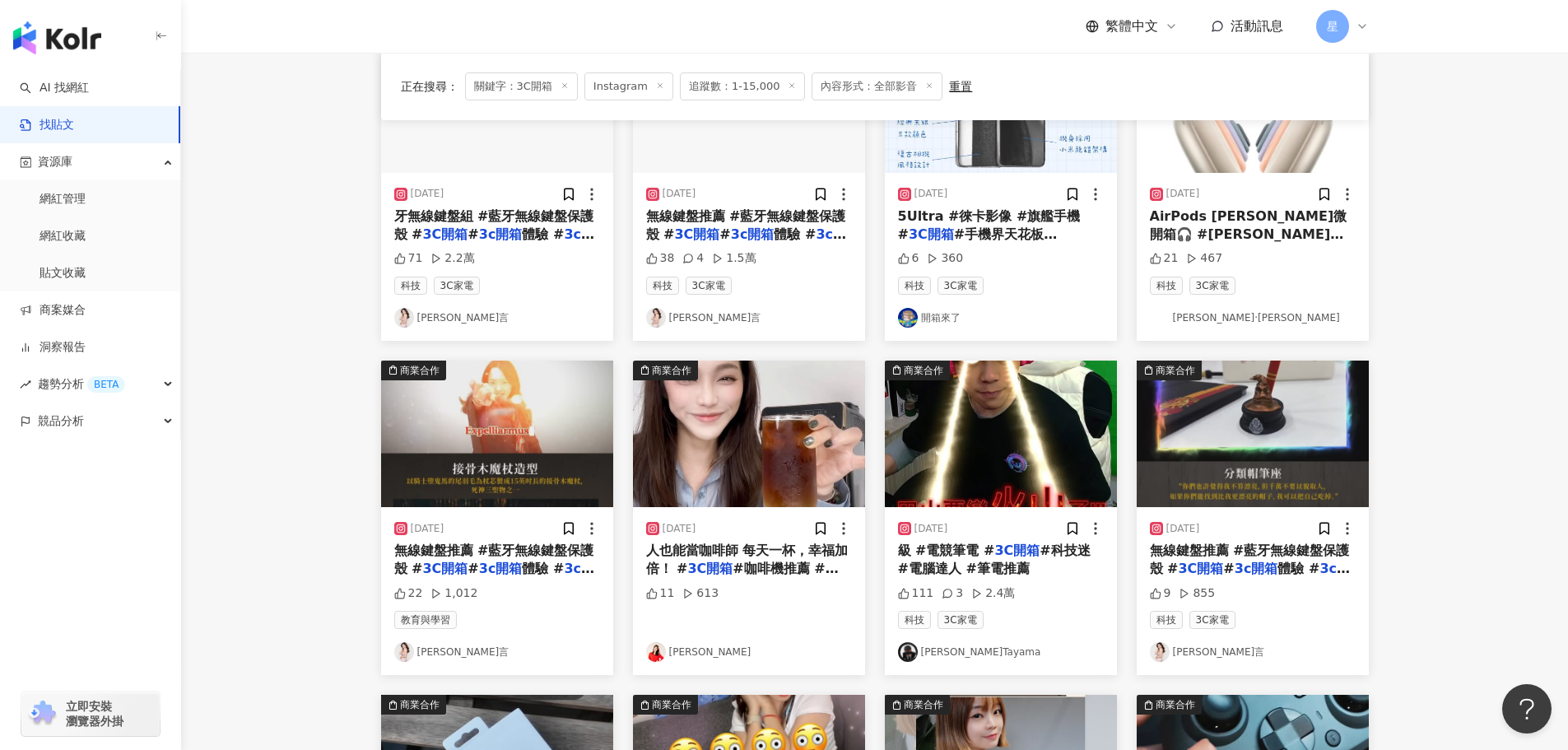
scroll to position [174, 0]
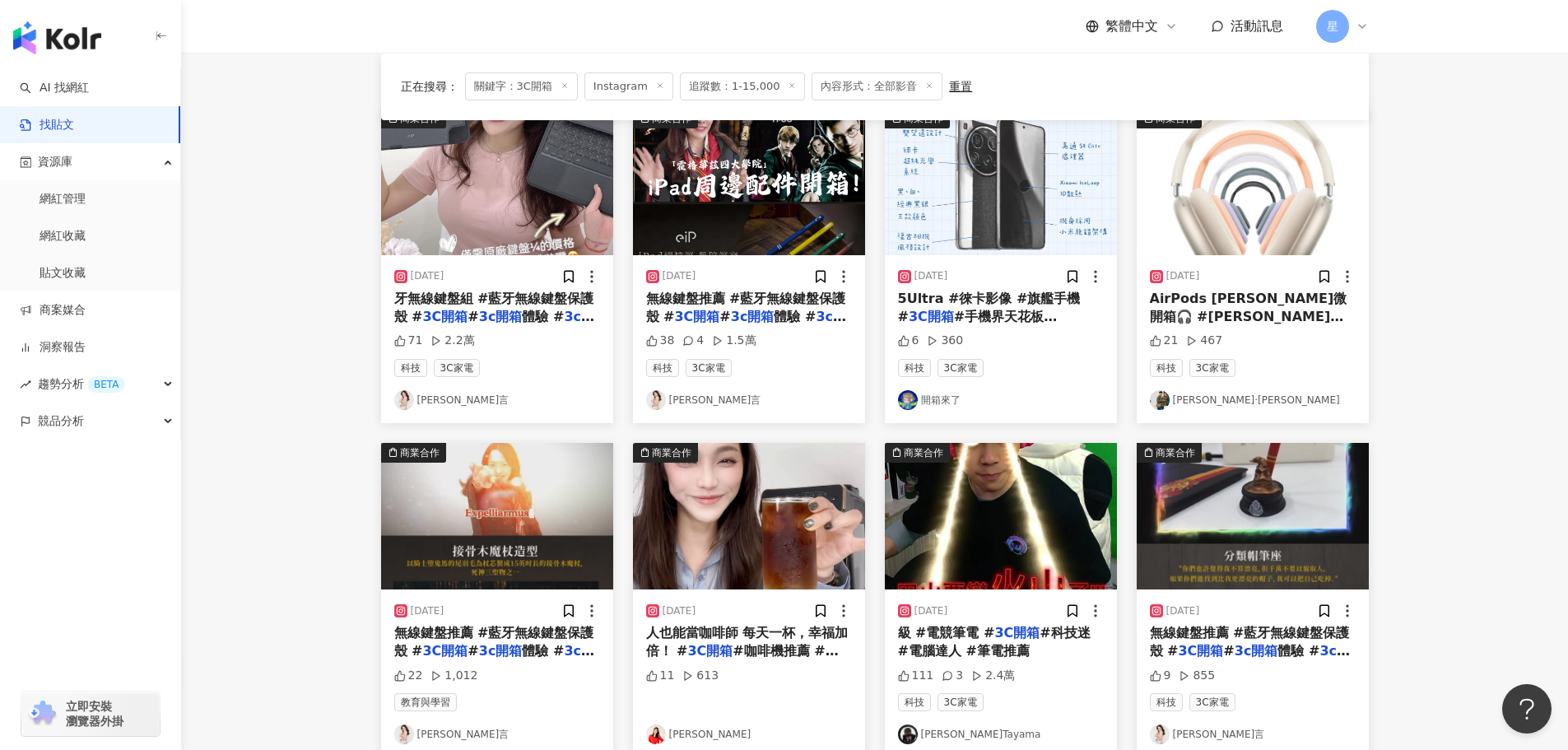
click at [961, 183] on img "button" at bounding box center [1000, 181] width 232 height 146
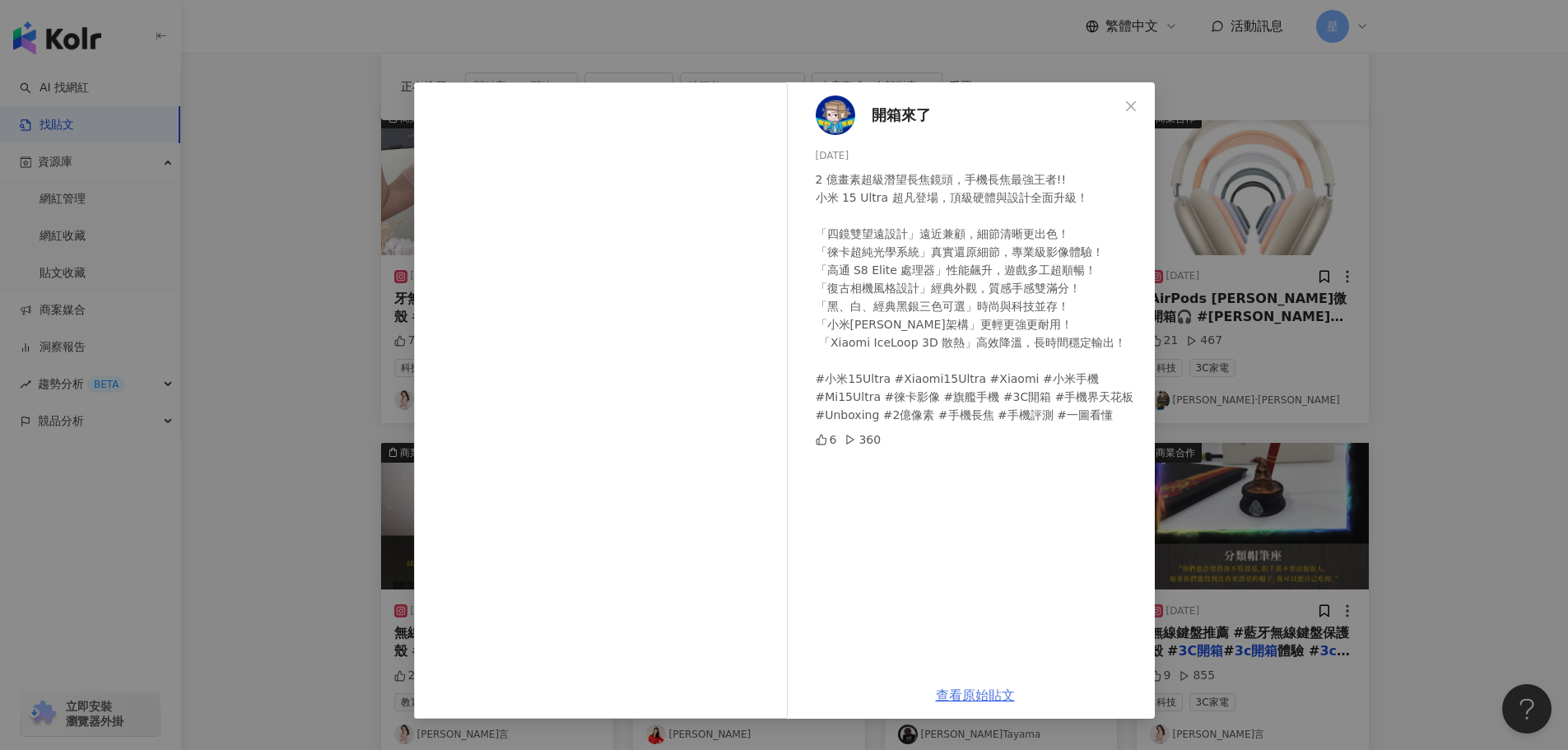
click at [958, 697] on link "查看原始貼文" at bounding box center [975, 695] width 79 height 16
click at [1395, 448] on div "開箱來了 2025/3/7 2 億畫素超級潛望長焦鏡頭，手機長焦最強王者!! 小米 15 Ultra 超凡登場，頂級硬體與設計全面升級！ 「四鏡雙望遠設計」遠…" at bounding box center [784, 375] width 1568 height 750
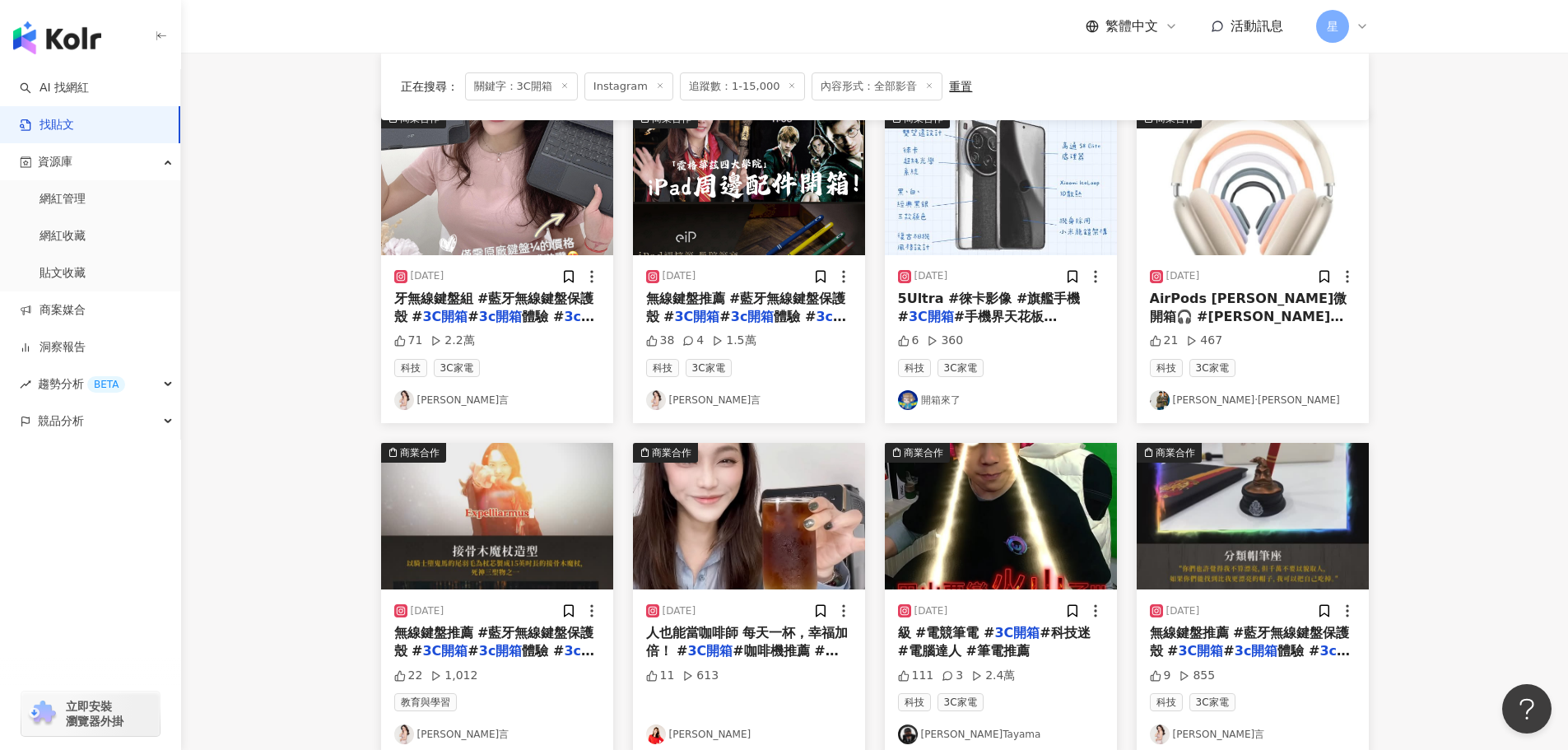
click at [1245, 193] on img "button" at bounding box center [1252, 181] width 232 height 146
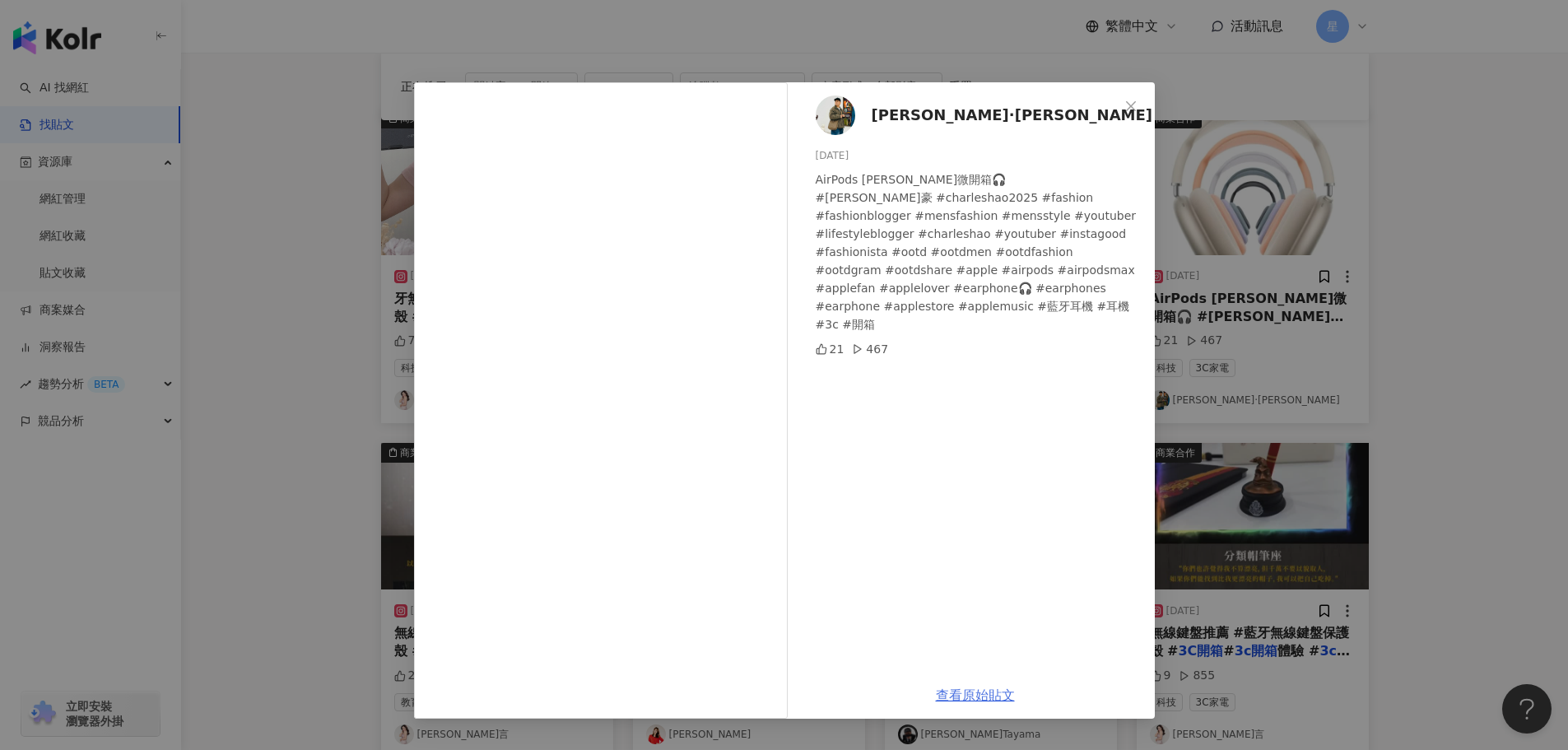
click at [974, 689] on link "查看原始貼文" at bounding box center [975, 695] width 79 height 16
click at [1138, 102] on span "Close" at bounding box center [1130, 107] width 33 height 14
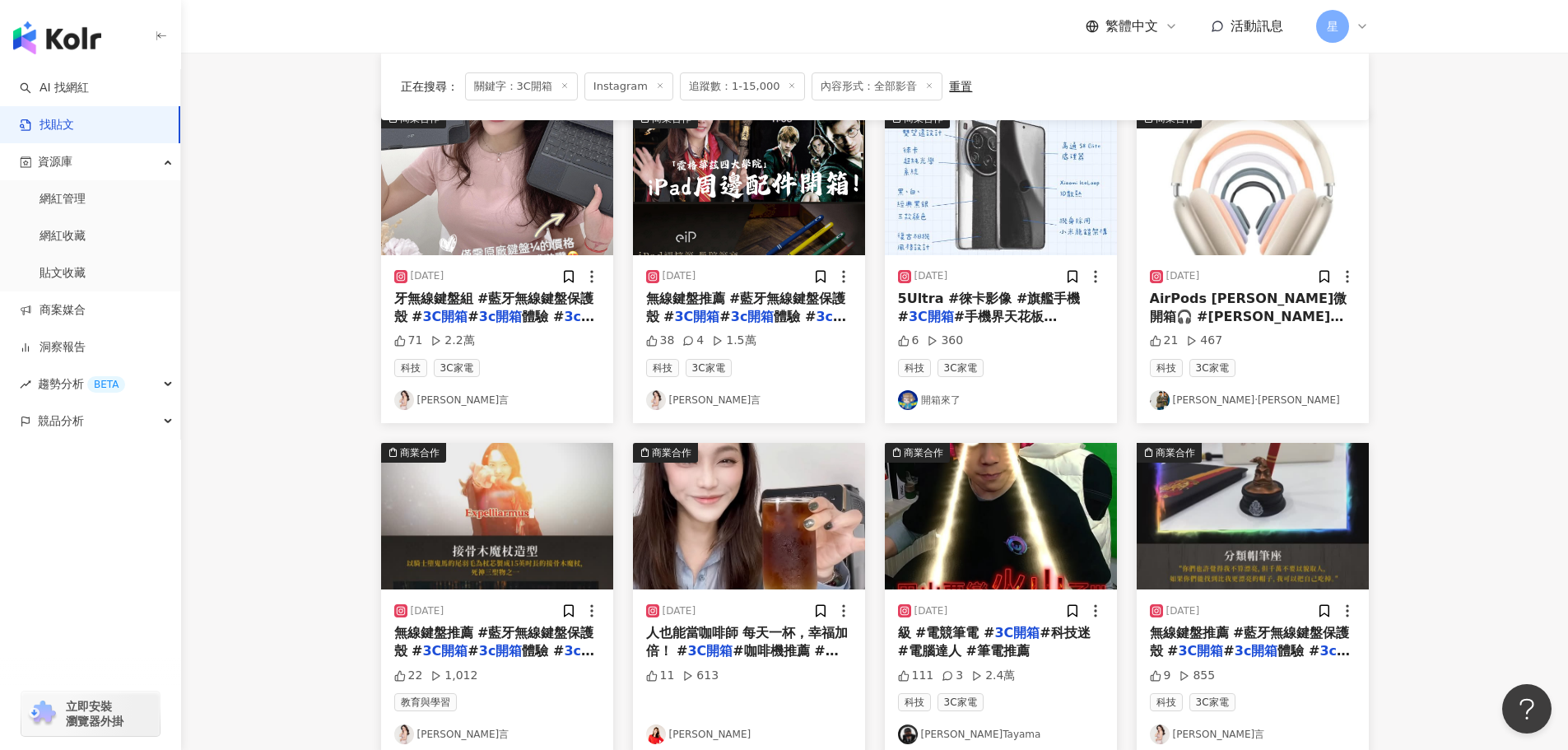
click at [1429, 283] on main "Instagram **** 台灣 搜尋 您可能感興趣： 消費電子產品 產品比較 最新科技 新品評測 電子產品 搜尋指引 內容形式 類型 追蹤數 發文時間 商…" at bounding box center [875, 551] width 1387 height 1348
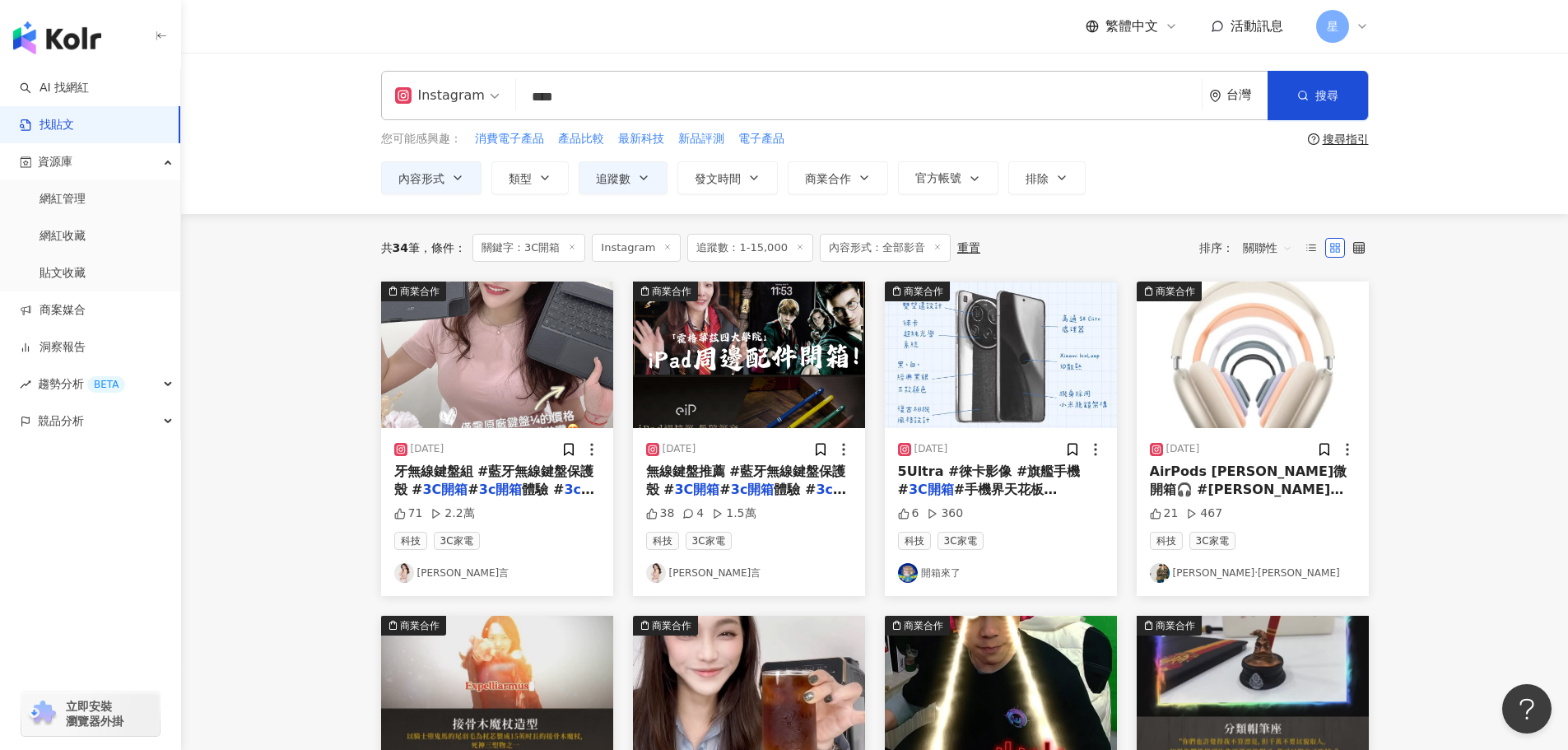
scroll to position [0, 0]
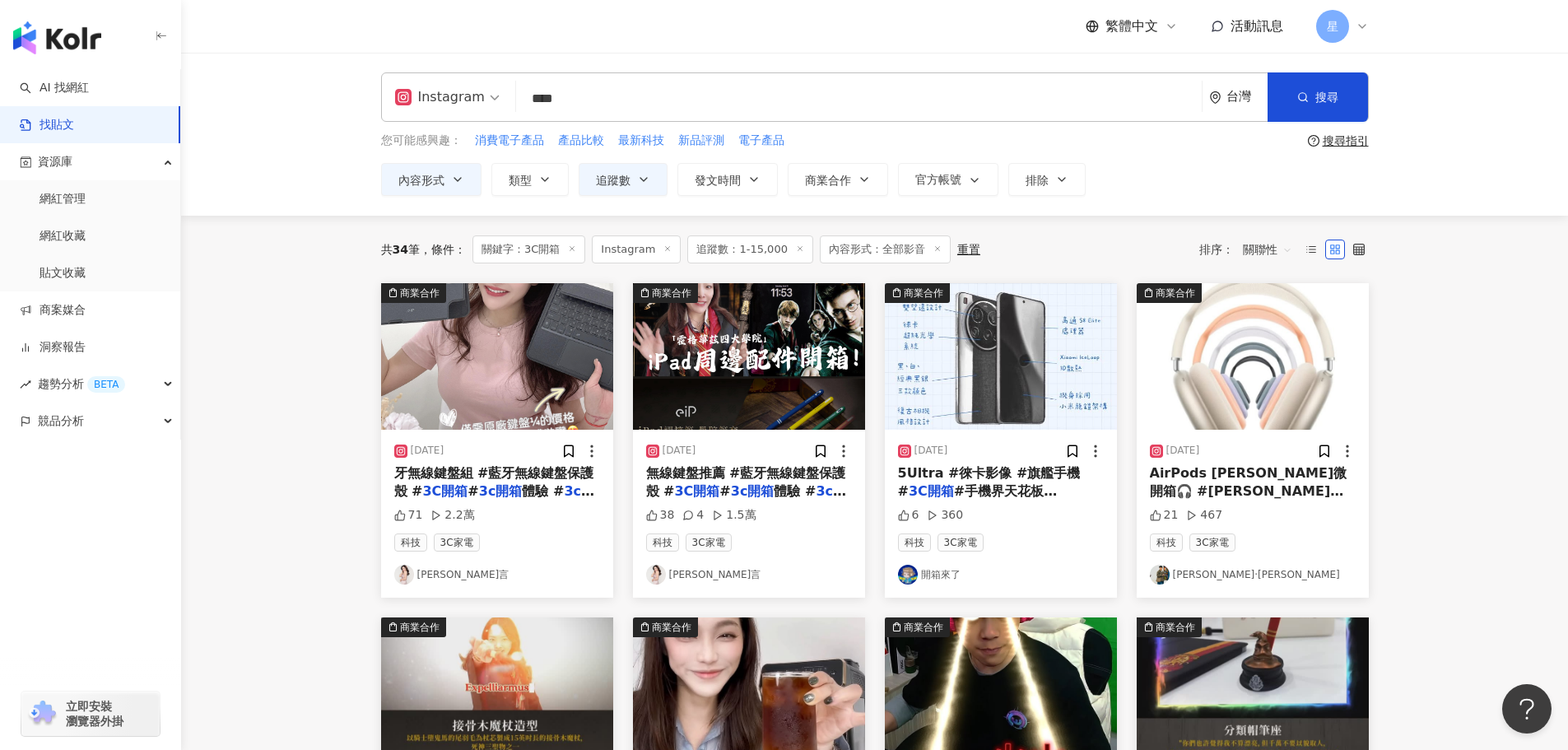
click at [505, 477] on span "牙無線鍵盤組 #藍牙無線鍵盤保護殼 #" at bounding box center [494, 482] width 200 height 34
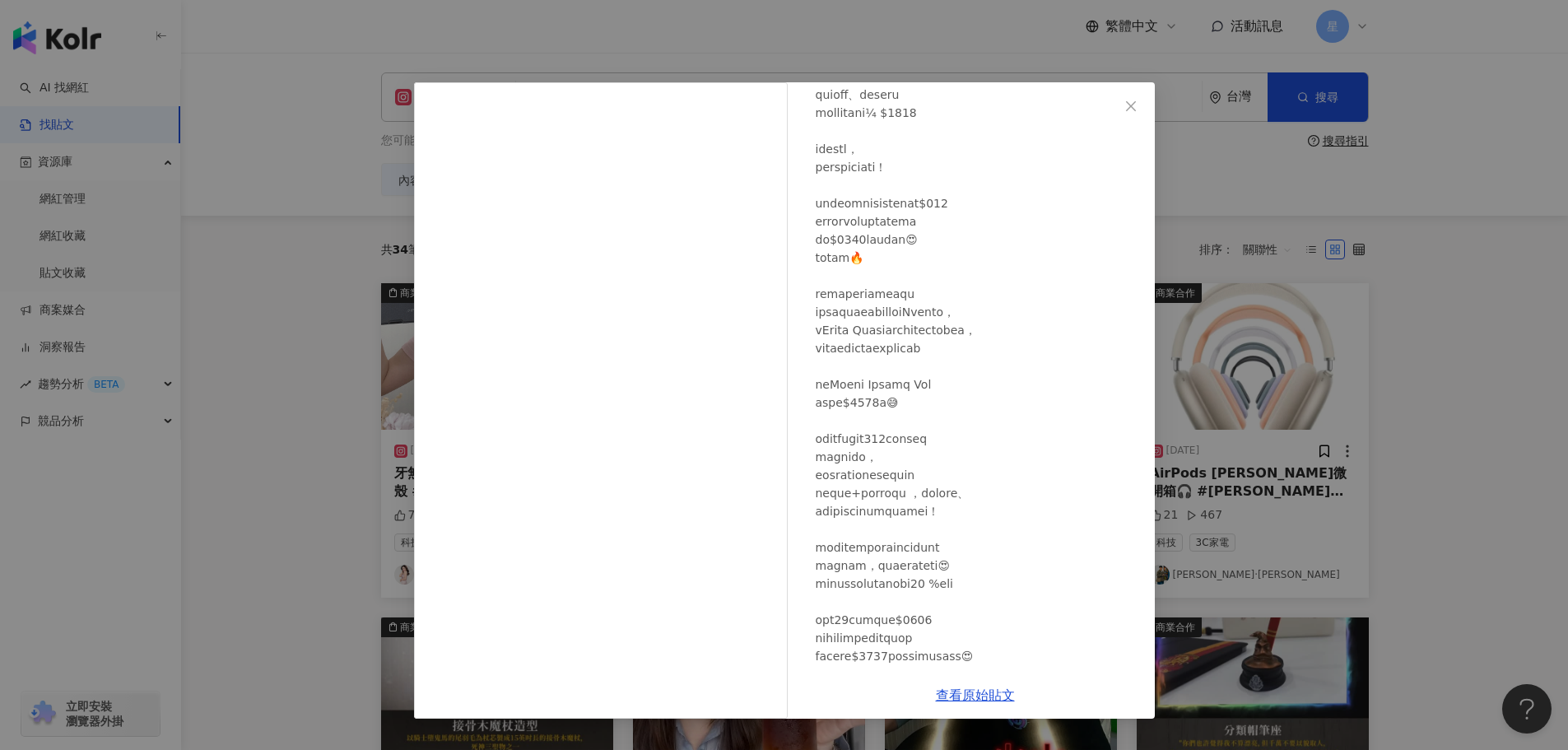
scroll to position [412, 0]
click at [1475, 445] on div "Anna Wang 瞳言 2024/10/22 71 2.2萬 查看原始貼文" at bounding box center [784, 375] width 1568 height 750
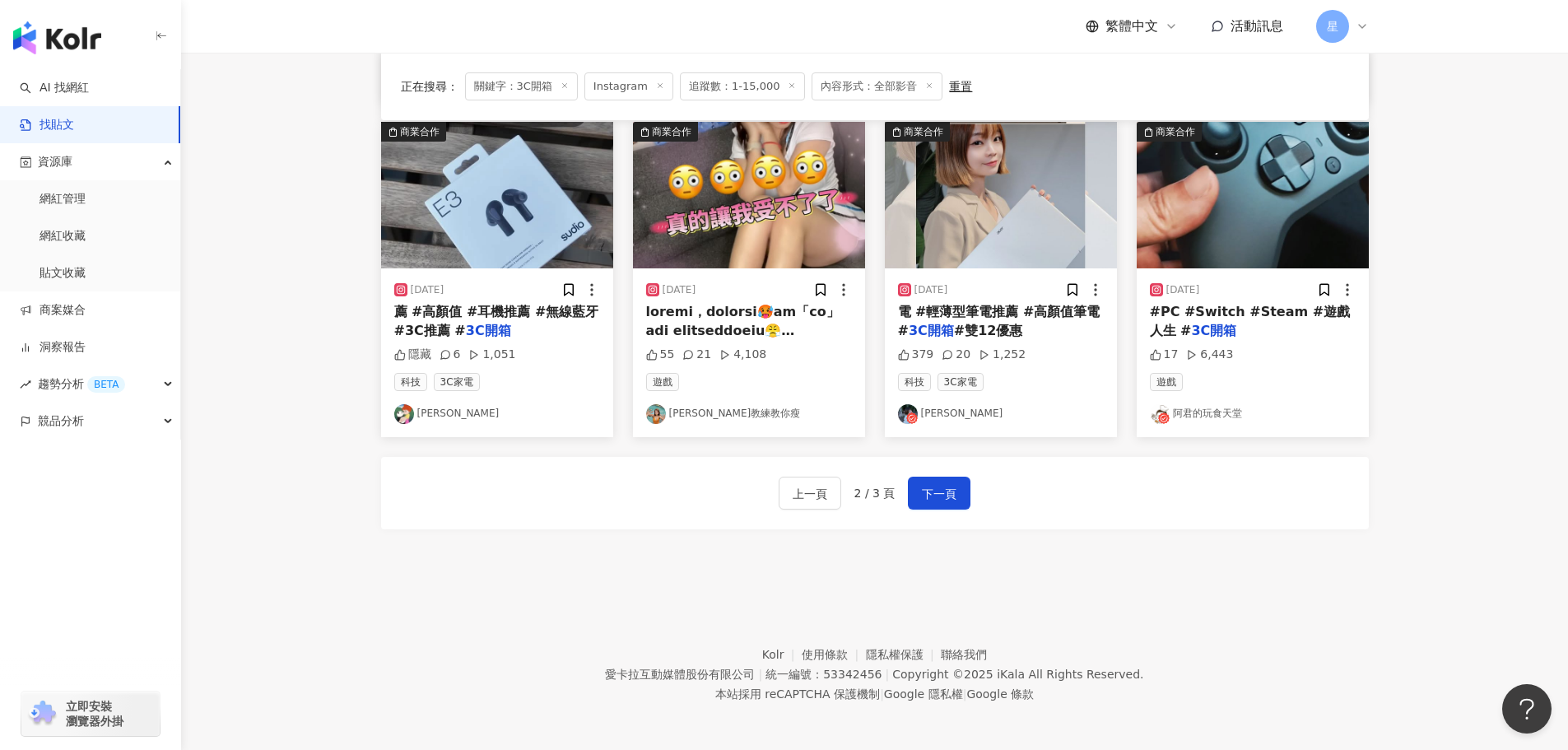
scroll to position [833, 0]
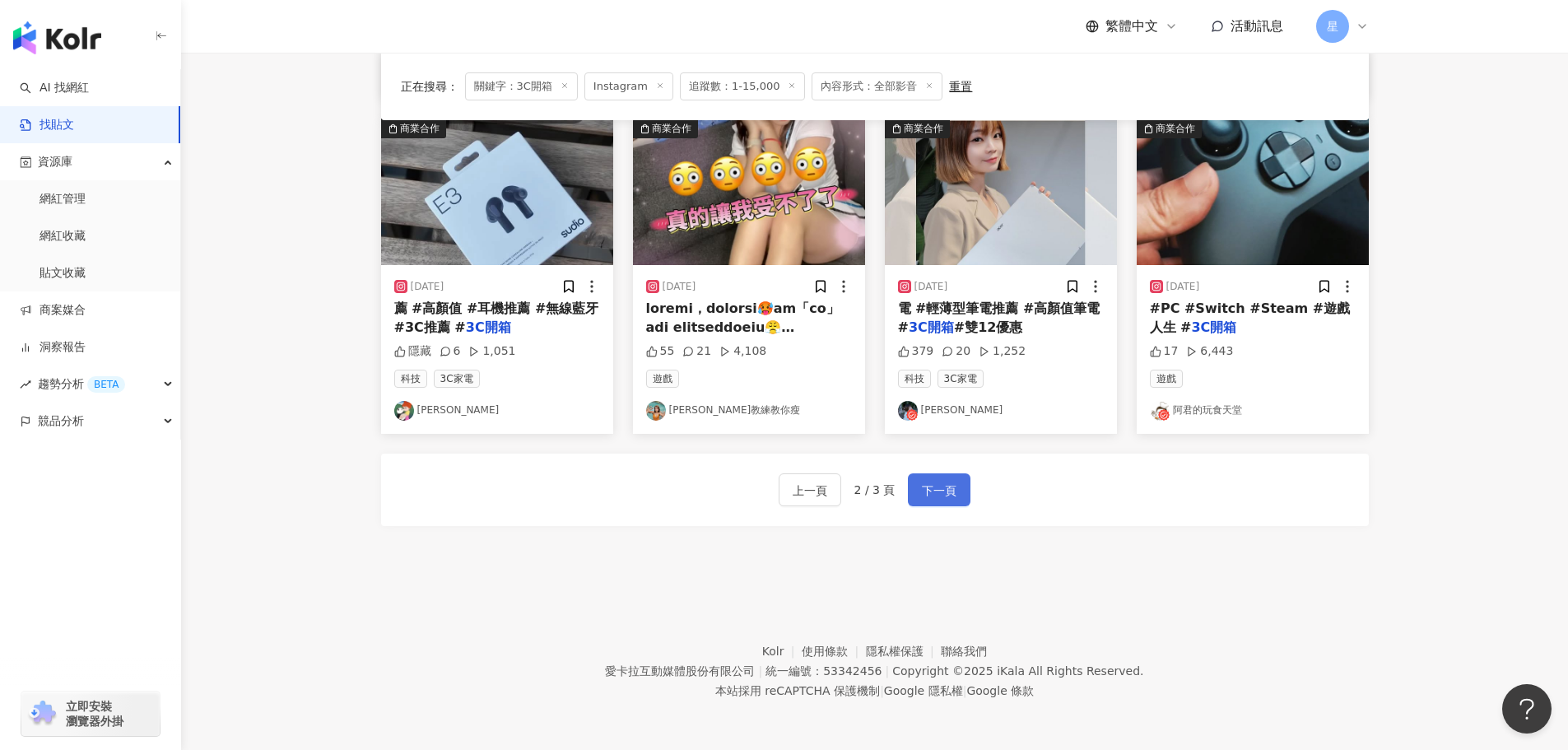
click at [940, 481] on span "下一頁" at bounding box center [939, 490] width 35 height 19
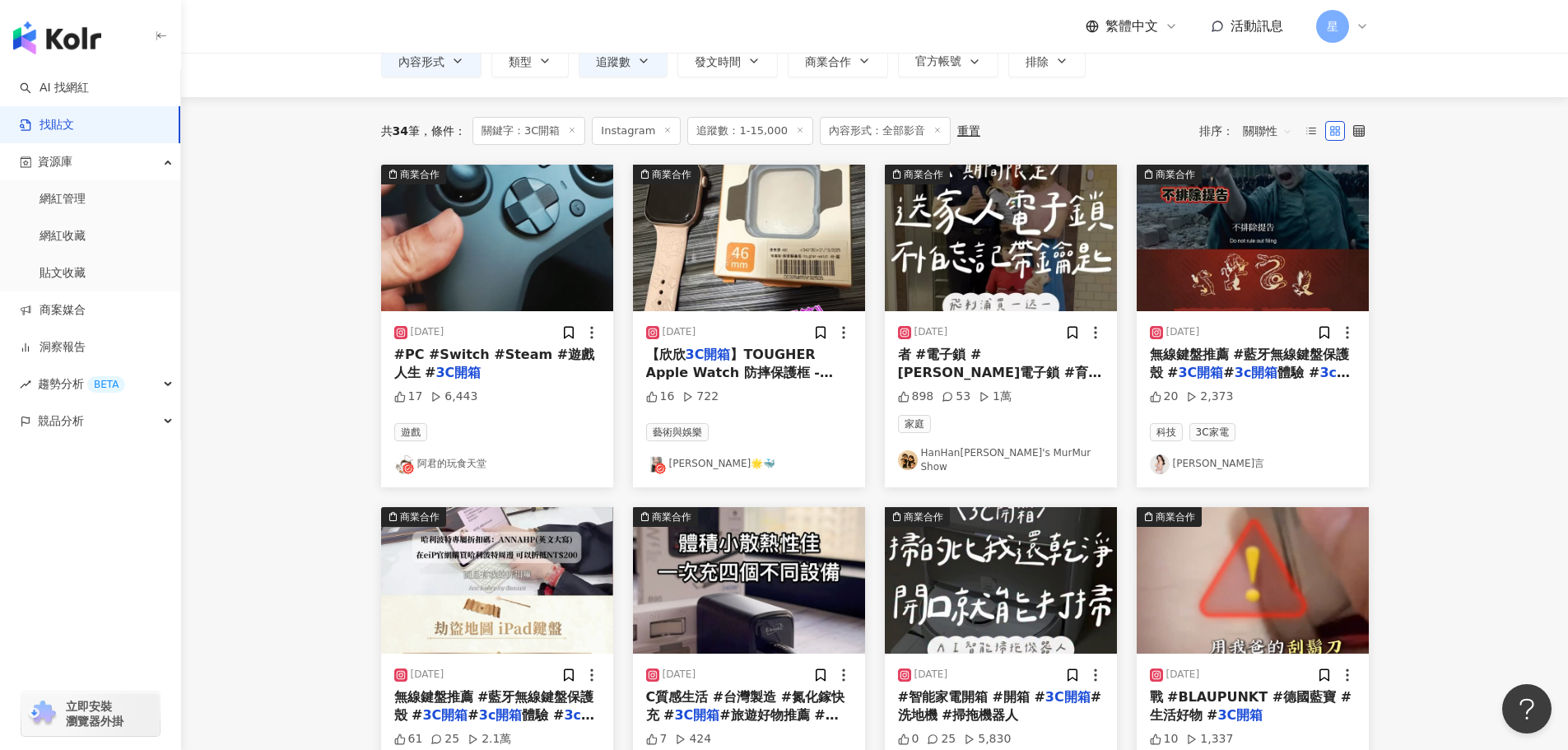
scroll to position [0, 0]
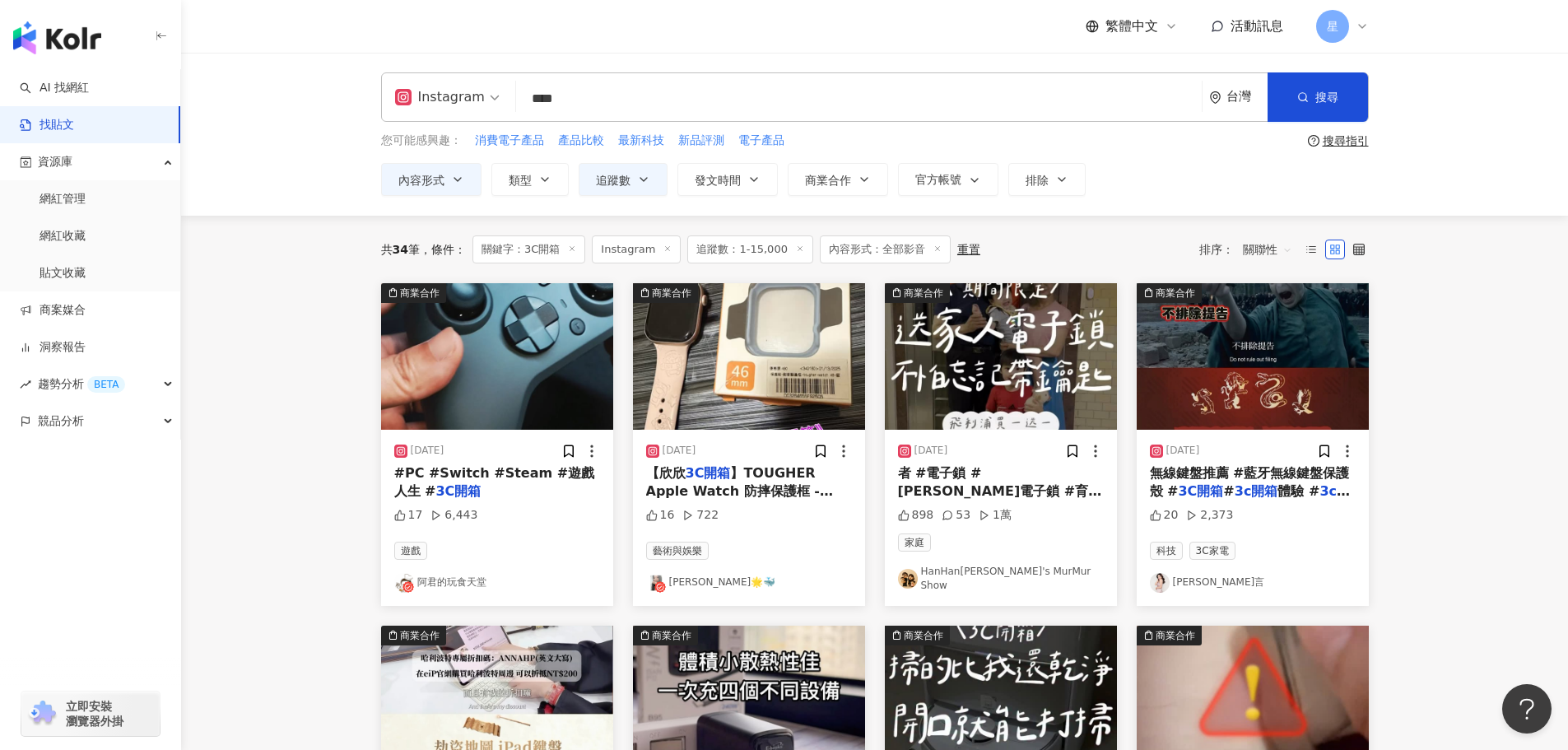
drag, startPoint x: 542, startPoint y: 97, endPoint x: 510, endPoint y: 93, distance: 32.2
click at [510, 93] on div "Instagram 3C開箱 **** 台灣 搜尋" at bounding box center [875, 97] width 988 height 49
type input "******"
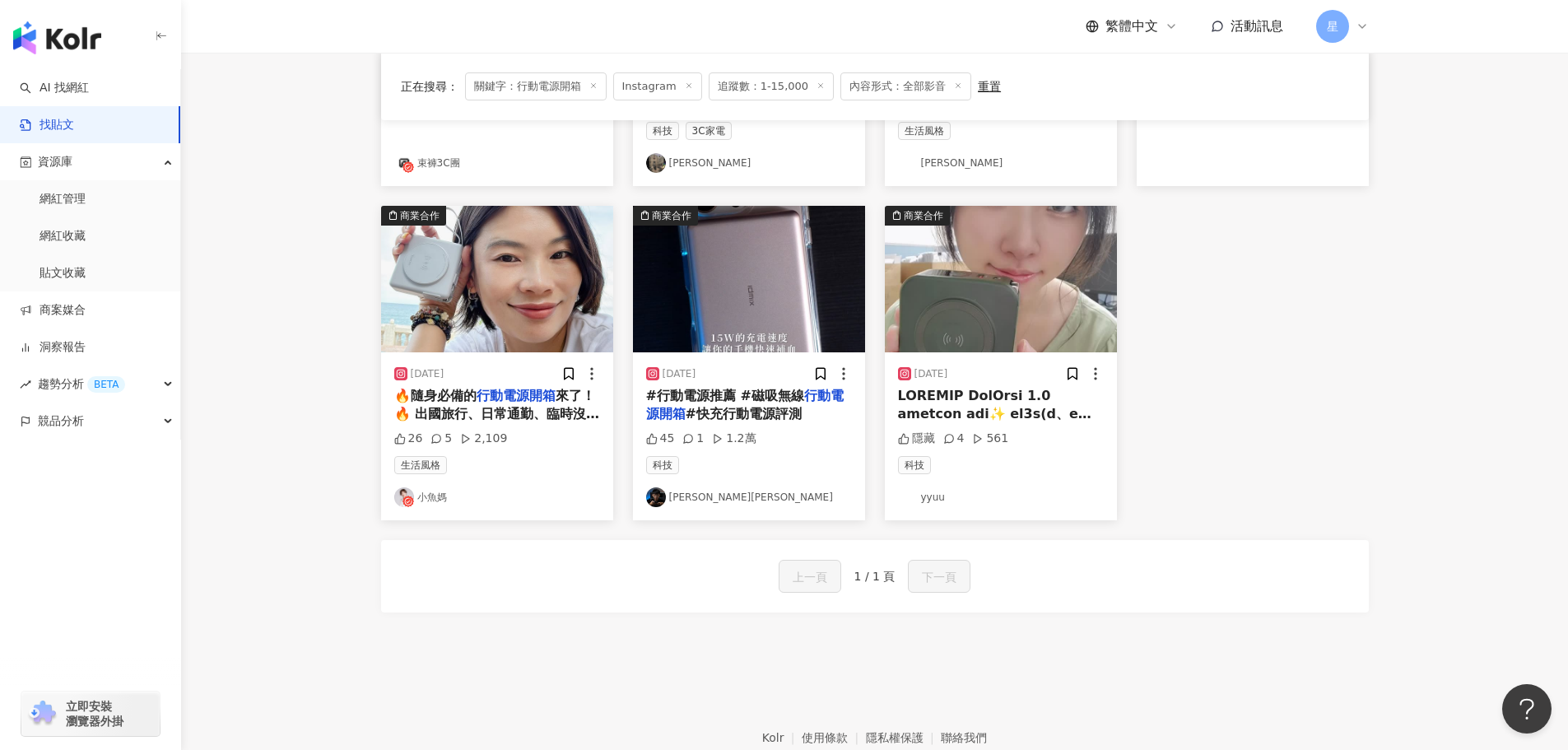
scroll to position [329, 0]
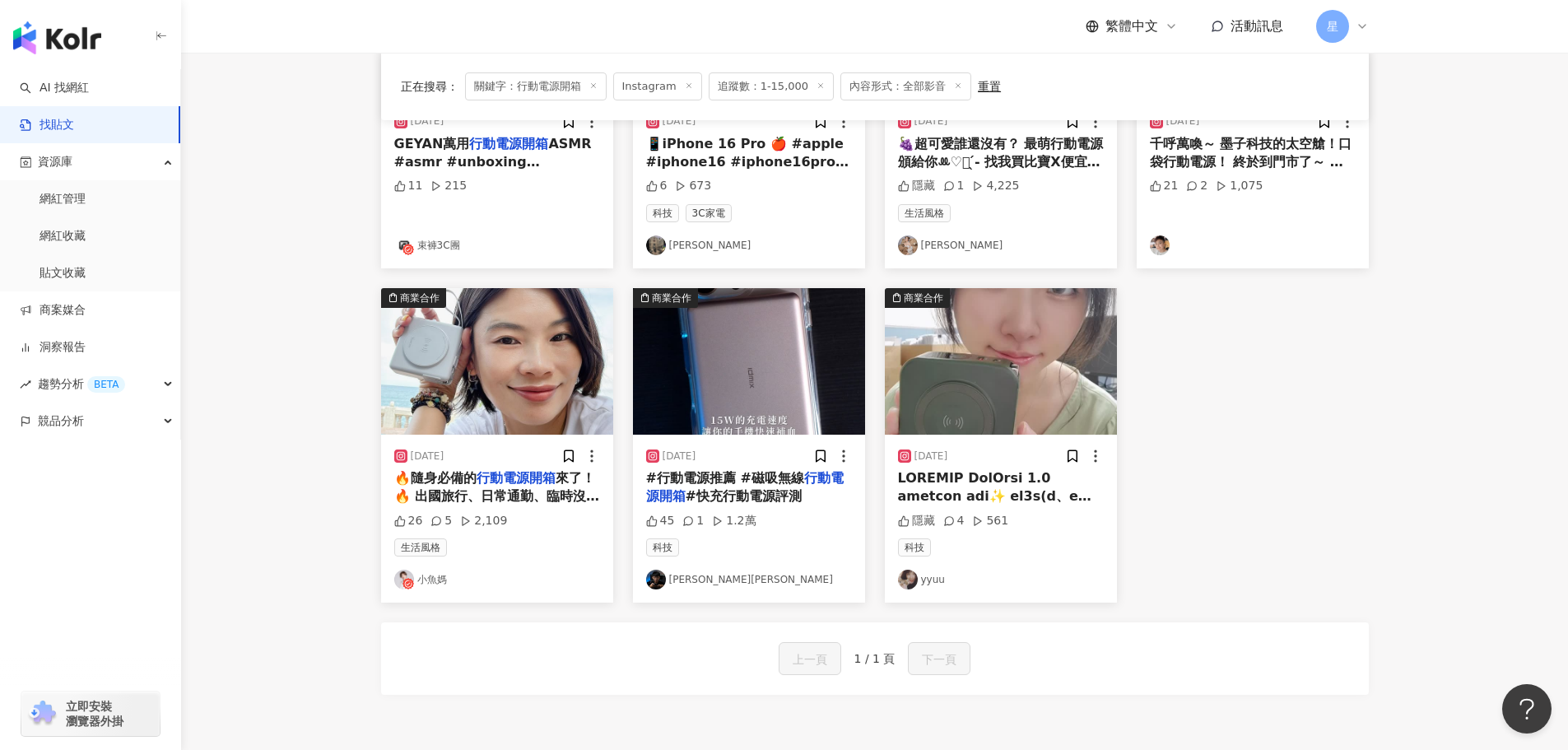
click at [753, 344] on img "button" at bounding box center [749, 360] width 232 height 146
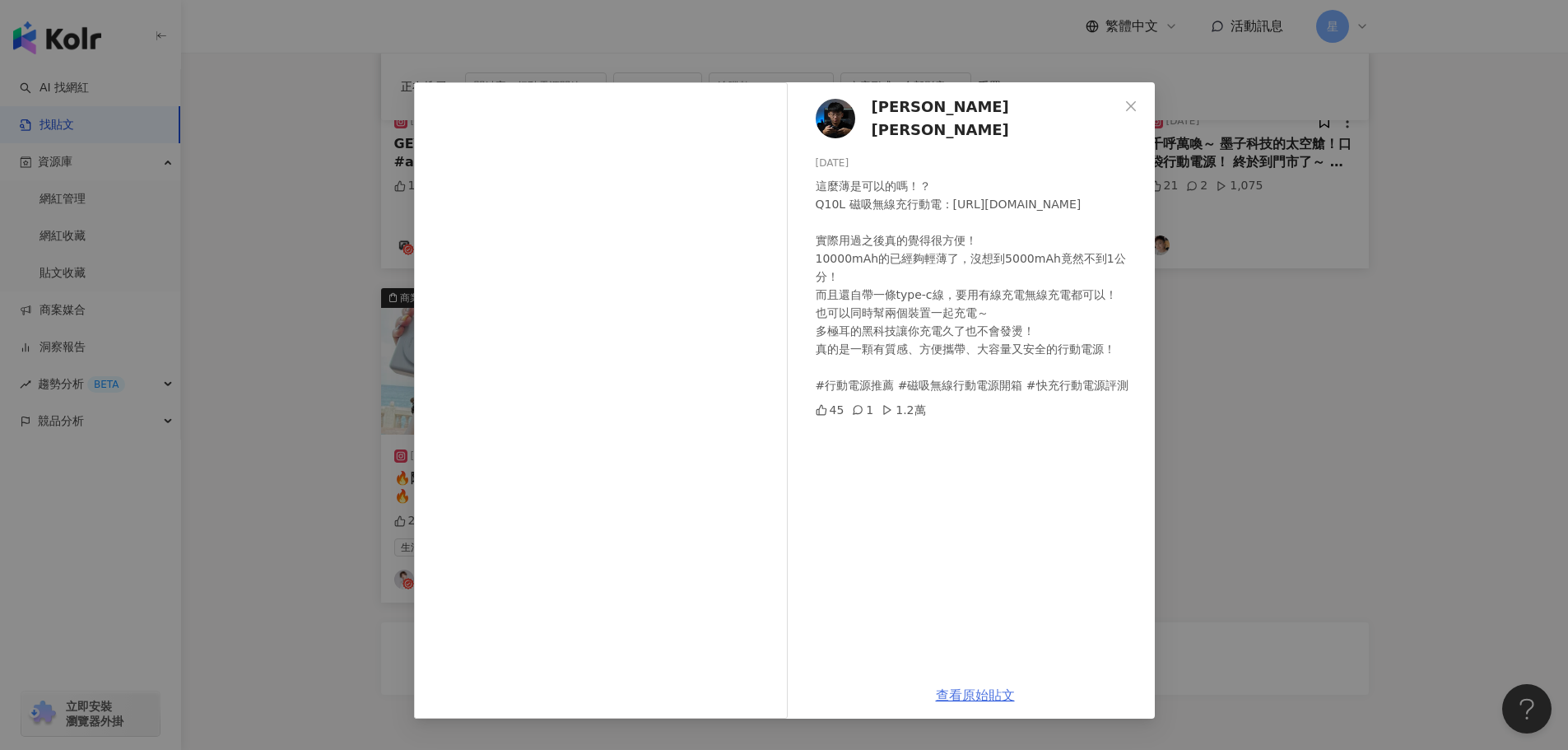
click at [971, 692] on link "查看原始貼文" at bounding box center [975, 695] width 79 height 16
click at [1233, 383] on div "James+瑋 2025/2/22 這麼薄是可以的嗎！？ Q10L 磁吸無線充行動電：https://r.zecz.ec/A52p 實際用過之後真的覺得很方便…" at bounding box center [784, 375] width 1568 height 750
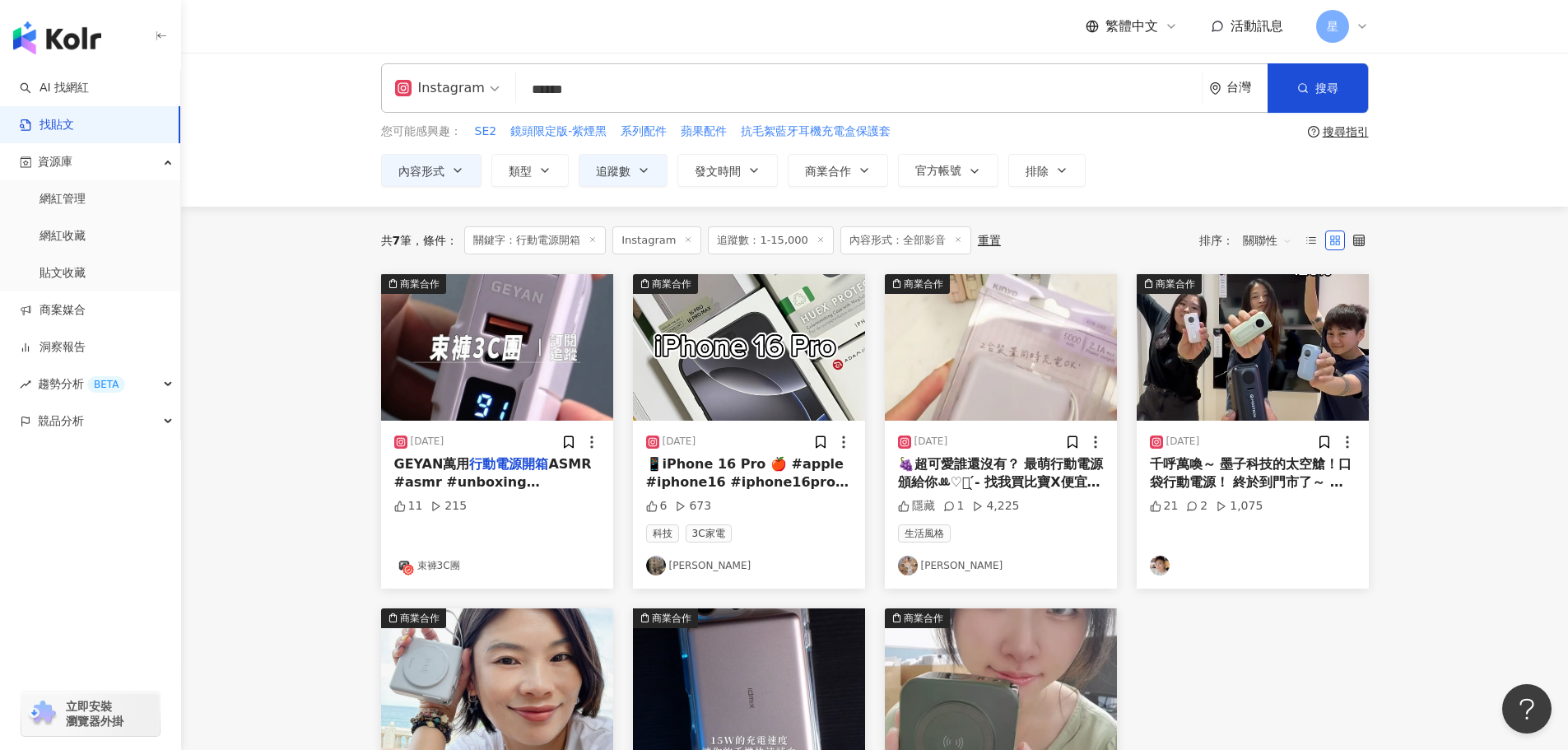
scroll to position [0, 0]
